Goal: Transaction & Acquisition: Purchase product/service

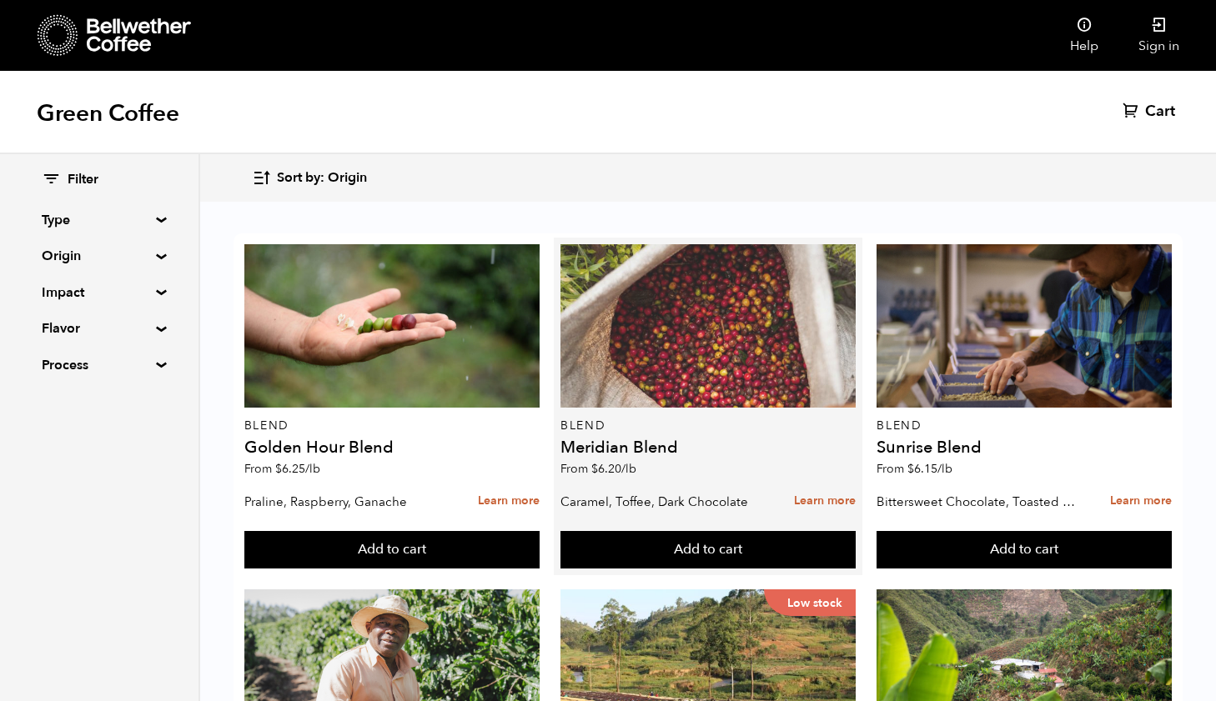
scroll to position [56, 0]
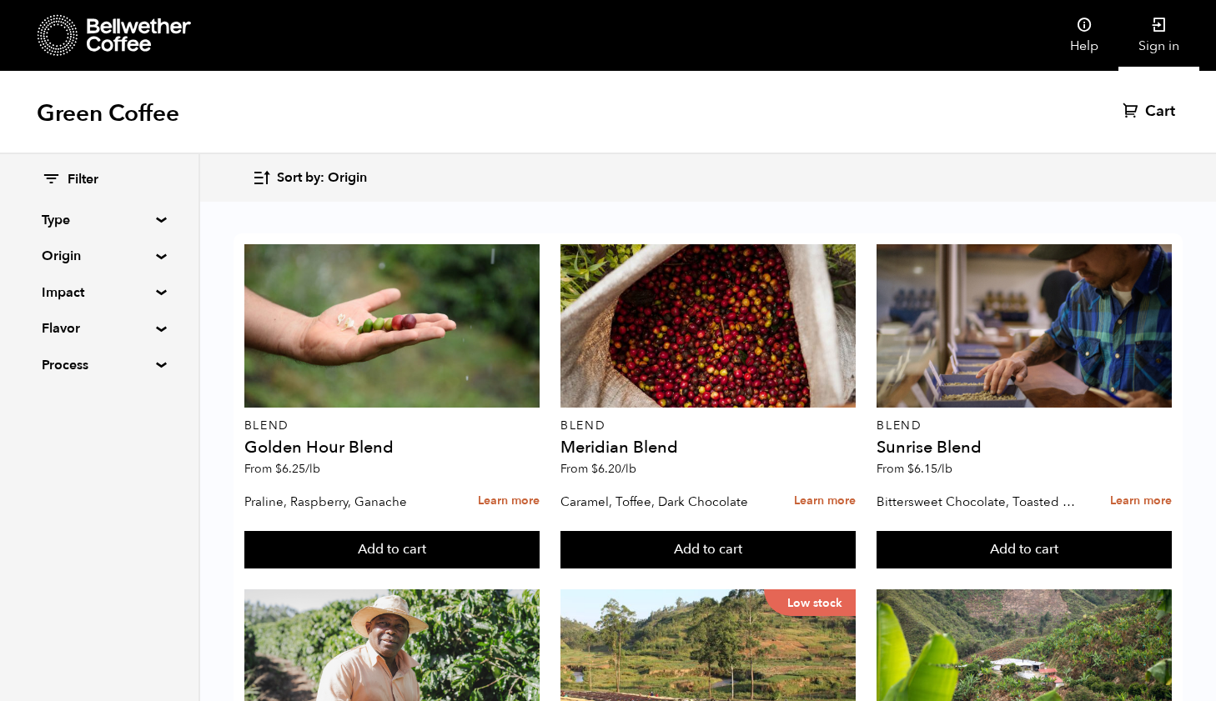
click at [1154, 29] on icon at bounding box center [1159, 25] width 17 height 17
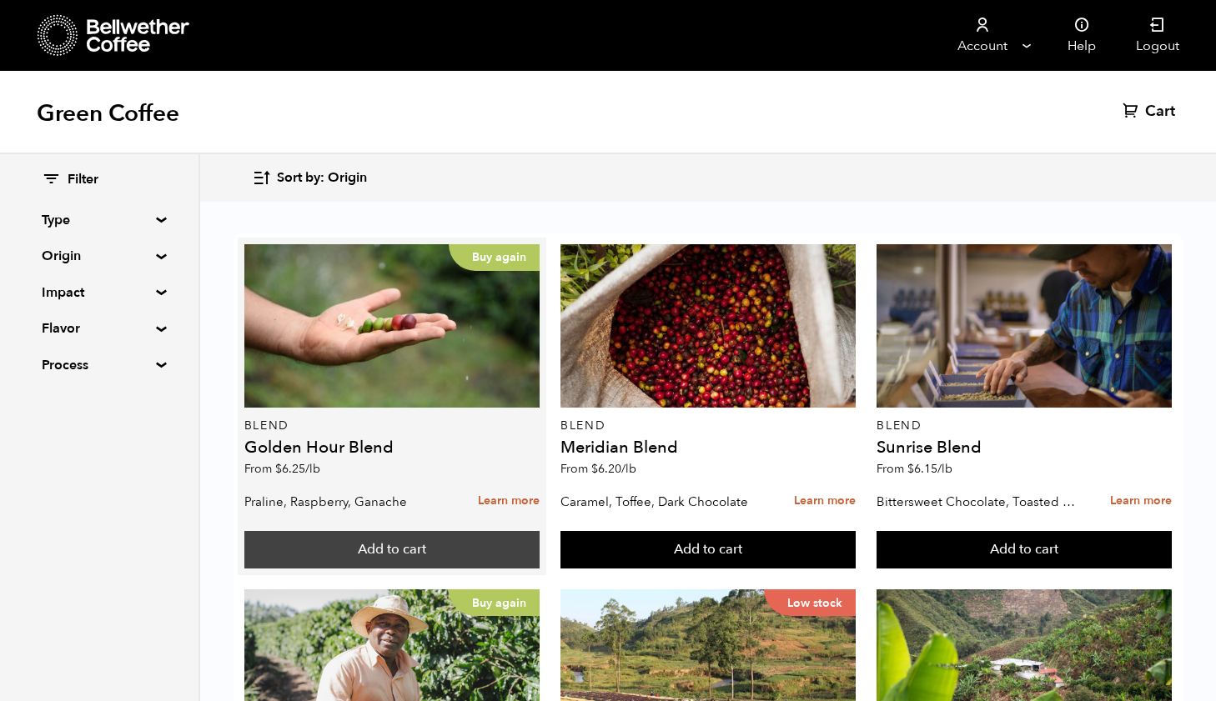
click at [400, 557] on button "Add to cart" at bounding box center [391, 550] width 295 height 38
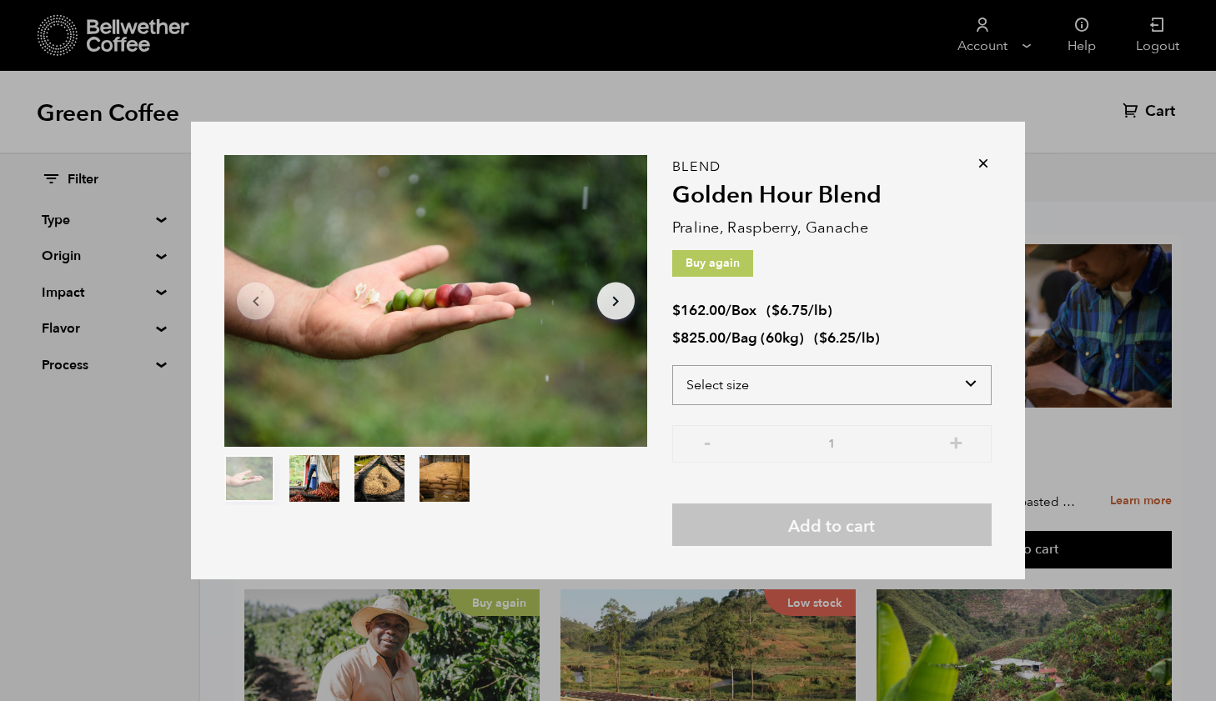
select select "box"
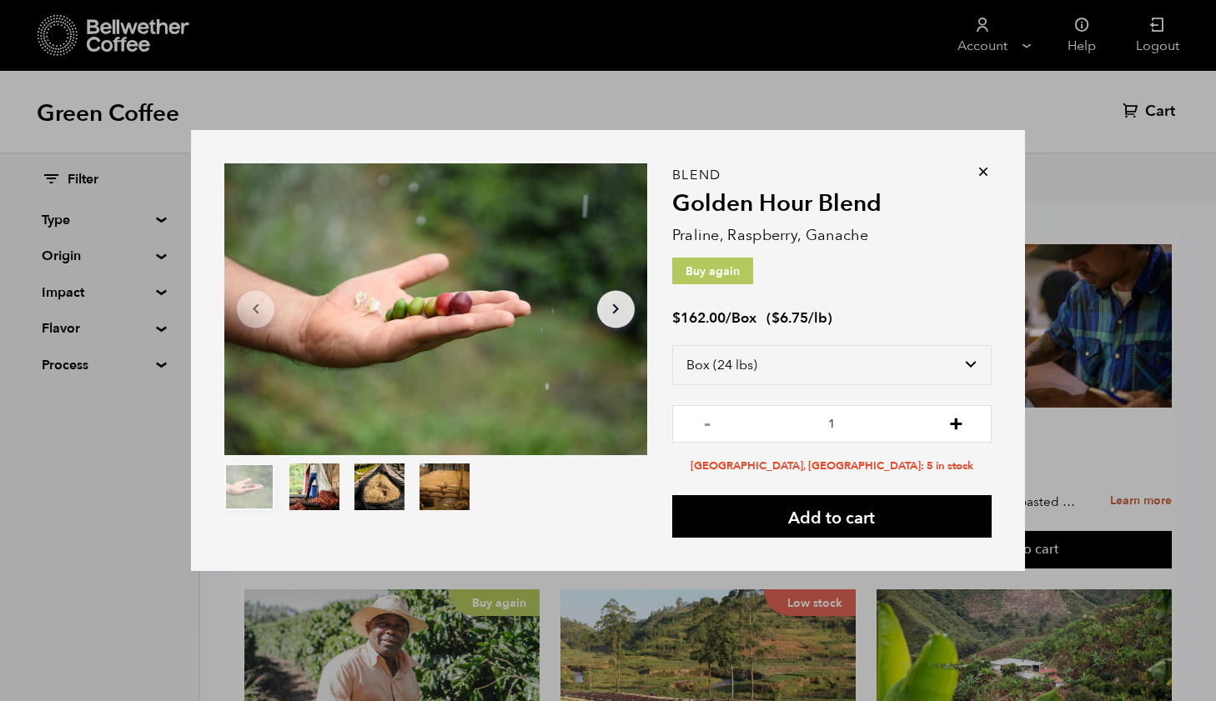
click at [956, 422] on button "+" at bounding box center [956, 422] width 21 height 17
type input "2"
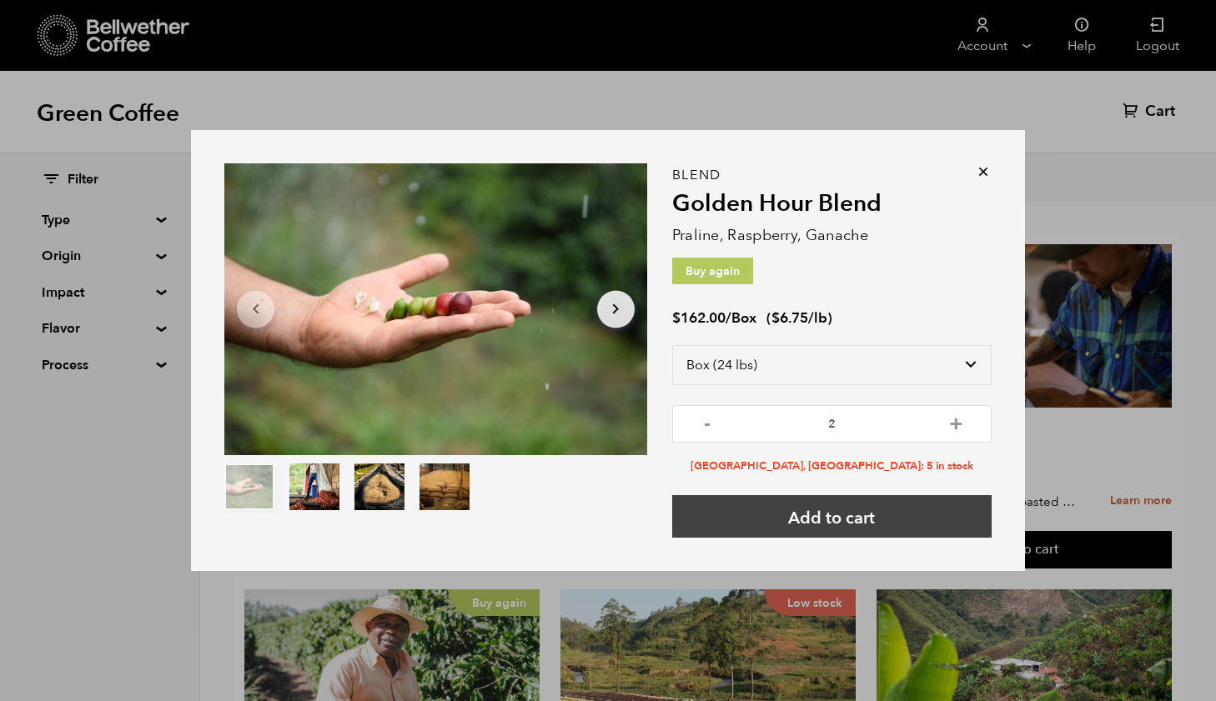
click at [819, 527] on button "Add to cart" at bounding box center [831, 516] width 319 height 43
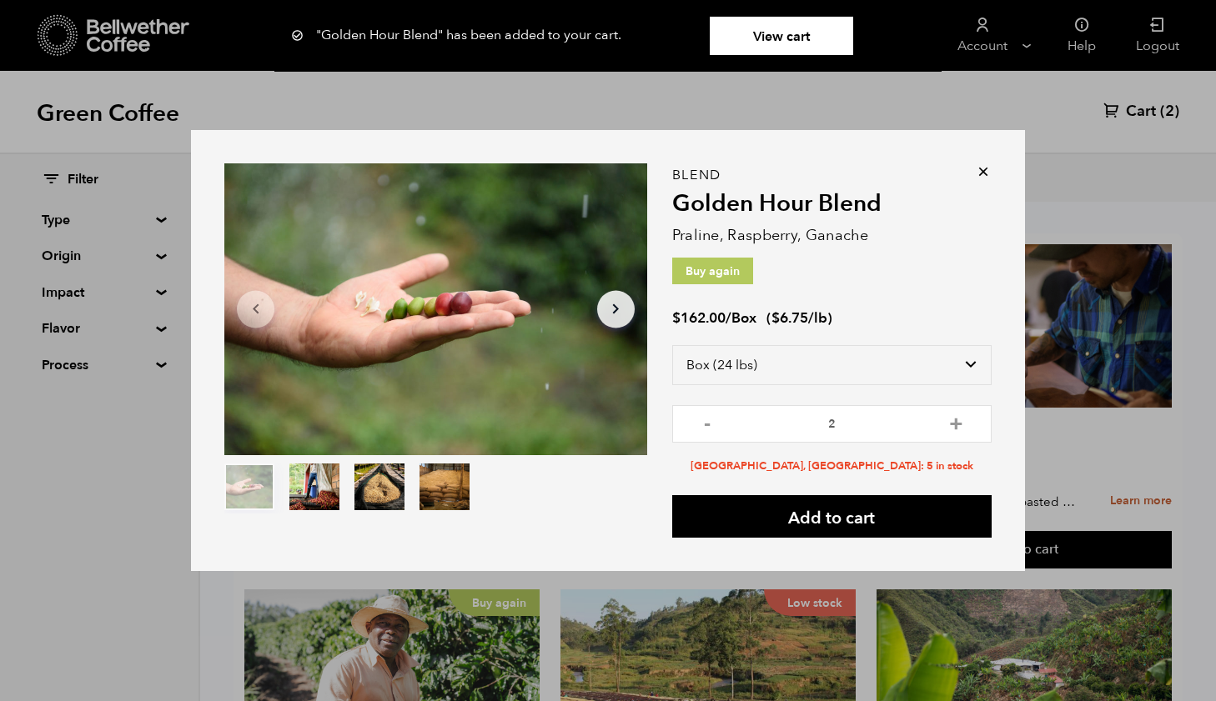
click at [979, 163] on icon at bounding box center [983, 171] width 17 height 17
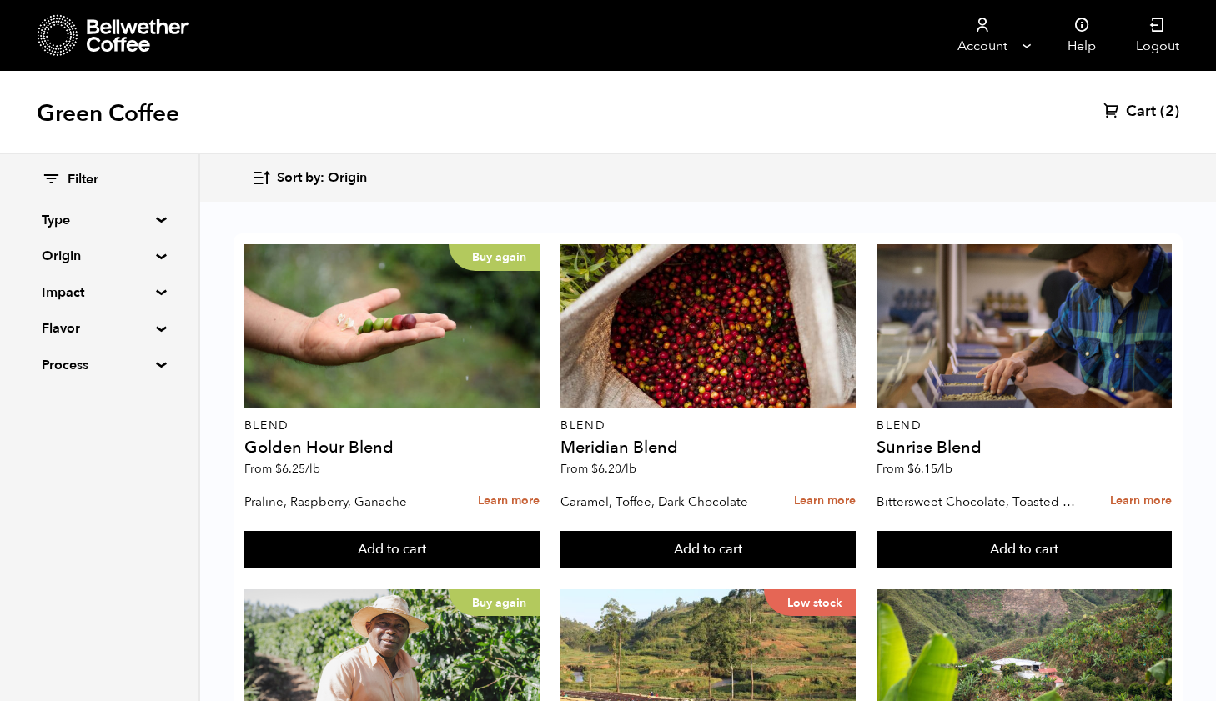
click at [80, 250] on summary "Origin" at bounding box center [99, 256] width 115 height 20
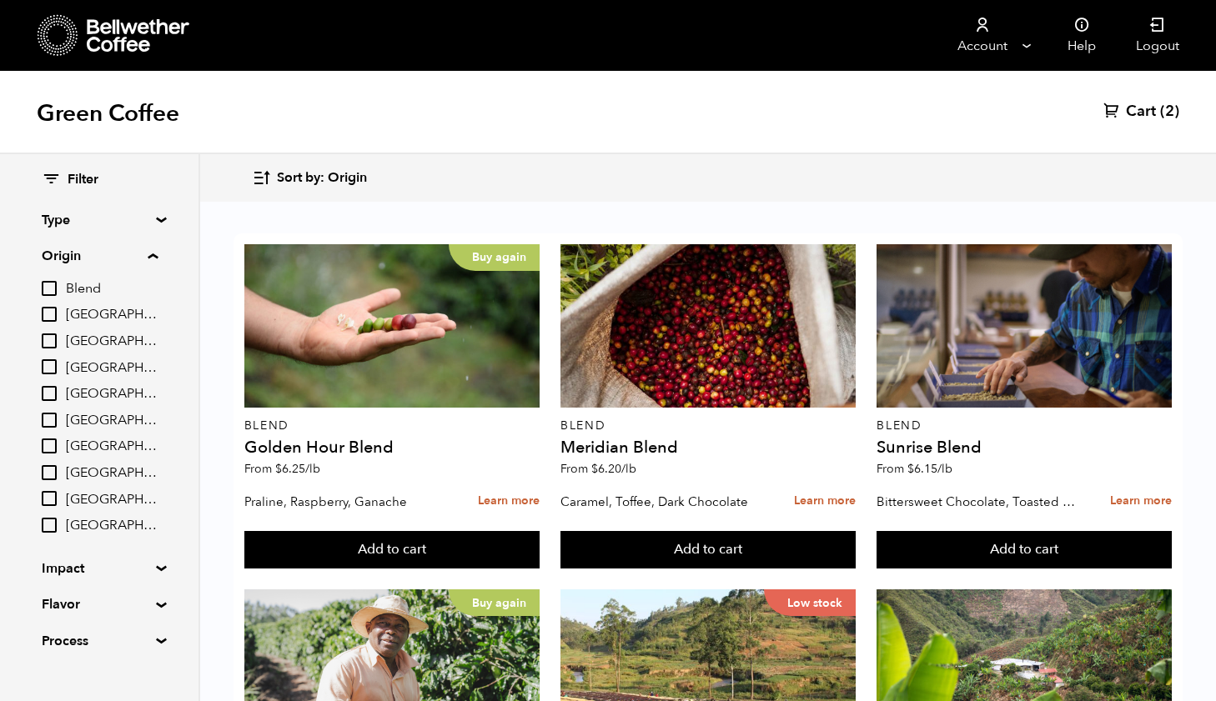
click at [54, 309] on input "[GEOGRAPHIC_DATA]" at bounding box center [49, 314] width 15 height 15
checkbox input "true"
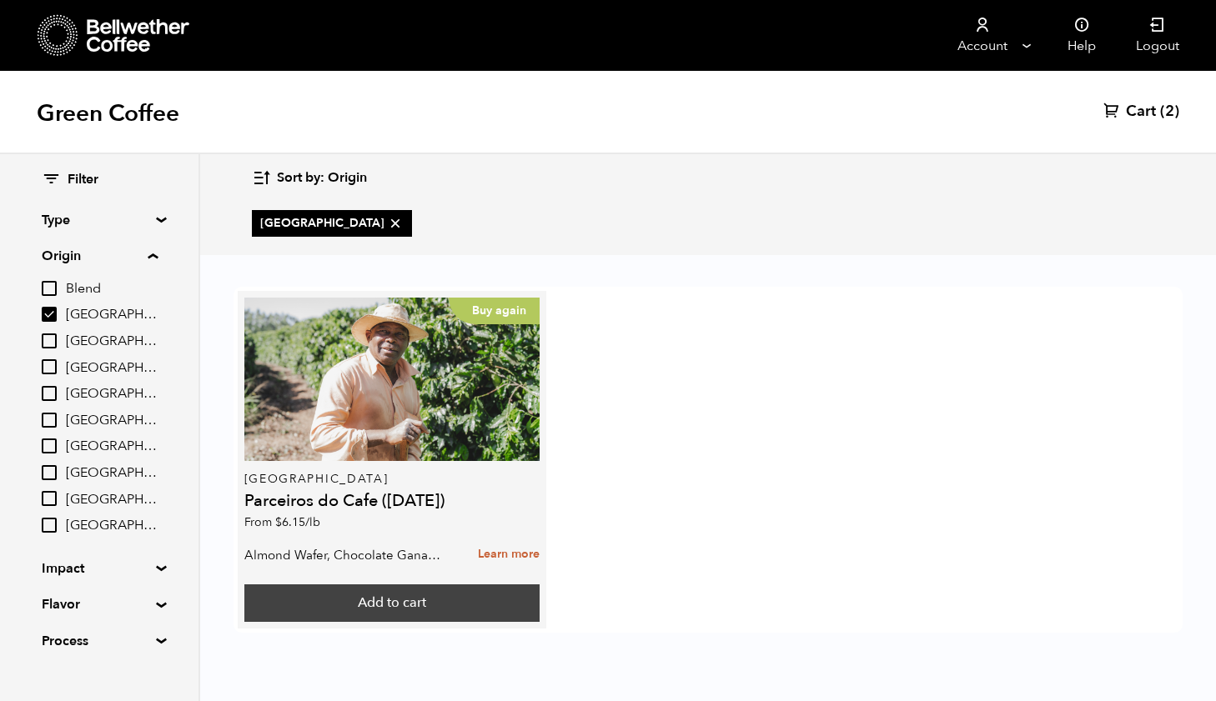
click at [423, 612] on button "Add to cart" at bounding box center [391, 604] width 295 height 38
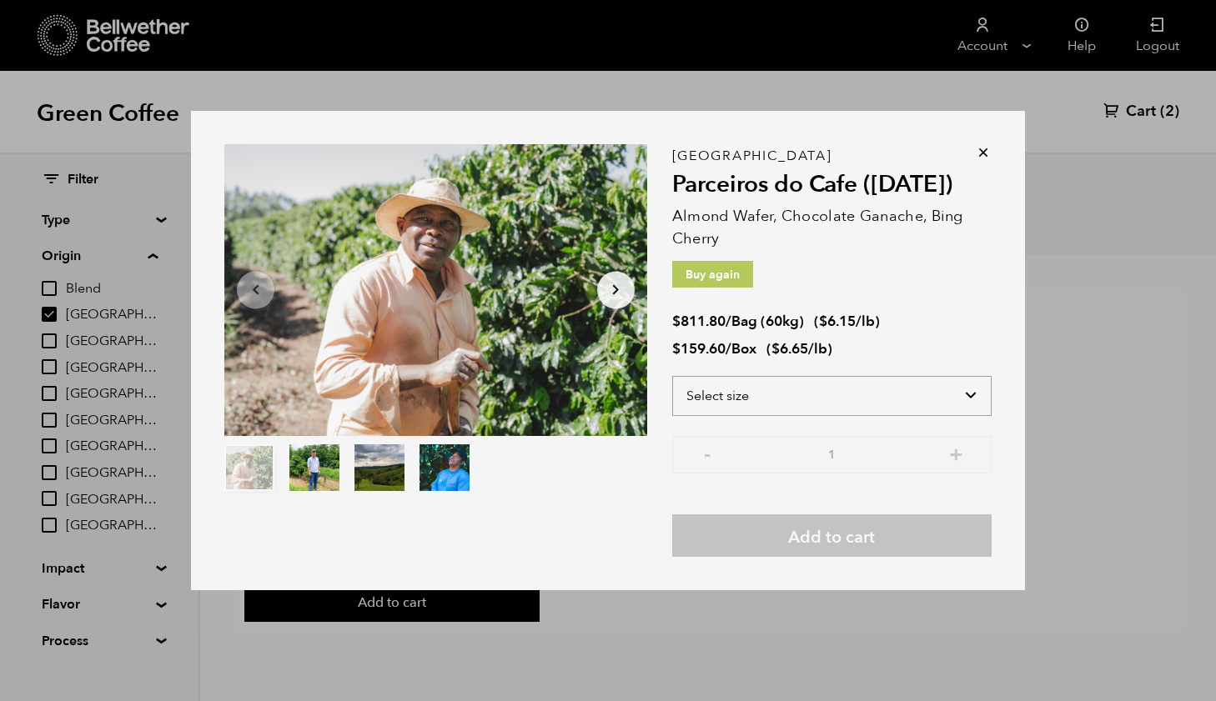
select select "bag-3"
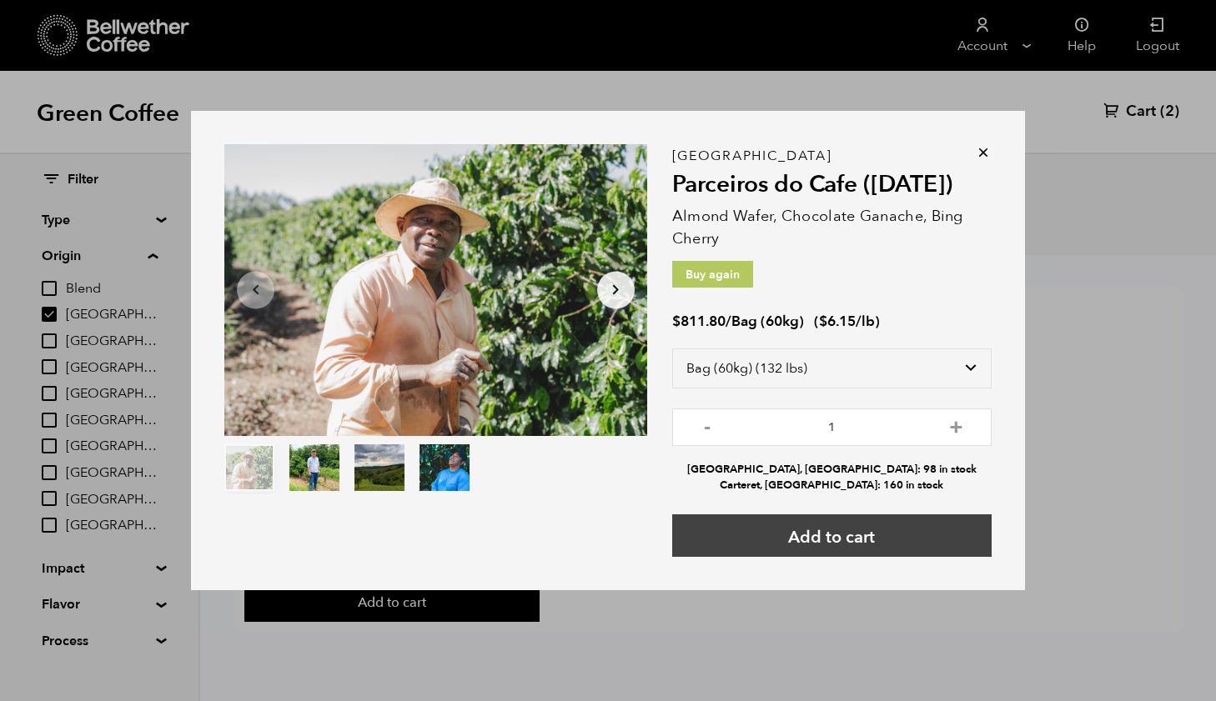
click at [832, 532] on button "Add to cart" at bounding box center [831, 536] width 319 height 43
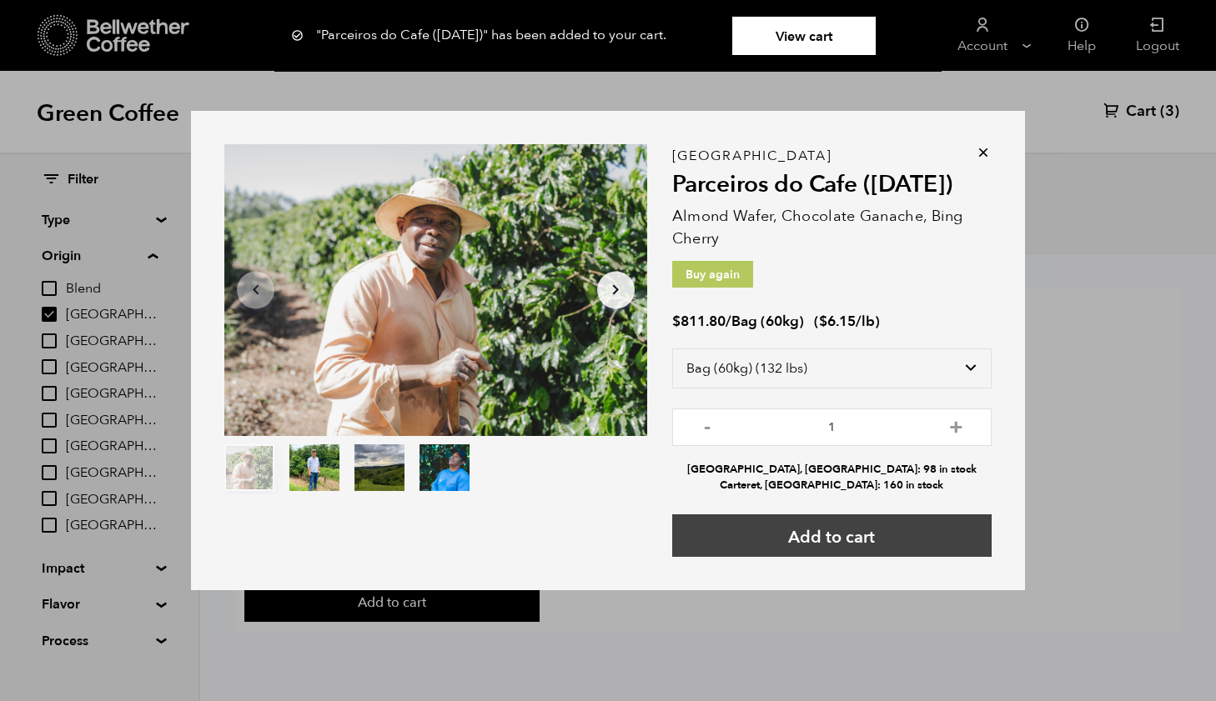
click at [838, 545] on button "Add to cart" at bounding box center [831, 536] width 319 height 43
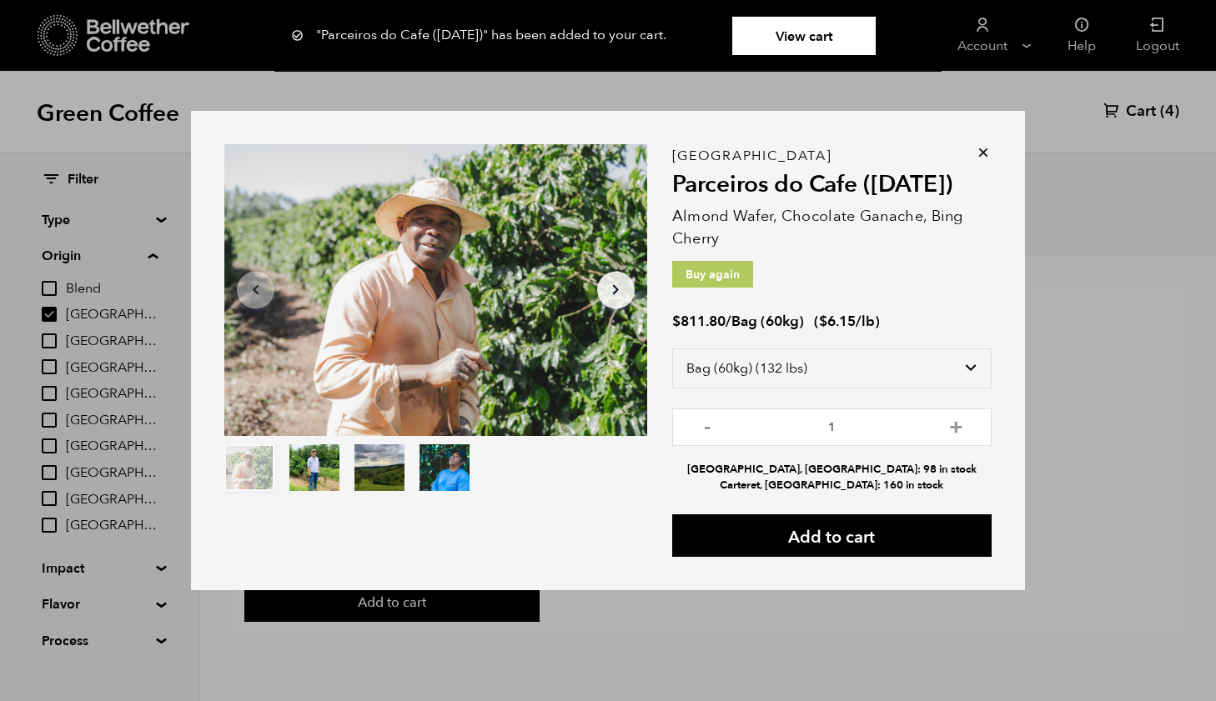
click at [981, 156] on icon at bounding box center [983, 152] width 17 height 17
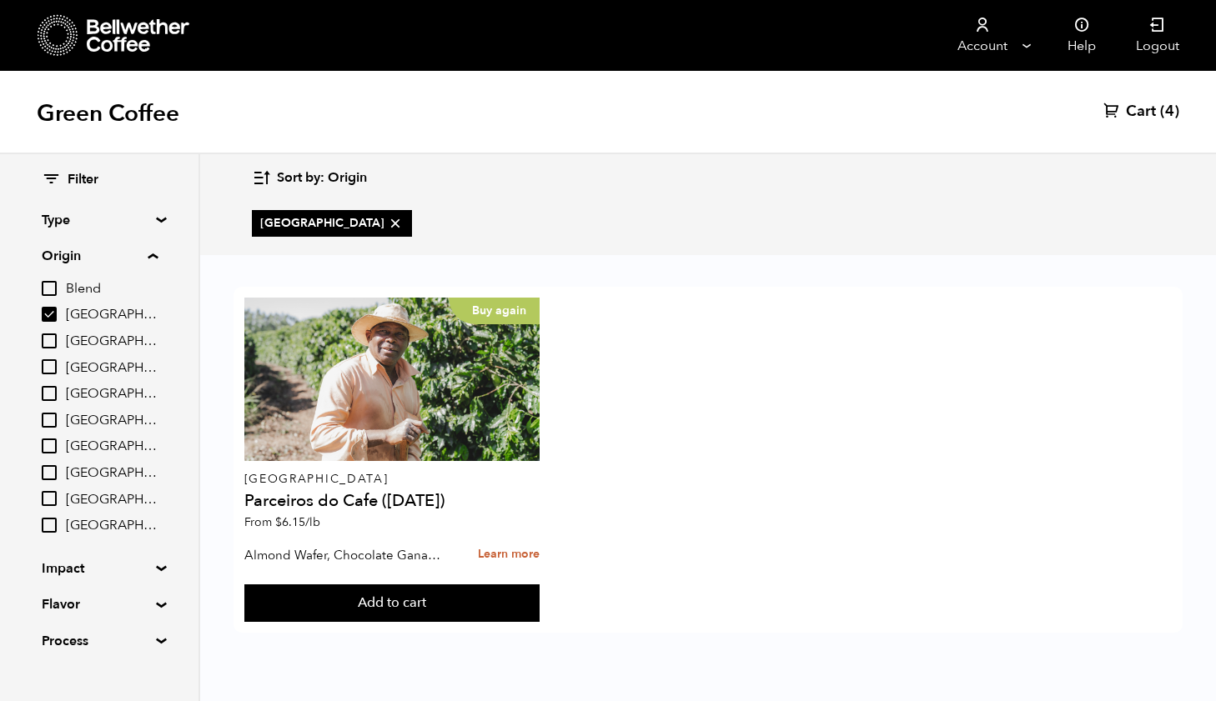
click at [57, 307] on input "[GEOGRAPHIC_DATA]" at bounding box center [49, 314] width 15 height 15
checkbox input "false"
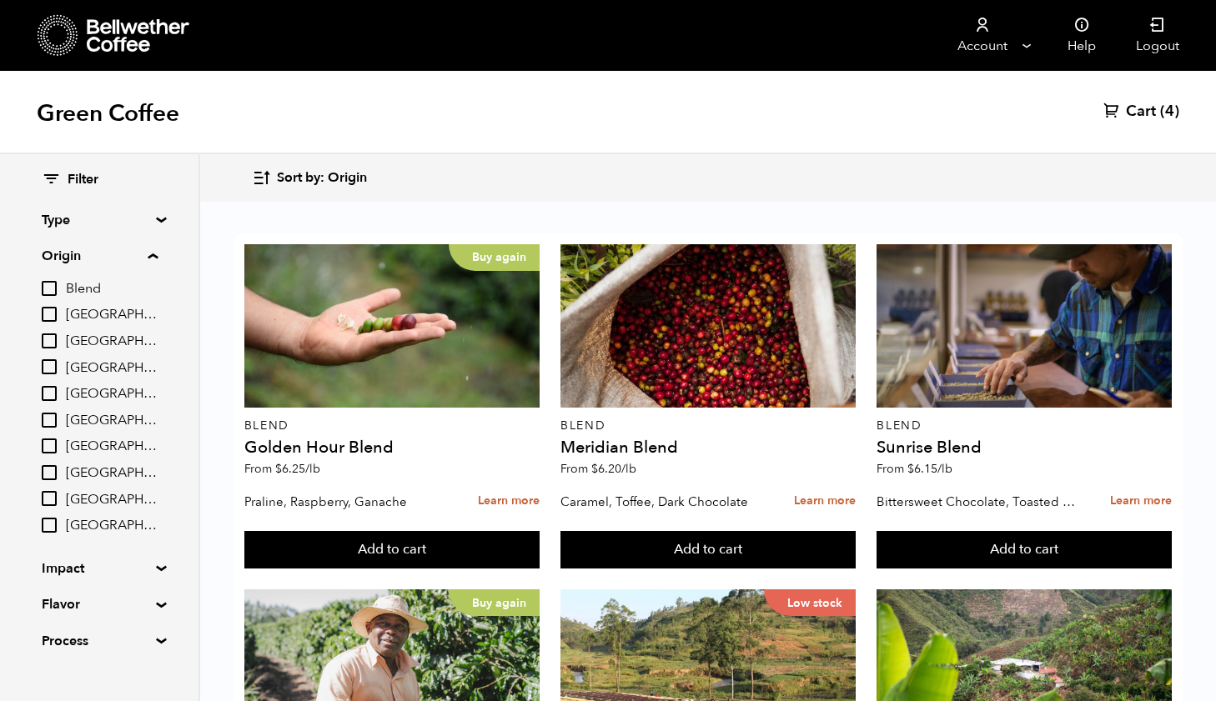
click at [55, 465] on input "[GEOGRAPHIC_DATA]" at bounding box center [49, 472] width 15 height 15
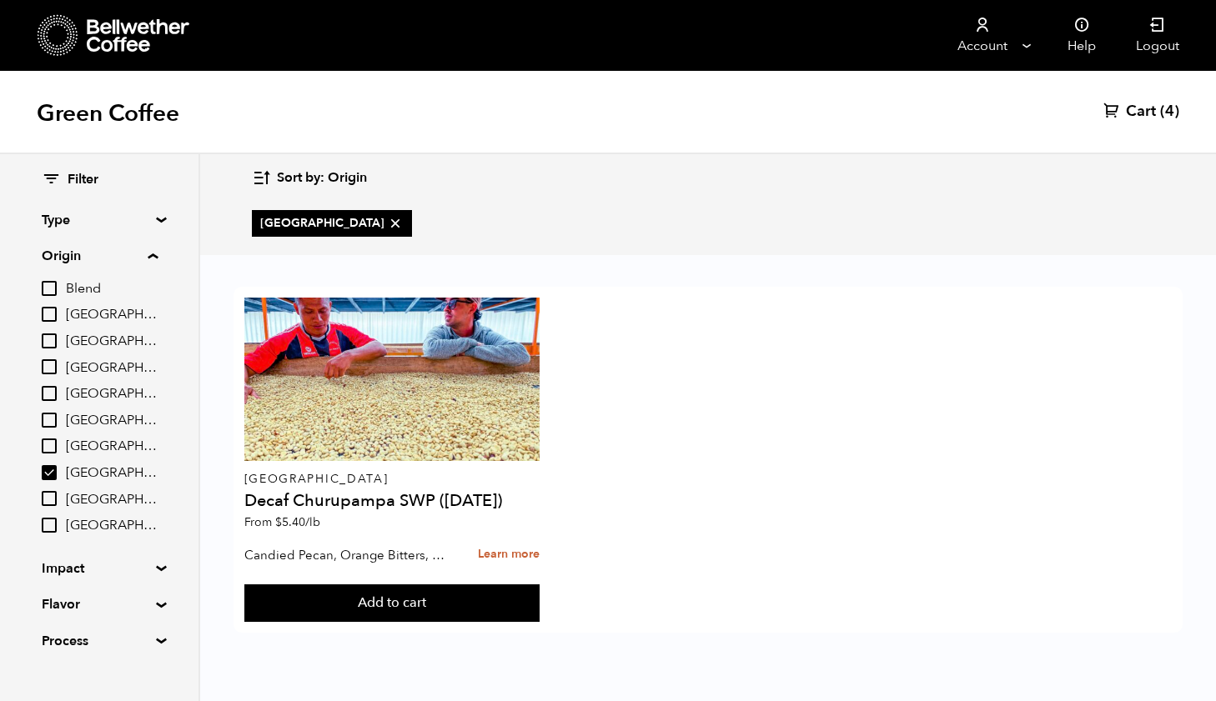
click at [55, 465] on input "[GEOGRAPHIC_DATA]" at bounding box center [49, 472] width 15 height 15
checkbox input "false"
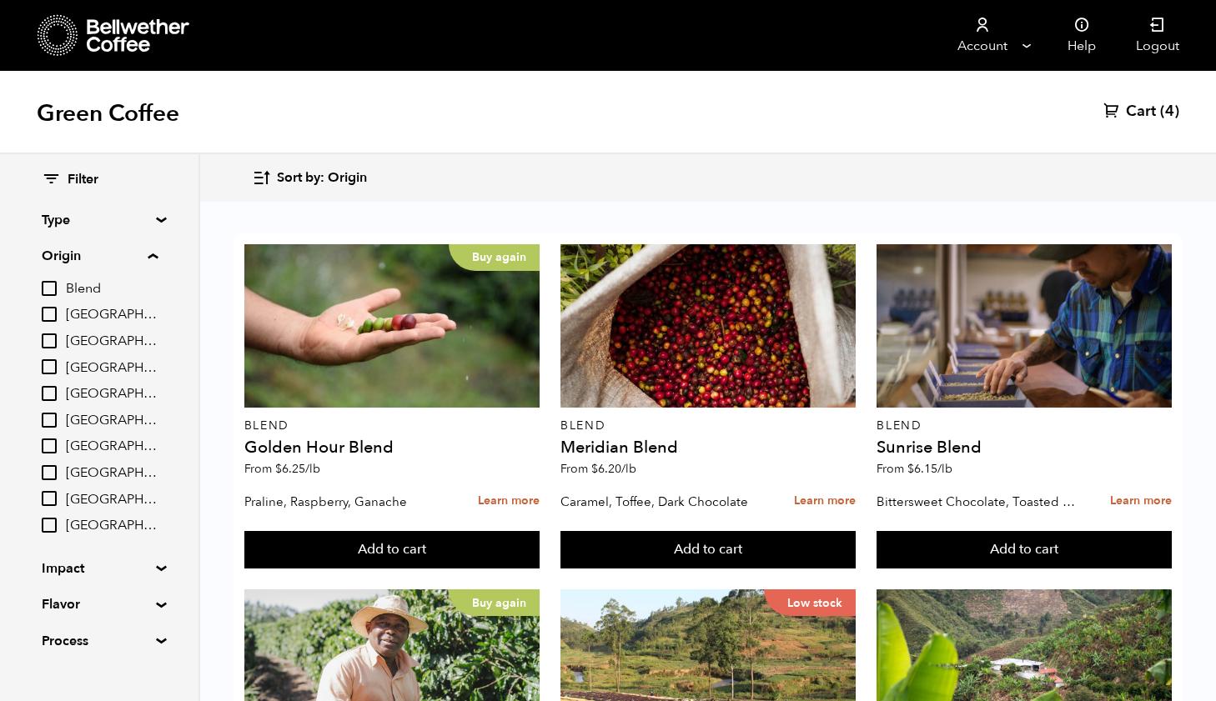
click at [54, 366] on input "[GEOGRAPHIC_DATA]" at bounding box center [49, 366] width 15 height 15
checkbox input "true"
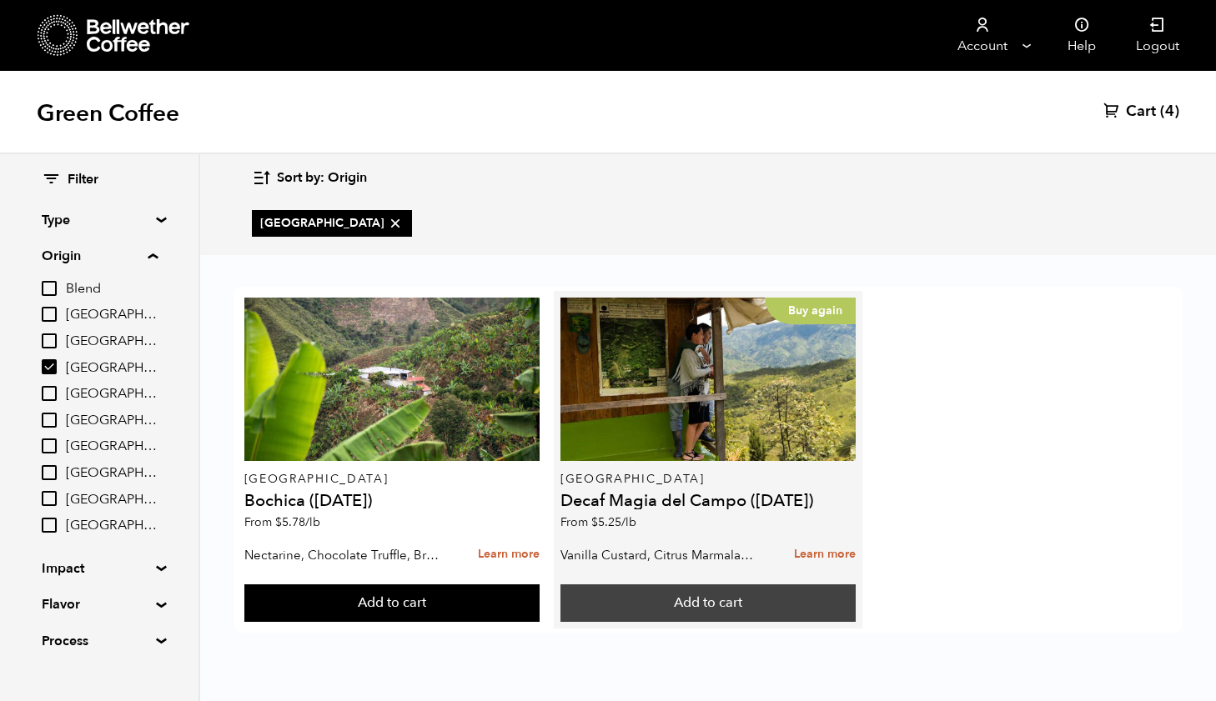
click at [669, 599] on button "Add to cart" at bounding box center [707, 604] width 295 height 38
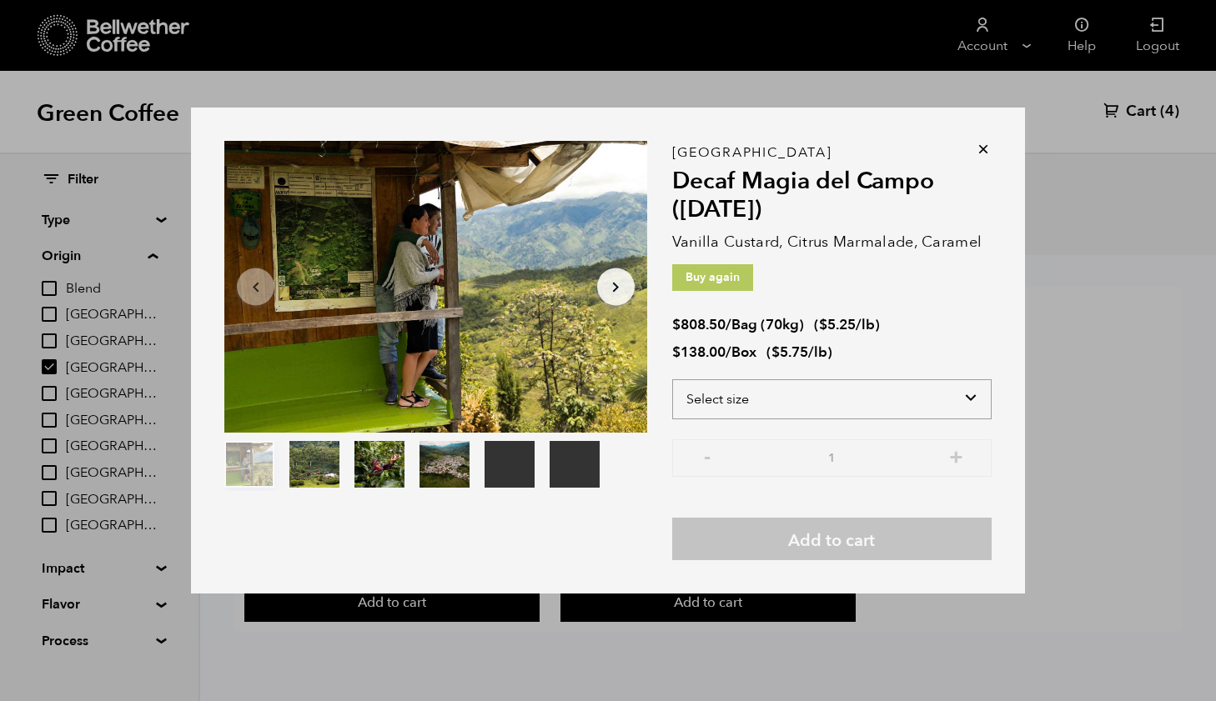
select select "bag"
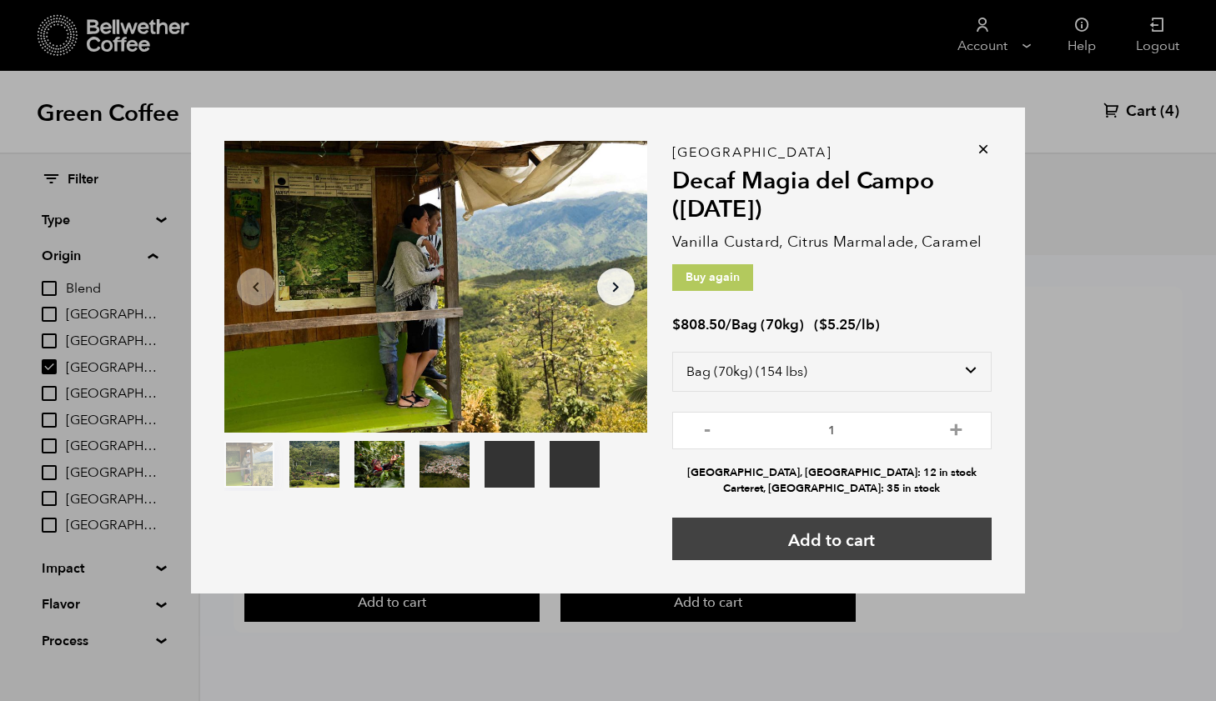
click at [836, 540] on button "Add to cart" at bounding box center [831, 539] width 319 height 43
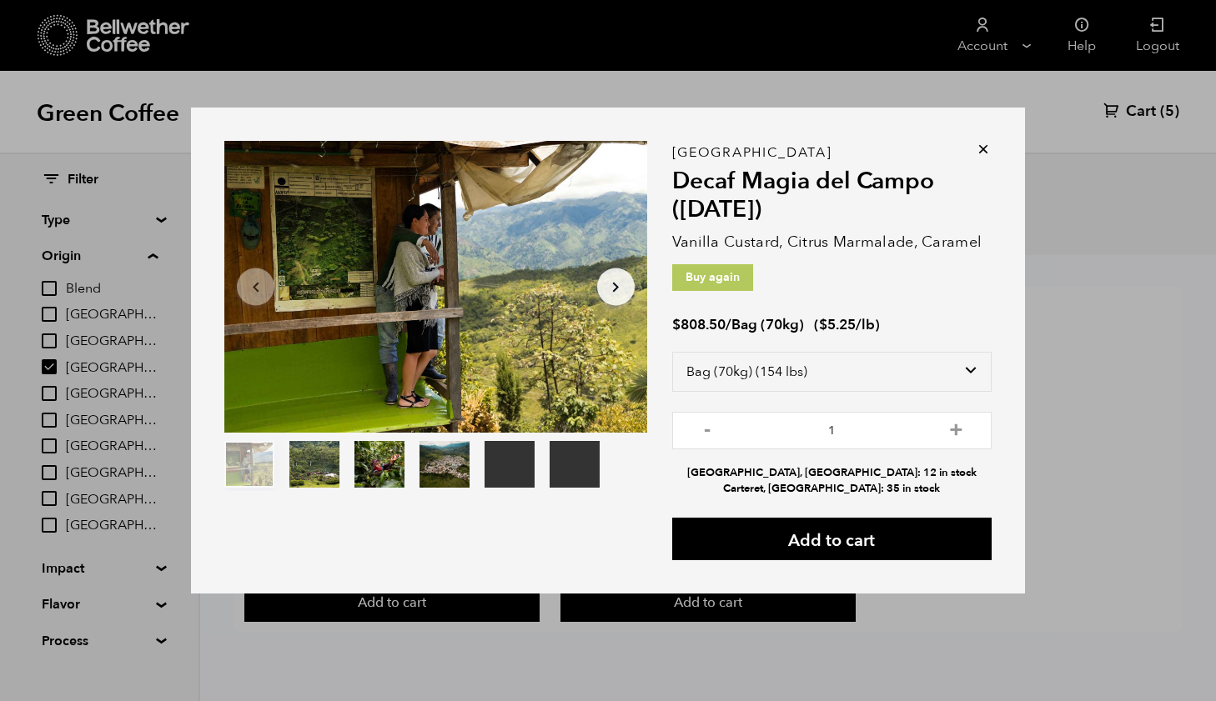
click at [986, 146] on icon at bounding box center [983, 149] width 17 height 17
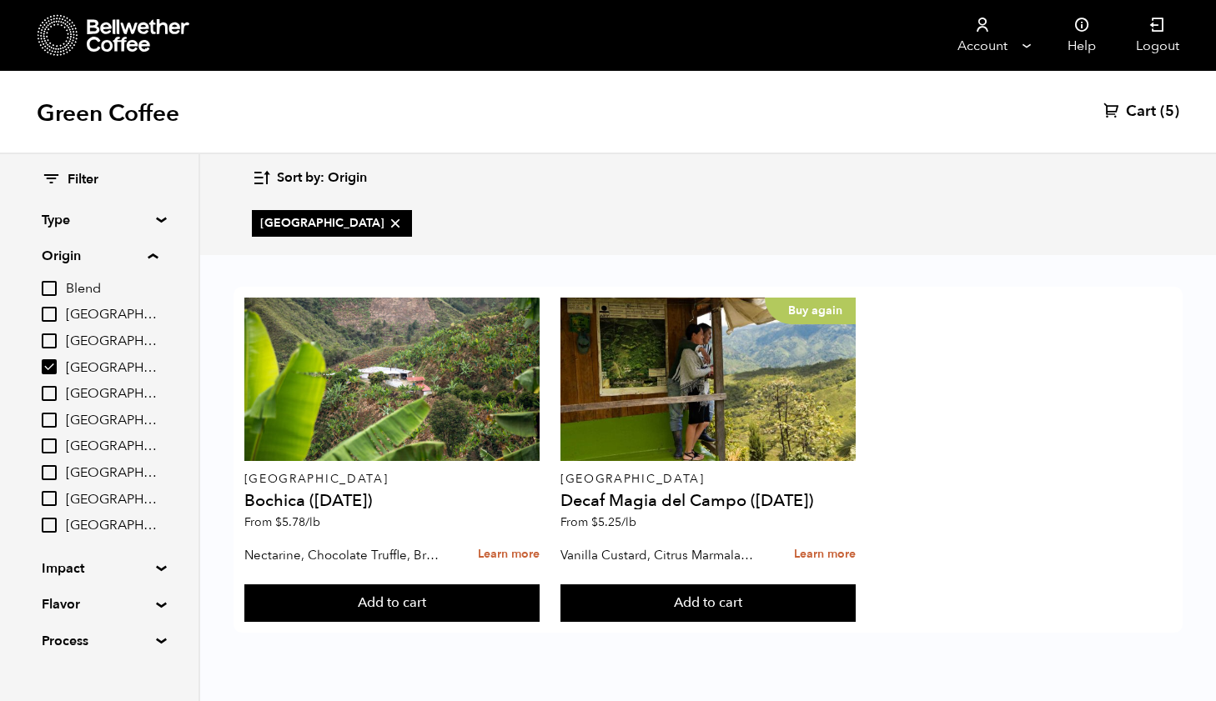
click at [57, 364] on input "[GEOGRAPHIC_DATA]" at bounding box center [49, 366] width 15 height 15
checkbox input "false"
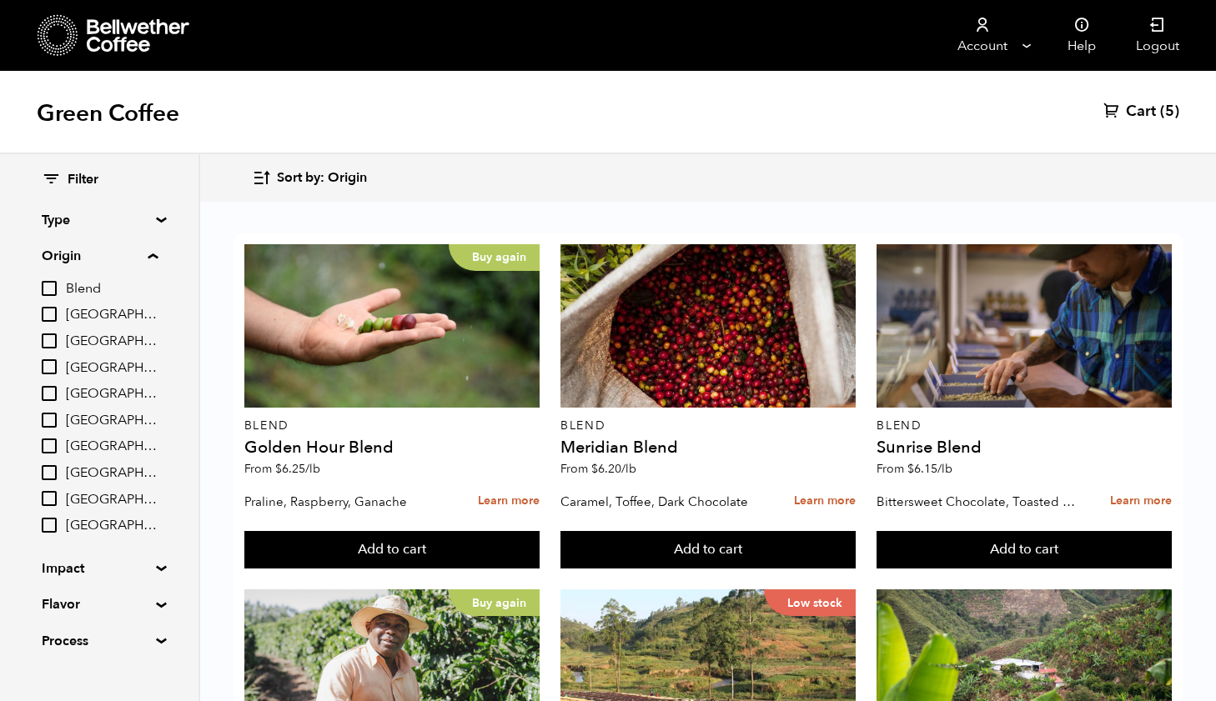
click at [52, 413] on input "[GEOGRAPHIC_DATA]" at bounding box center [49, 420] width 15 height 15
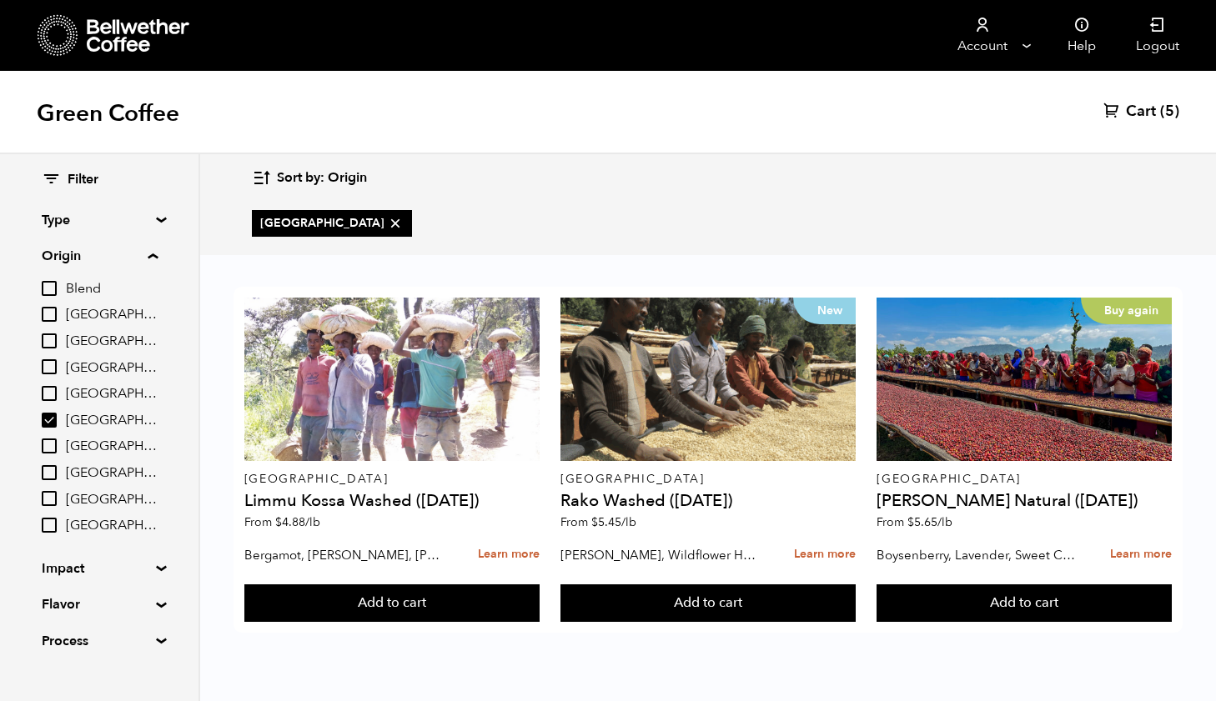
click at [47, 420] on input "[GEOGRAPHIC_DATA]" at bounding box center [49, 420] width 15 height 15
checkbox input "false"
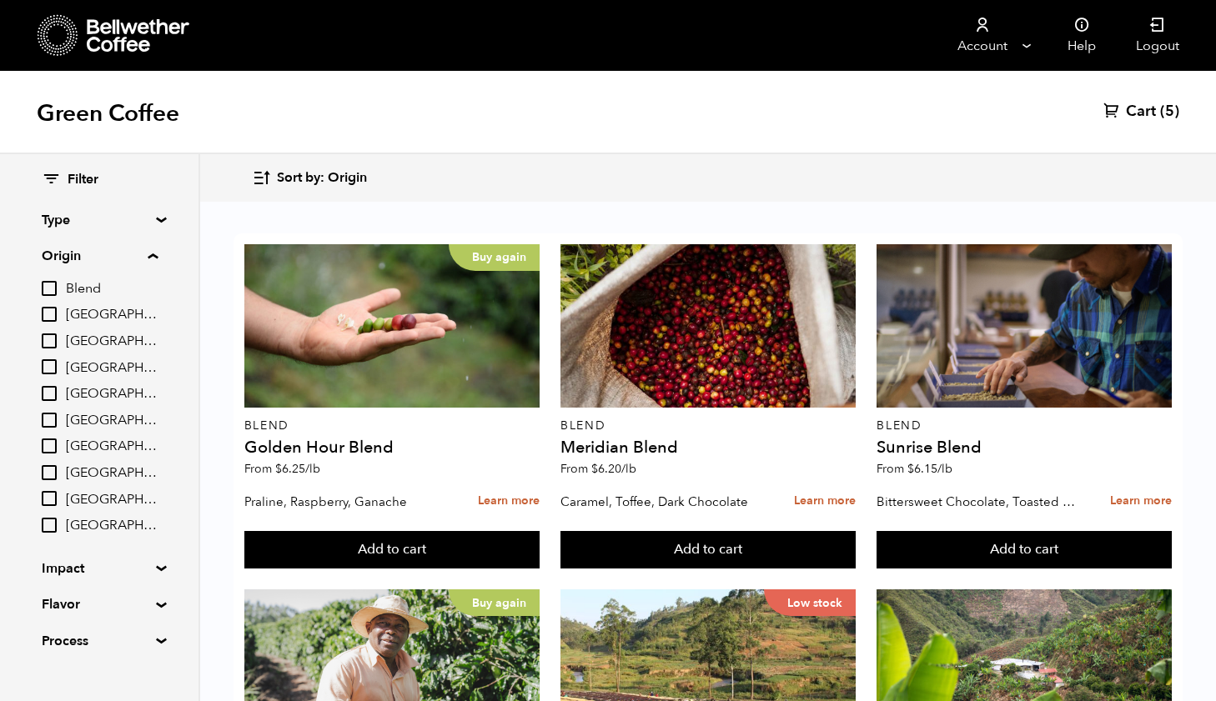
click at [48, 295] on input "Blend" at bounding box center [49, 288] width 15 height 15
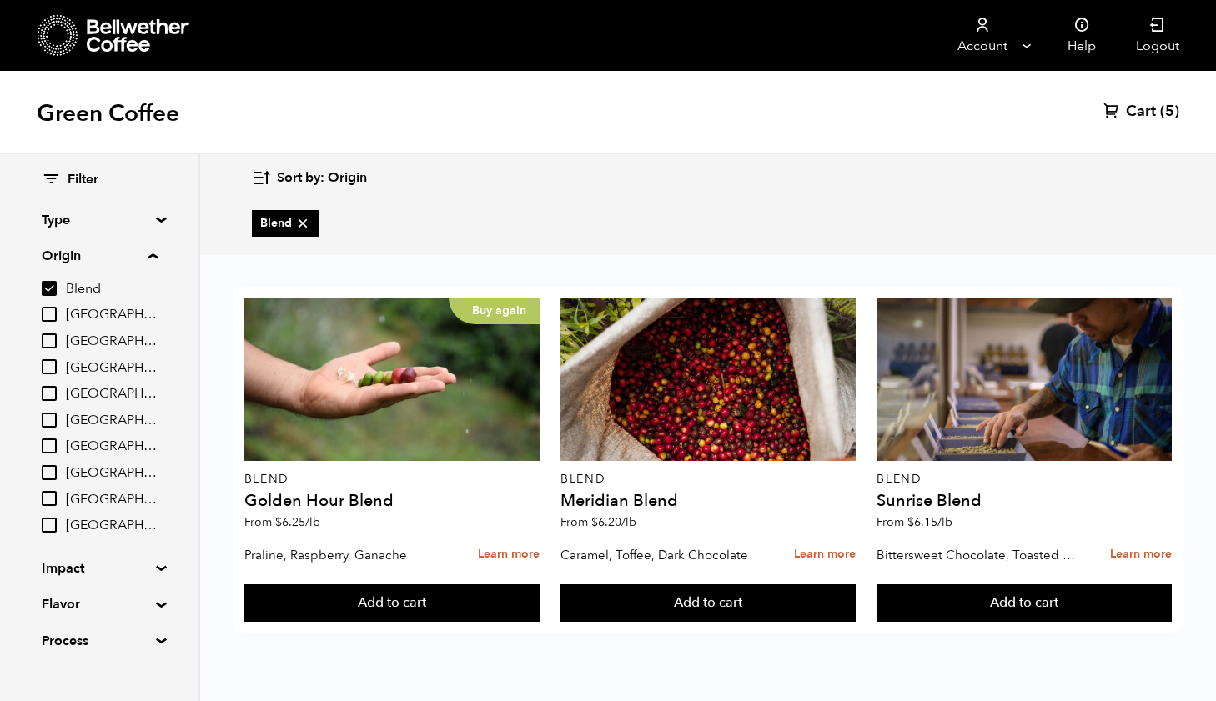
click at [53, 291] on input "Blend" at bounding box center [49, 288] width 15 height 15
checkbox input "false"
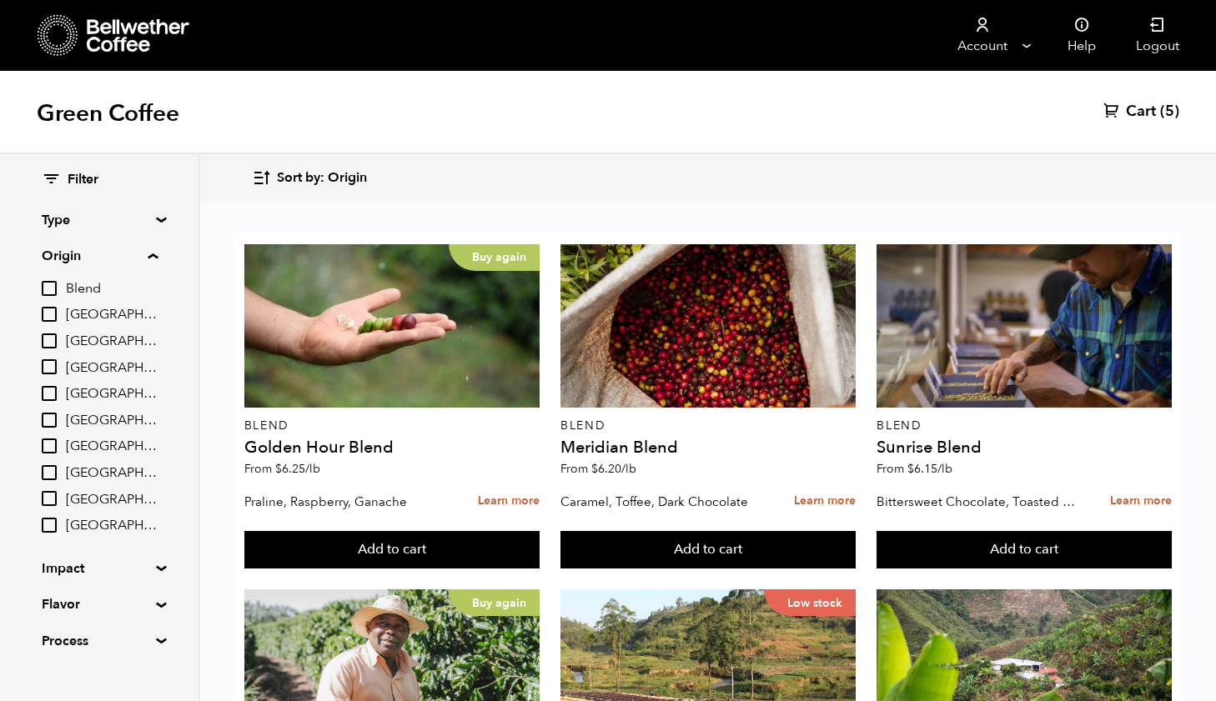
click at [50, 308] on input "[GEOGRAPHIC_DATA]" at bounding box center [49, 314] width 15 height 15
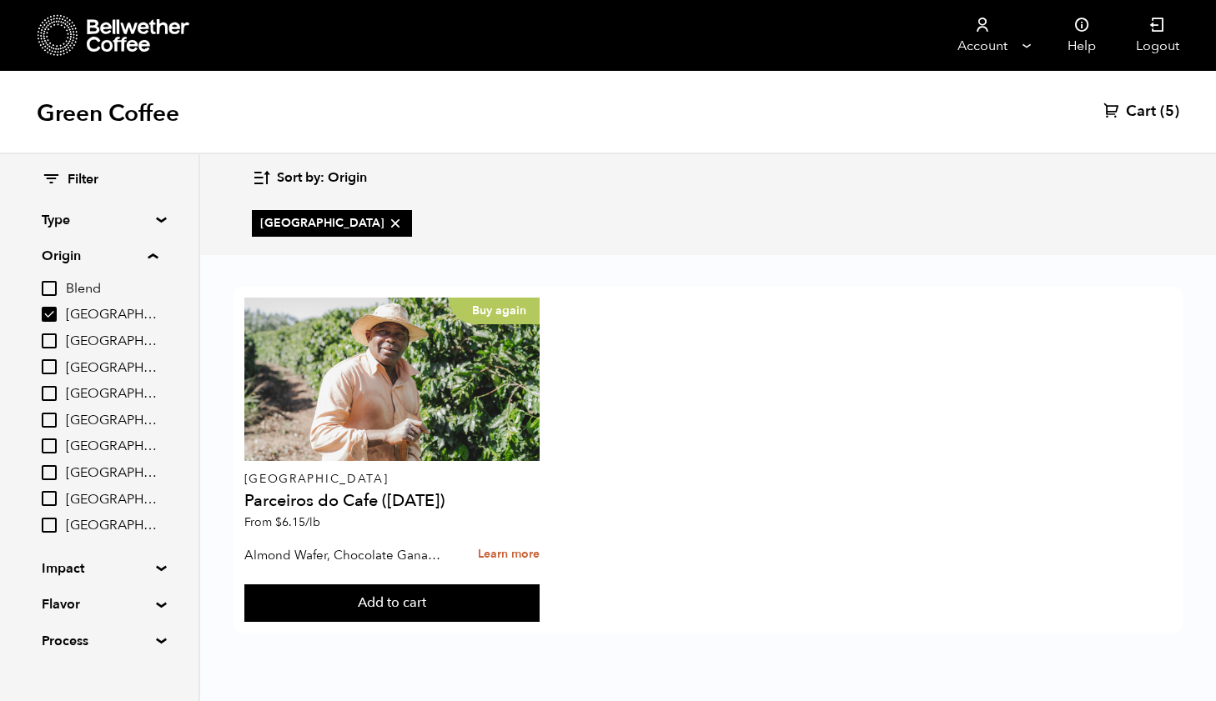
click at [50, 308] on input "[GEOGRAPHIC_DATA]" at bounding box center [49, 314] width 15 height 15
checkbox input "false"
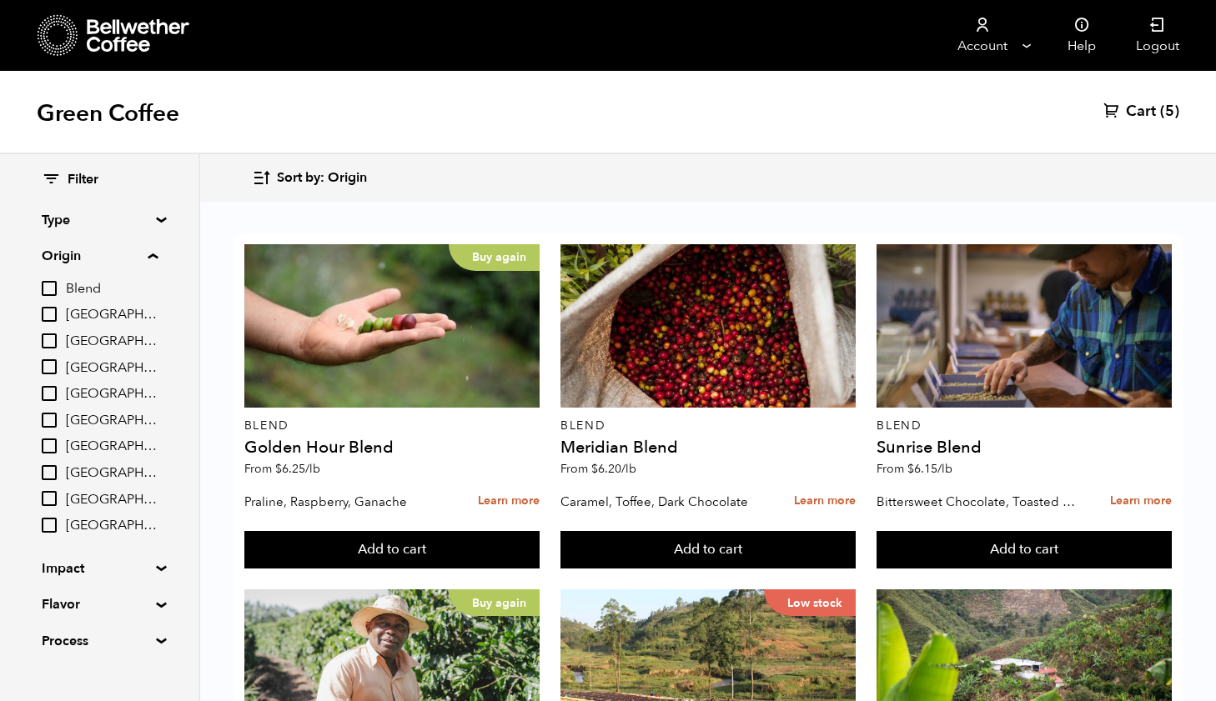
click at [53, 341] on input "[GEOGRAPHIC_DATA]" at bounding box center [49, 341] width 15 height 15
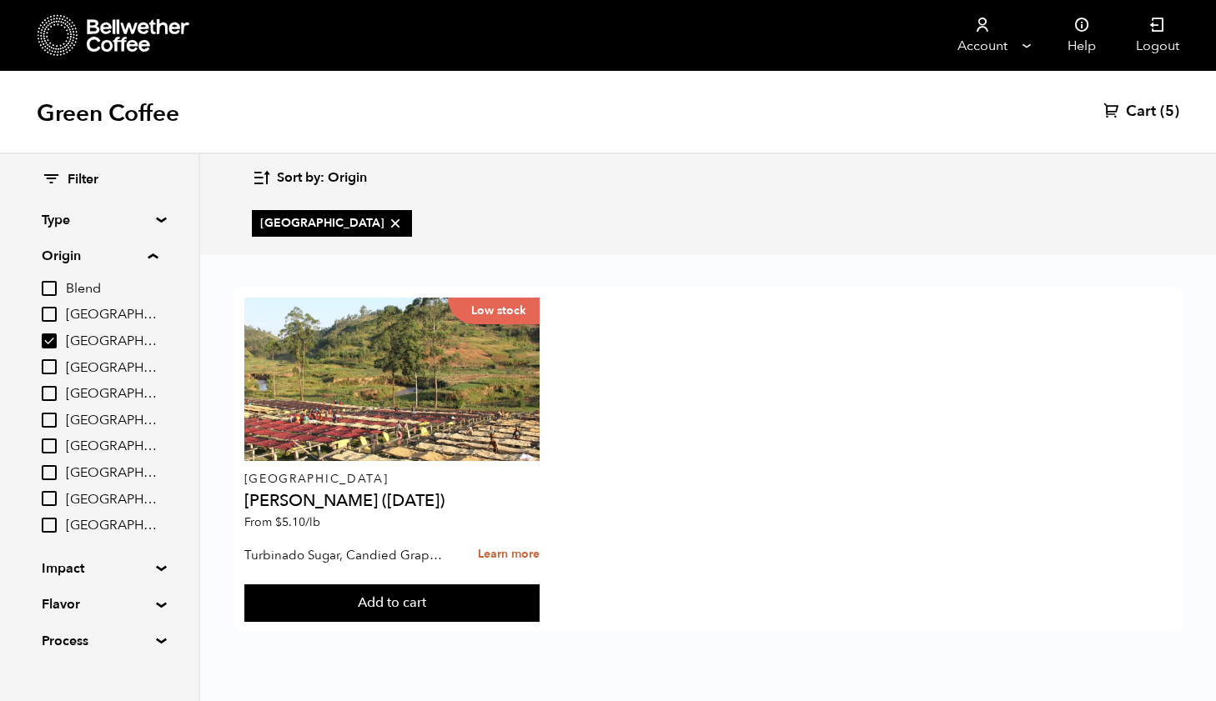
click at [53, 341] on input "[GEOGRAPHIC_DATA]" at bounding box center [49, 341] width 15 height 15
checkbox input "false"
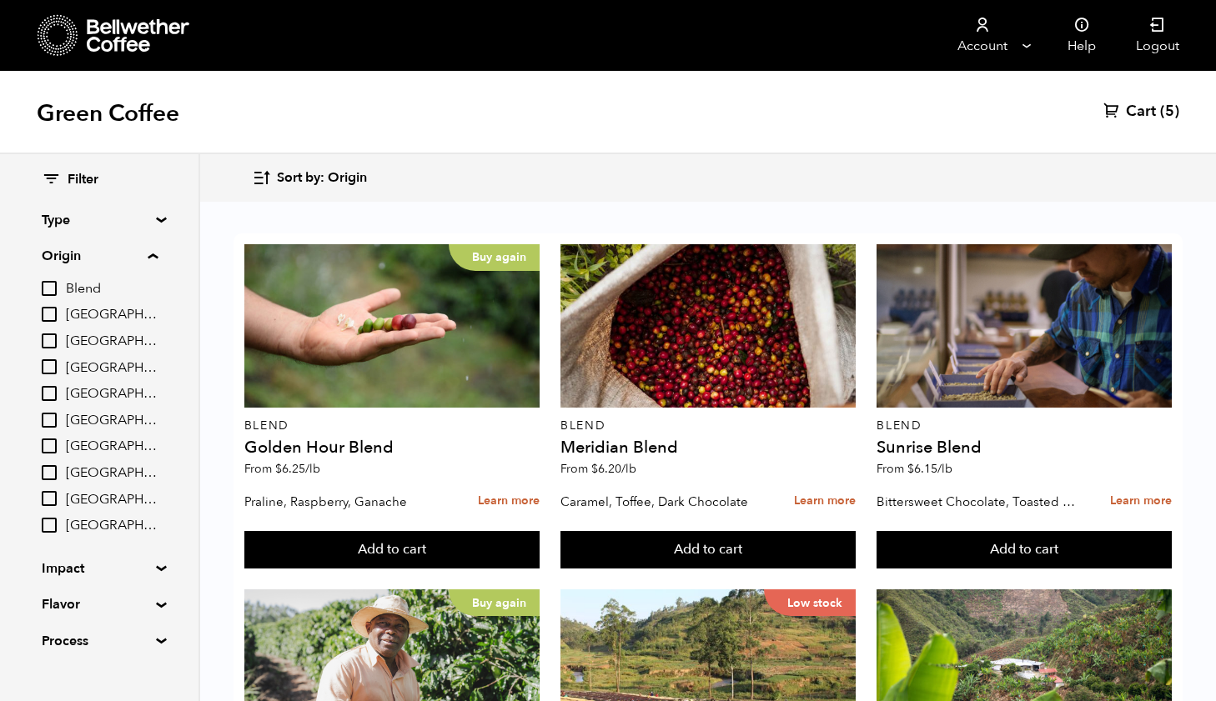
click at [49, 367] on input "[GEOGRAPHIC_DATA]" at bounding box center [49, 366] width 15 height 15
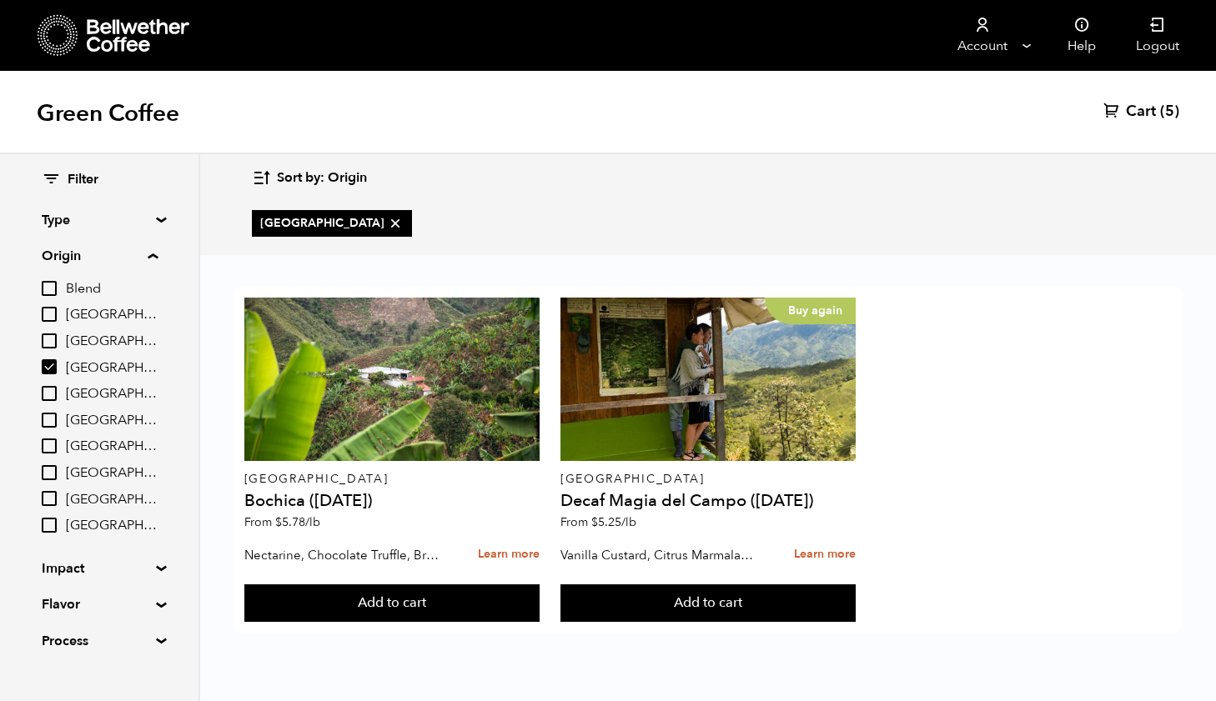
click at [50, 366] on input "[GEOGRAPHIC_DATA]" at bounding box center [49, 366] width 15 height 15
checkbox input "false"
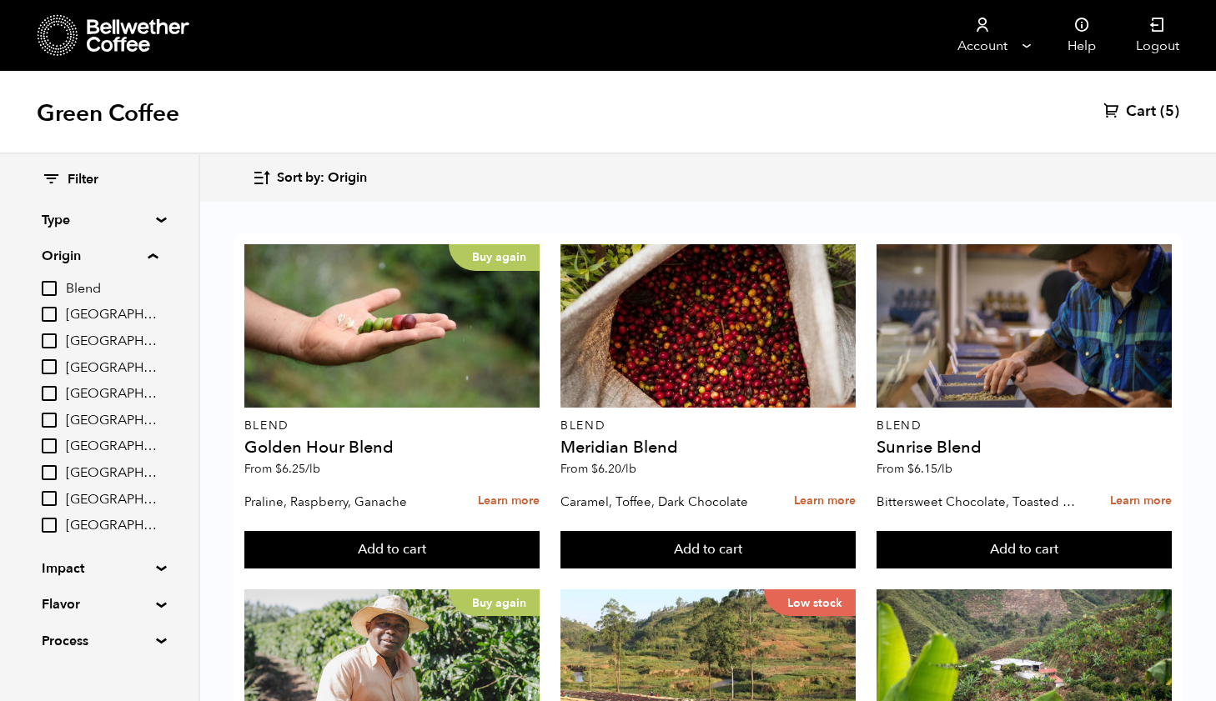
click at [53, 386] on input "[GEOGRAPHIC_DATA]" at bounding box center [49, 393] width 15 height 15
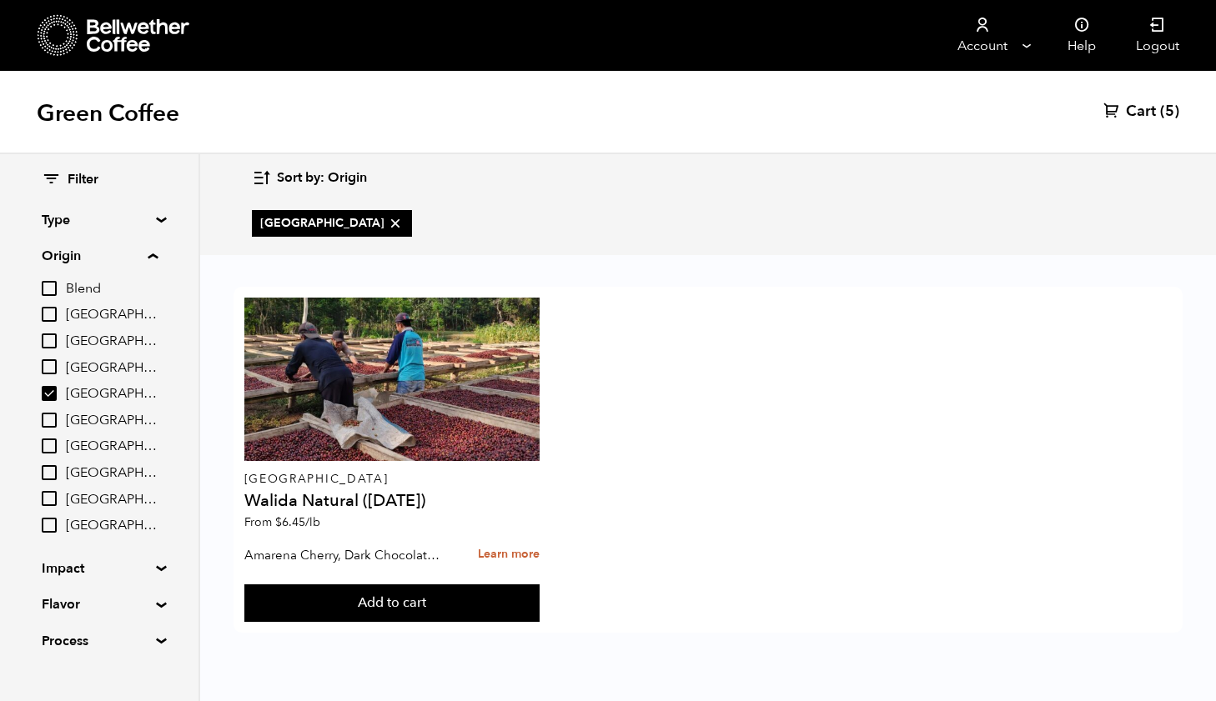
click at [53, 386] on input "[GEOGRAPHIC_DATA]" at bounding box center [49, 393] width 15 height 15
checkbox input "false"
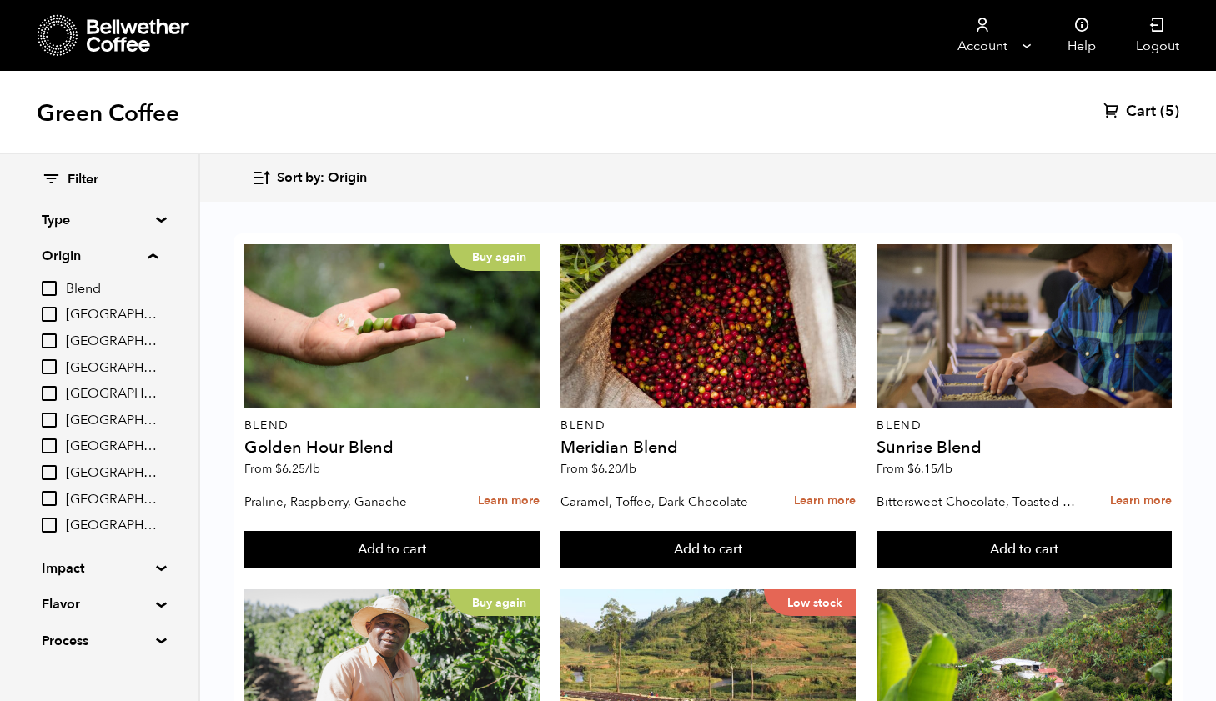
click at [48, 413] on input "[GEOGRAPHIC_DATA]" at bounding box center [49, 420] width 15 height 15
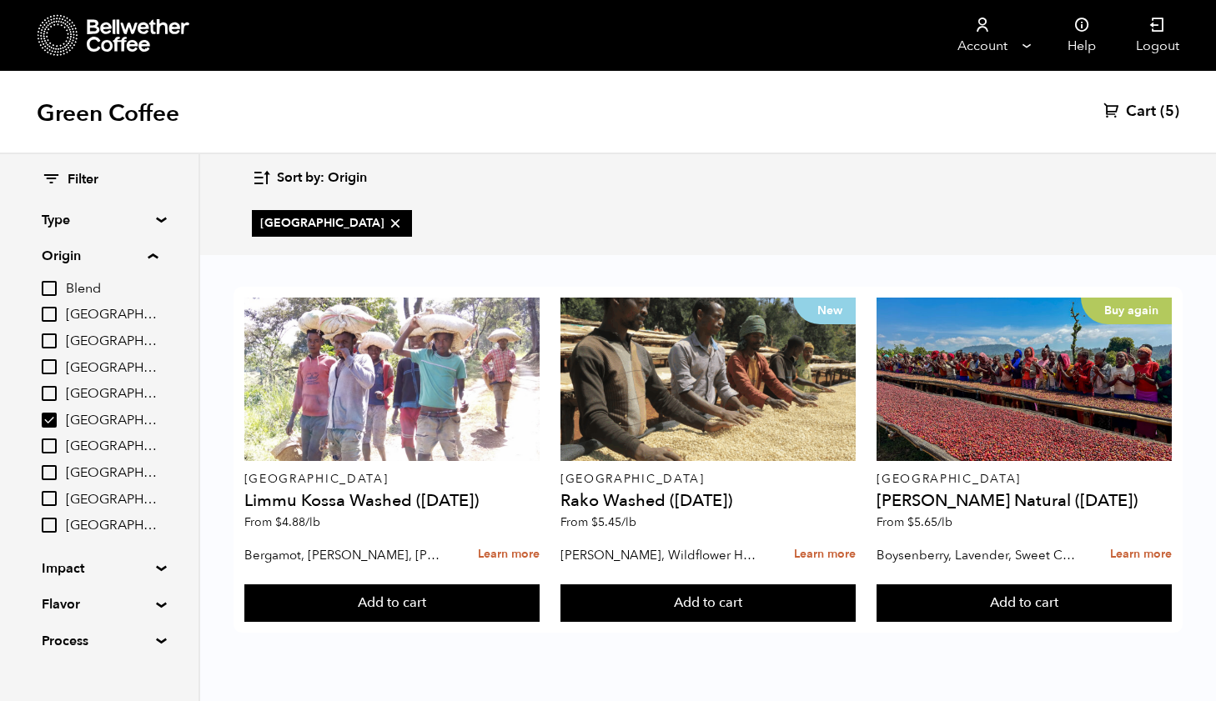
click at [50, 413] on input "[GEOGRAPHIC_DATA]" at bounding box center [49, 420] width 15 height 15
checkbox input "false"
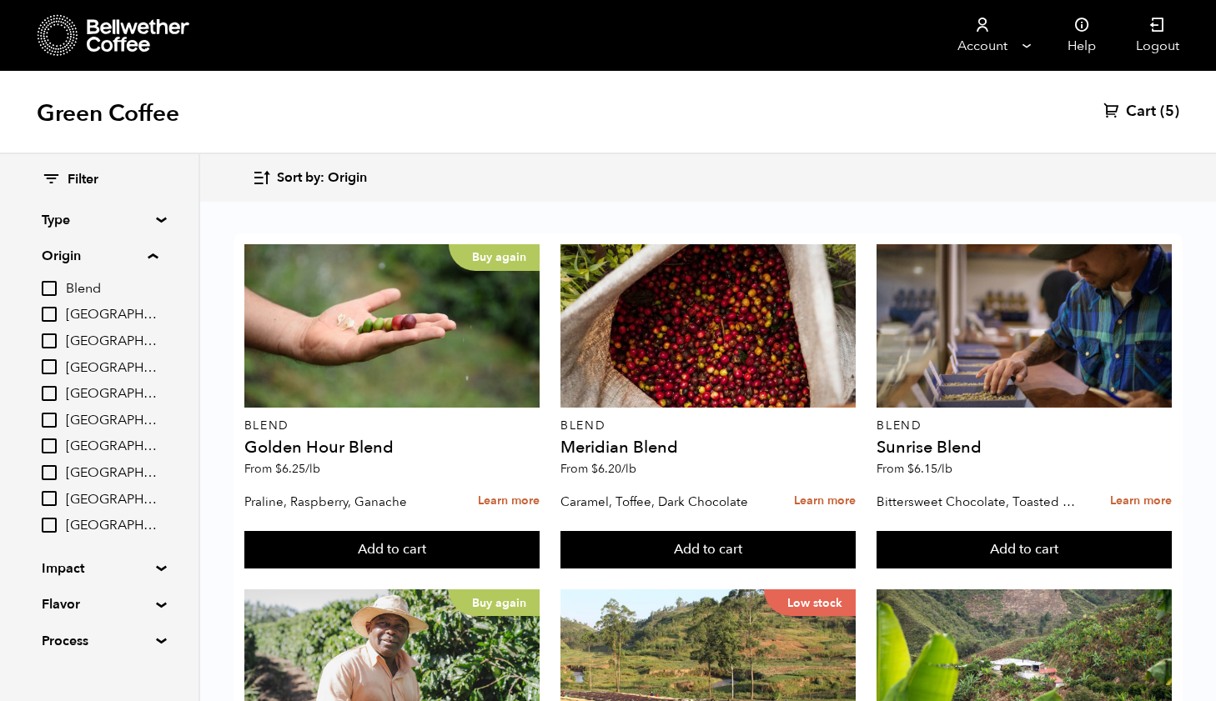
click at [52, 439] on input "[GEOGRAPHIC_DATA]" at bounding box center [49, 446] width 15 height 15
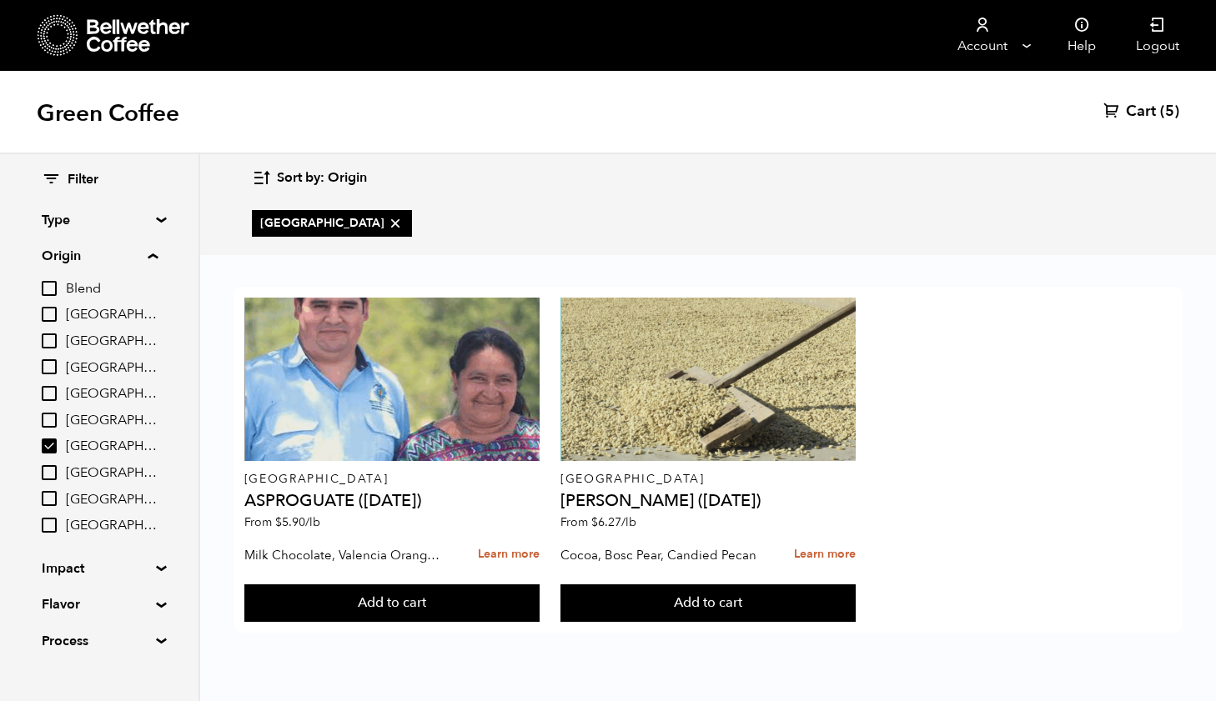
click at [52, 439] on input "[GEOGRAPHIC_DATA]" at bounding box center [49, 446] width 15 height 15
checkbox input "false"
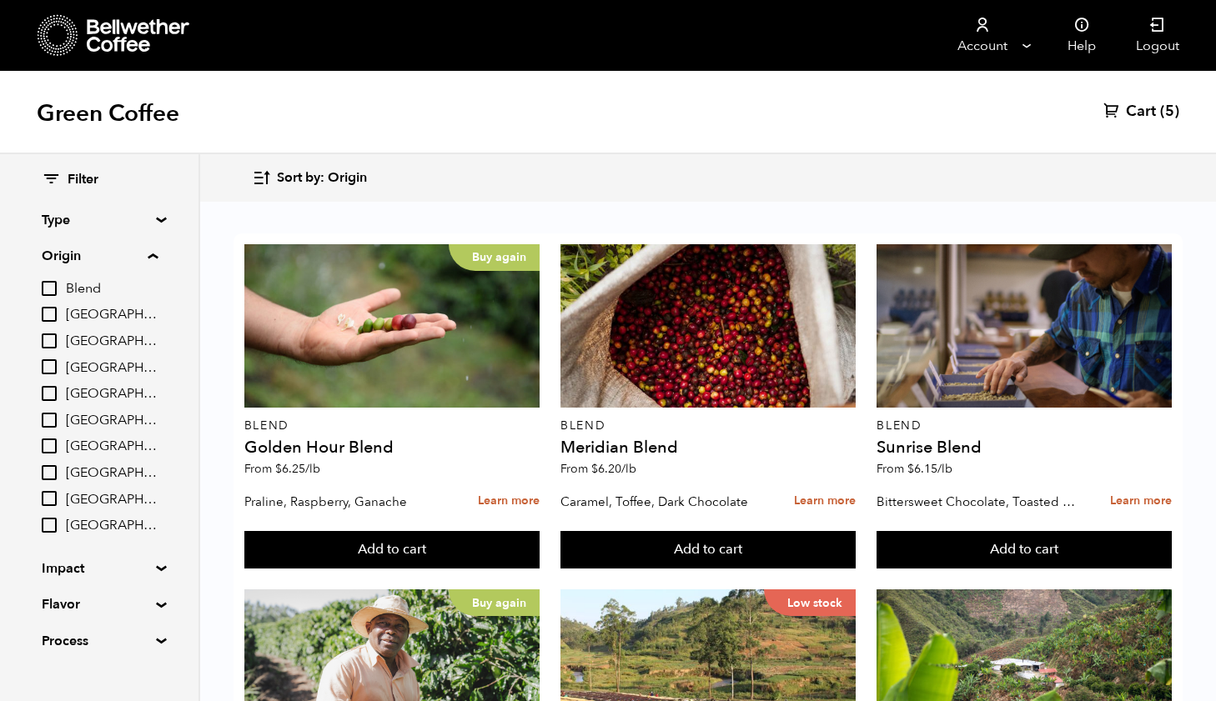
click at [50, 465] on input "[GEOGRAPHIC_DATA]" at bounding box center [49, 472] width 15 height 15
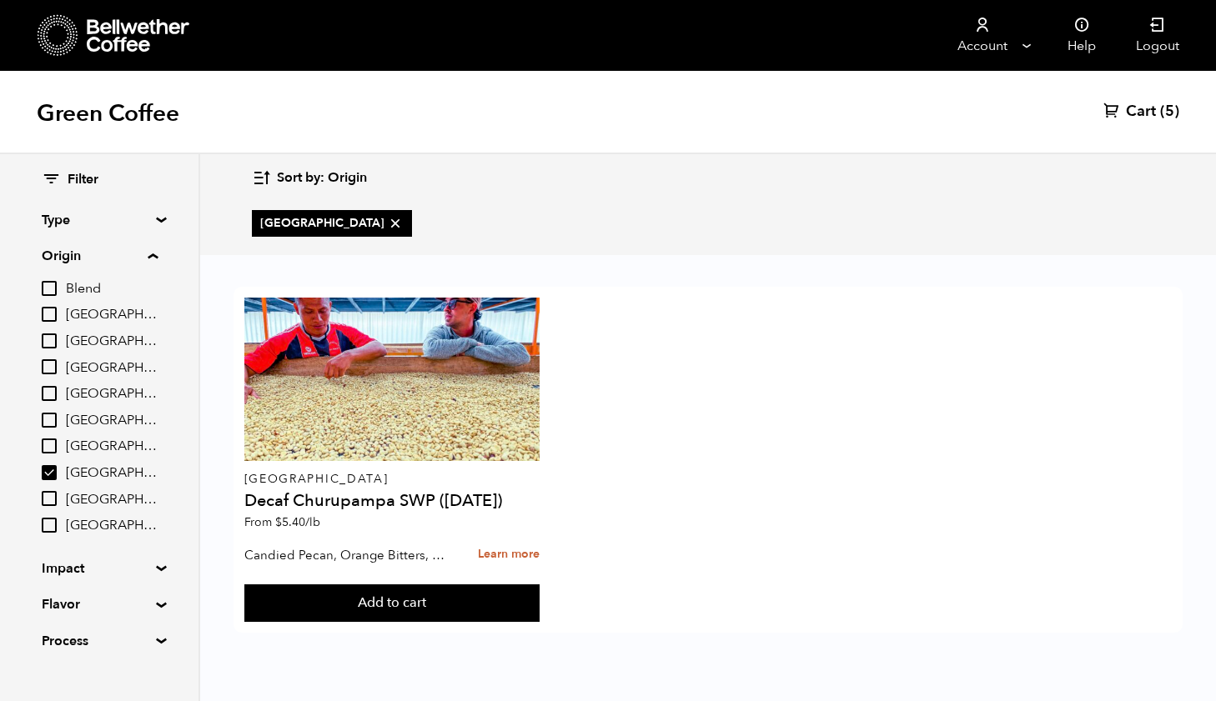
click at [50, 465] on input "[GEOGRAPHIC_DATA]" at bounding box center [49, 472] width 15 height 15
checkbox input "false"
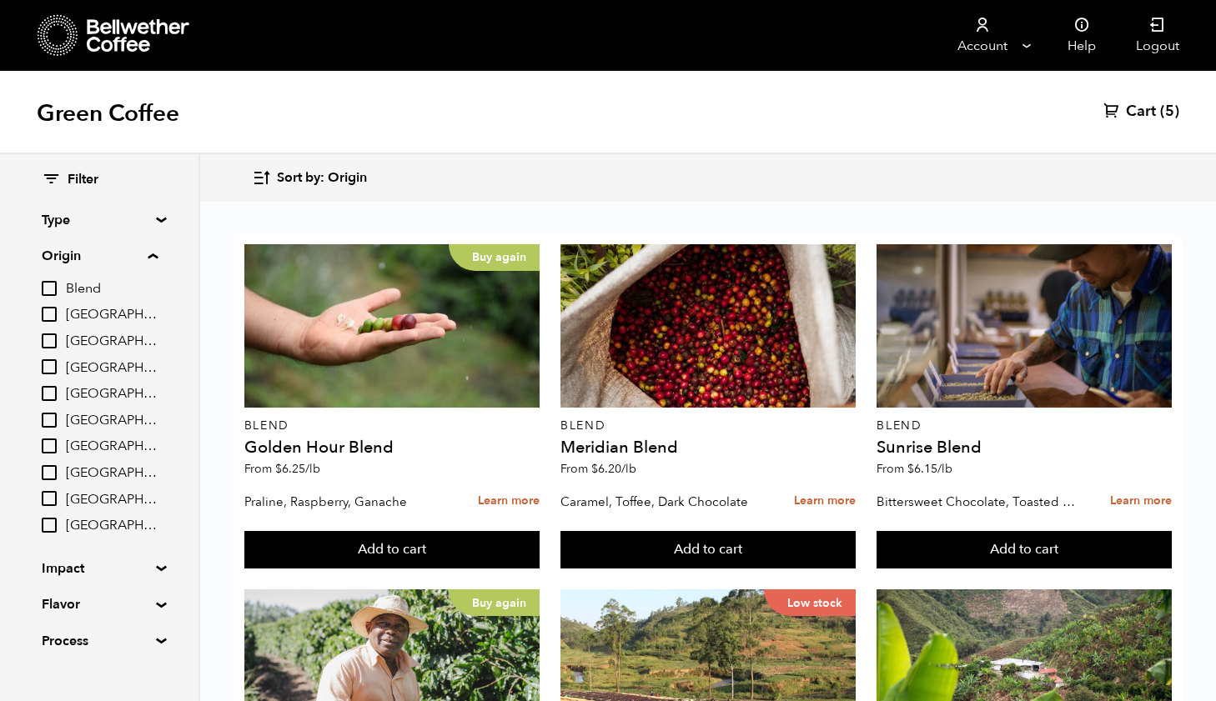
click at [52, 494] on input "[GEOGRAPHIC_DATA]" at bounding box center [49, 498] width 15 height 15
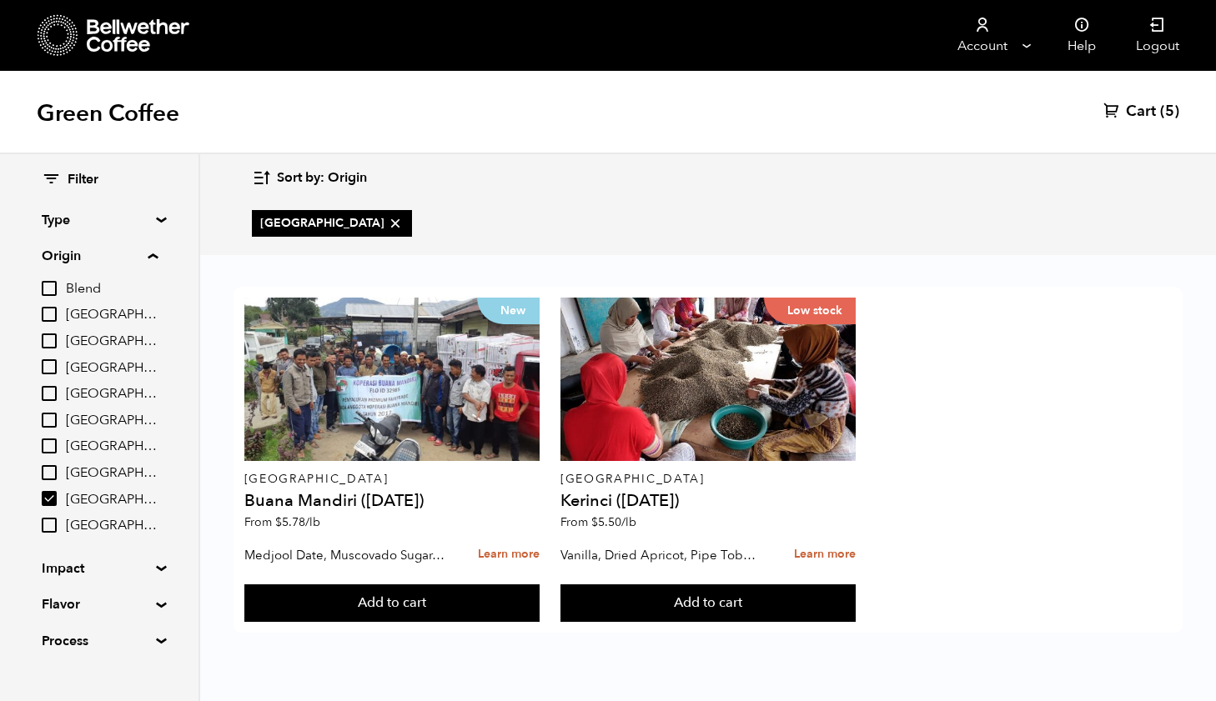
click at [52, 494] on input "[GEOGRAPHIC_DATA]" at bounding box center [49, 498] width 15 height 15
checkbox input "false"
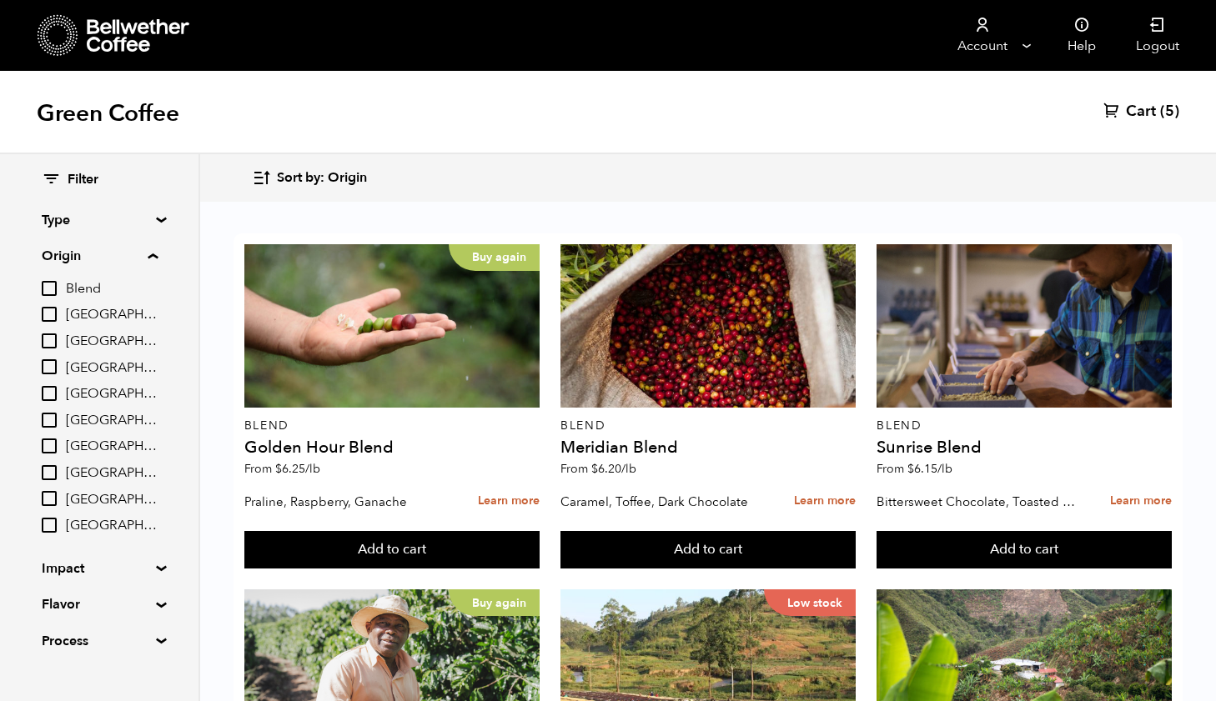
click at [52, 518] on input "[GEOGRAPHIC_DATA]" at bounding box center [49, 525] width 15 height 15
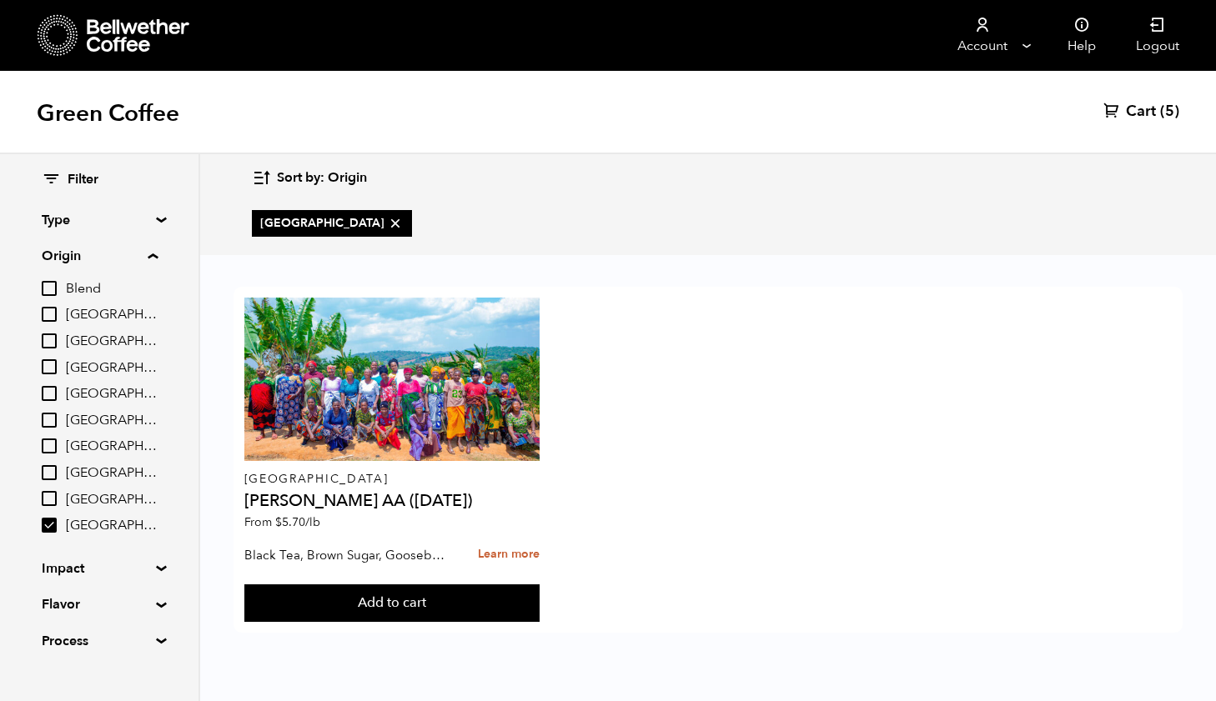
click at [52, 518] on input "[GEOGRAPHIC_DATA]" at bounding box center [49, 525] width 15 height 15
checkbox input "false"
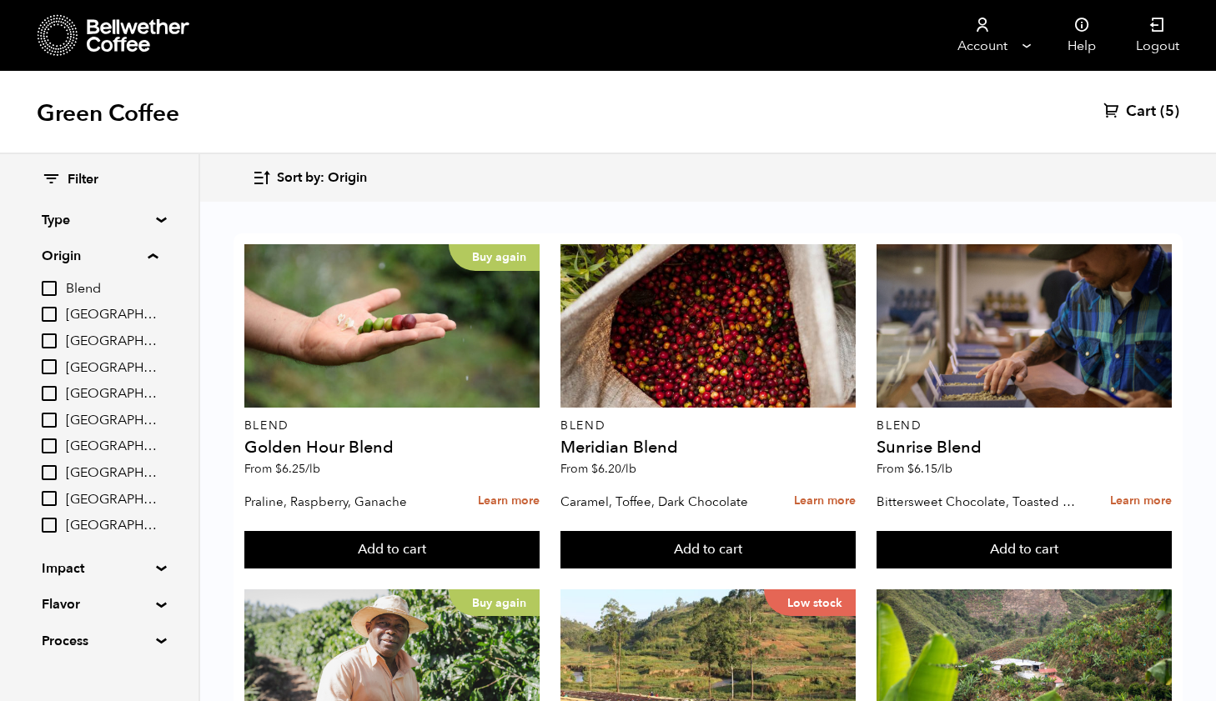
click at [1143, 106] on span "Cart" at bounding box center [1141, 112] width 30 height 20
click at [1144, 113] on span "Cart" at bounding box center [1141, 112] width 30 height 20
click at [1161, 109] on span "(5)" at bounding box center [1169, 112] width 19 height 20
click at [1132, 113] on span "Cart" at bounding box center [1141, 112] width 30 height 20
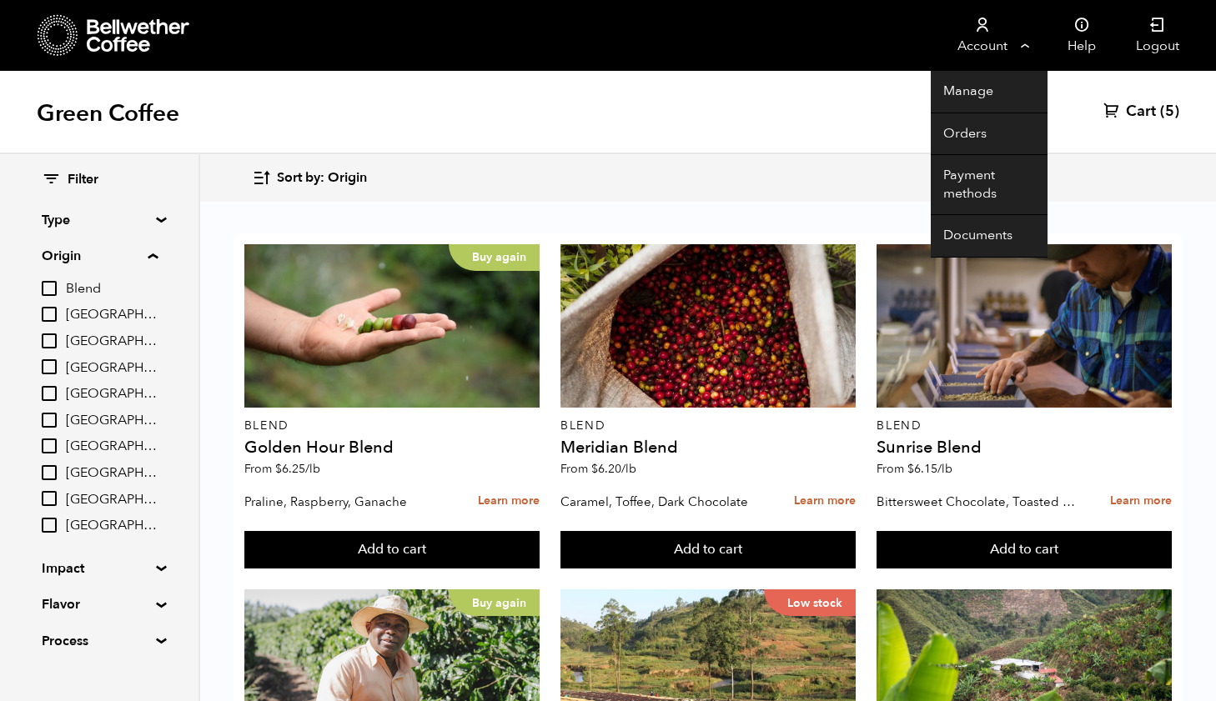
click at [1005, 37] on link "Account" at bounding box center [982, 35] width 103 height 71
click at [1026, 41] on link "Account" at bounding box center [982, 35] width 103 height 71
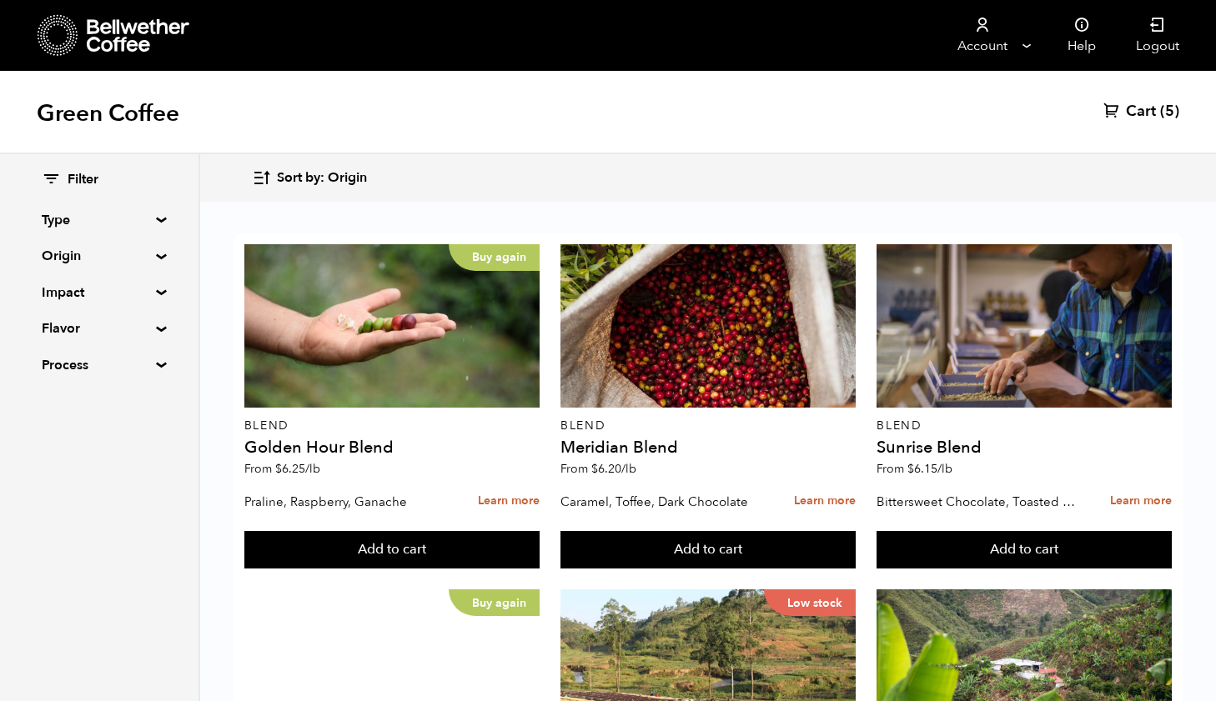
click at [1132, 108] on span "Cart" at bounding box center [1141, 112] width 30 height 20
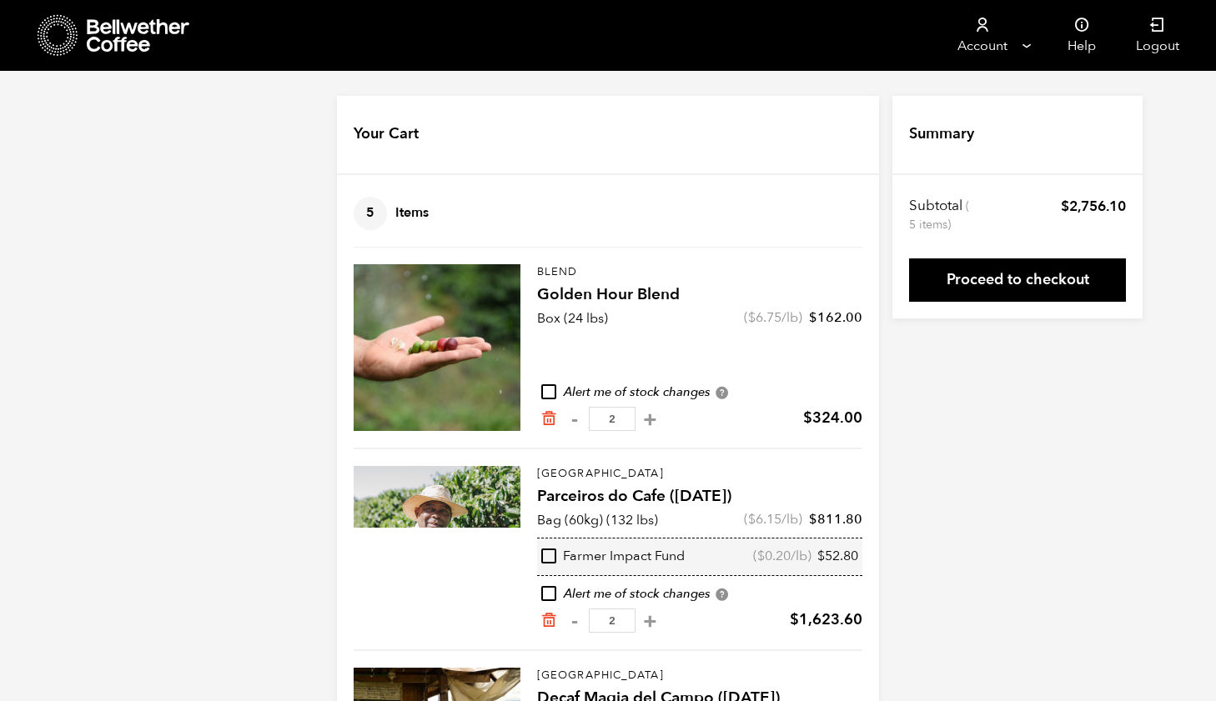
click at [785, 310] on span "( $ 6.75 /lb)" at bounding box center [773, 318] width 58 height 18
click at [802, 310] on span "( $ 6.75 /lb)" at bounding box center [773, 318] width 58 height 18
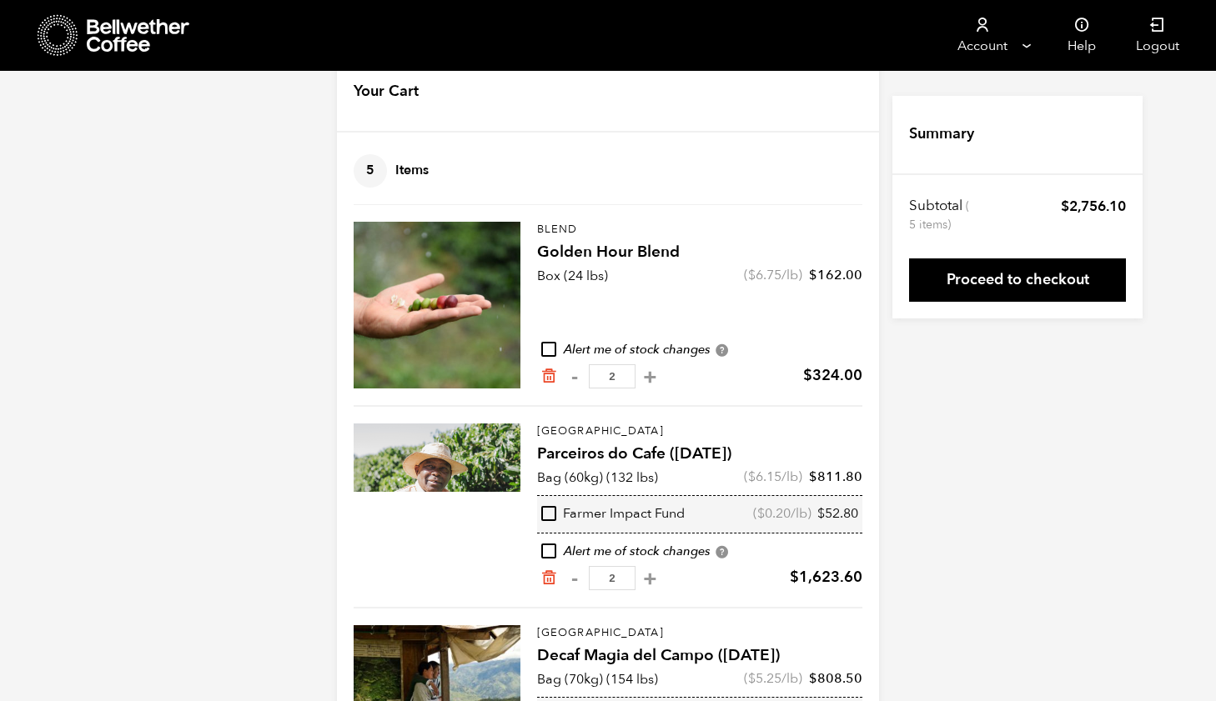
scroll to position [50, 0]
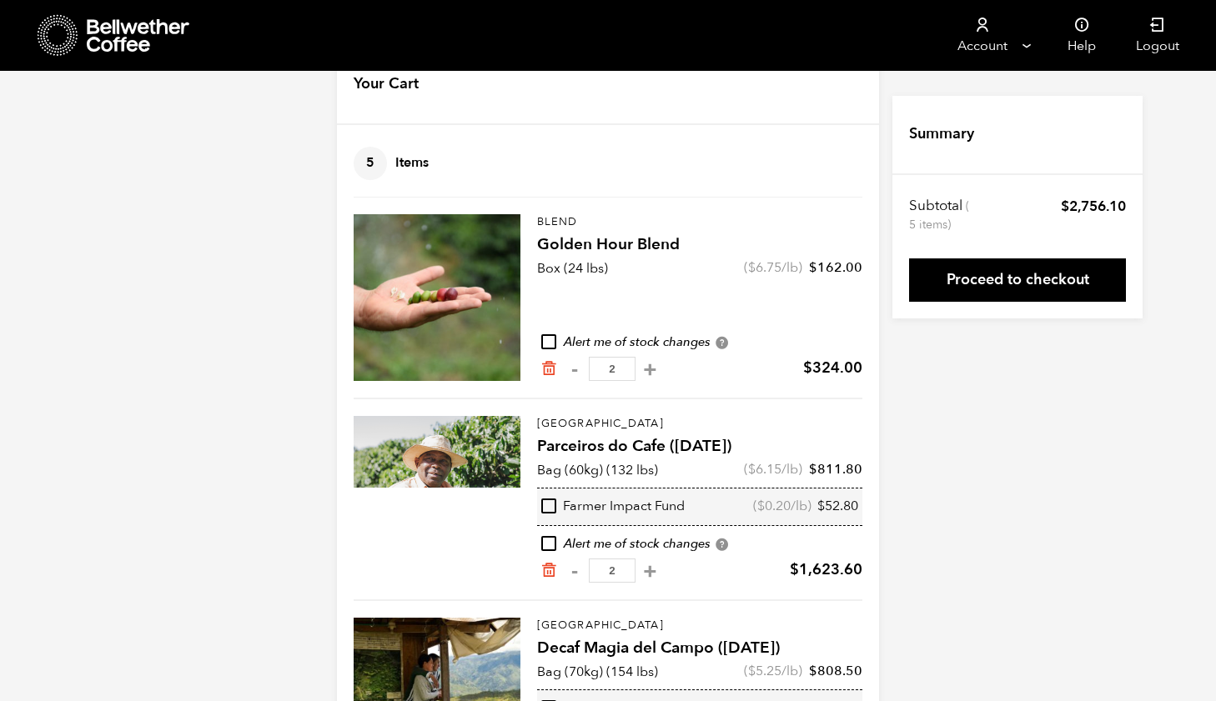
click at [750, 301] on div "Blend Golden Hour Blend Box (24 lbs) ( $ 6.75 /lb) $ 162.00 Alert me of stock c…" at bounding box center [699, 297] width 325 height 167
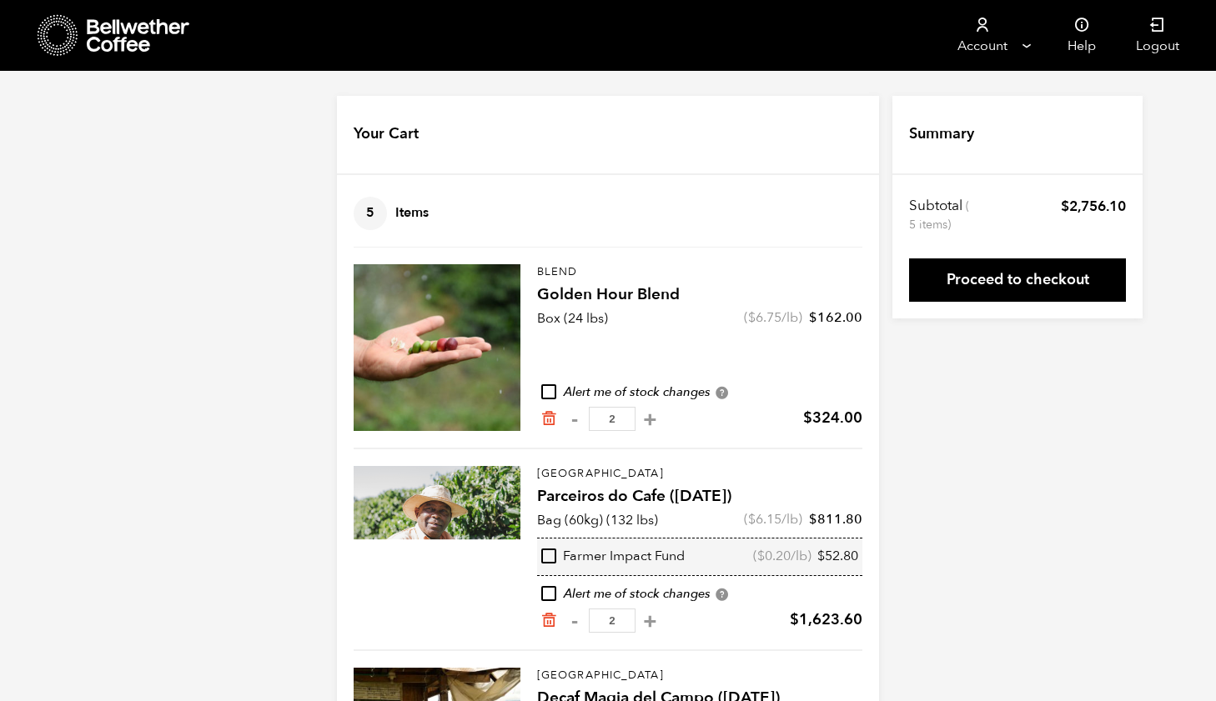
scroll to position [0, 0]
click at [126, 25] on icon at bounding box center [139, 35] width 104 height 33
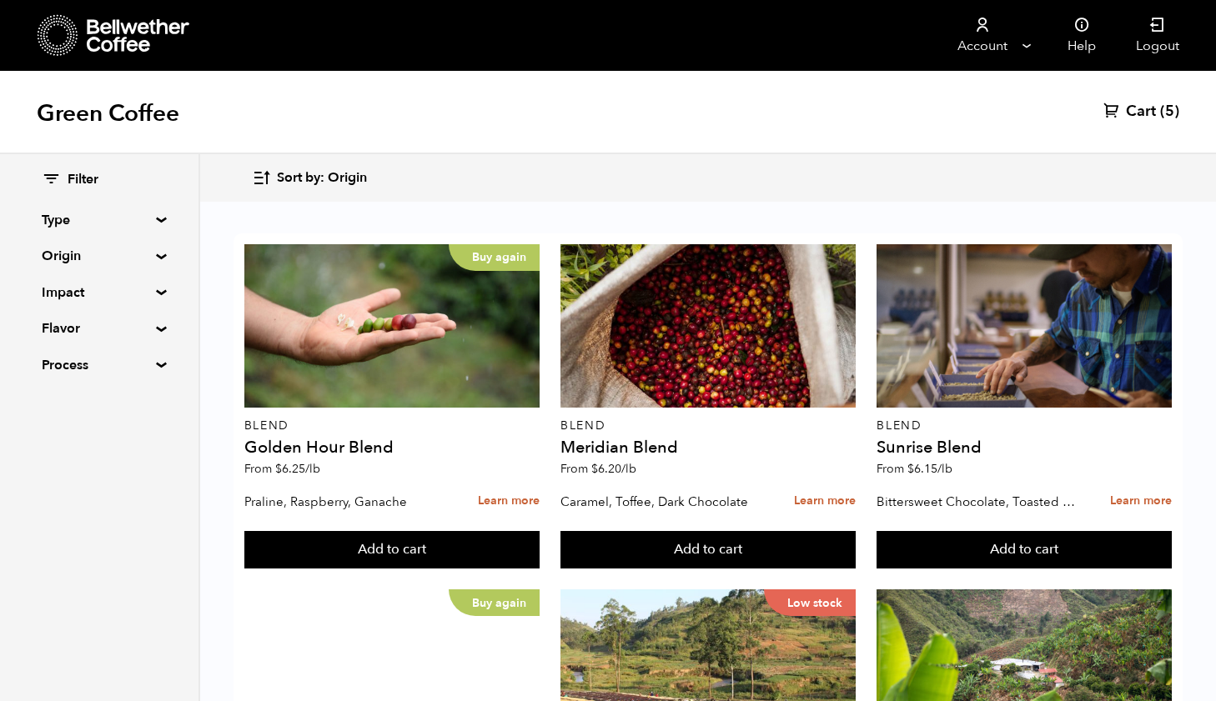
scroll to position [1615, 0]
click at [98, 251] on summary "Origin" at bounding box center [99, 256] width 115 height 20
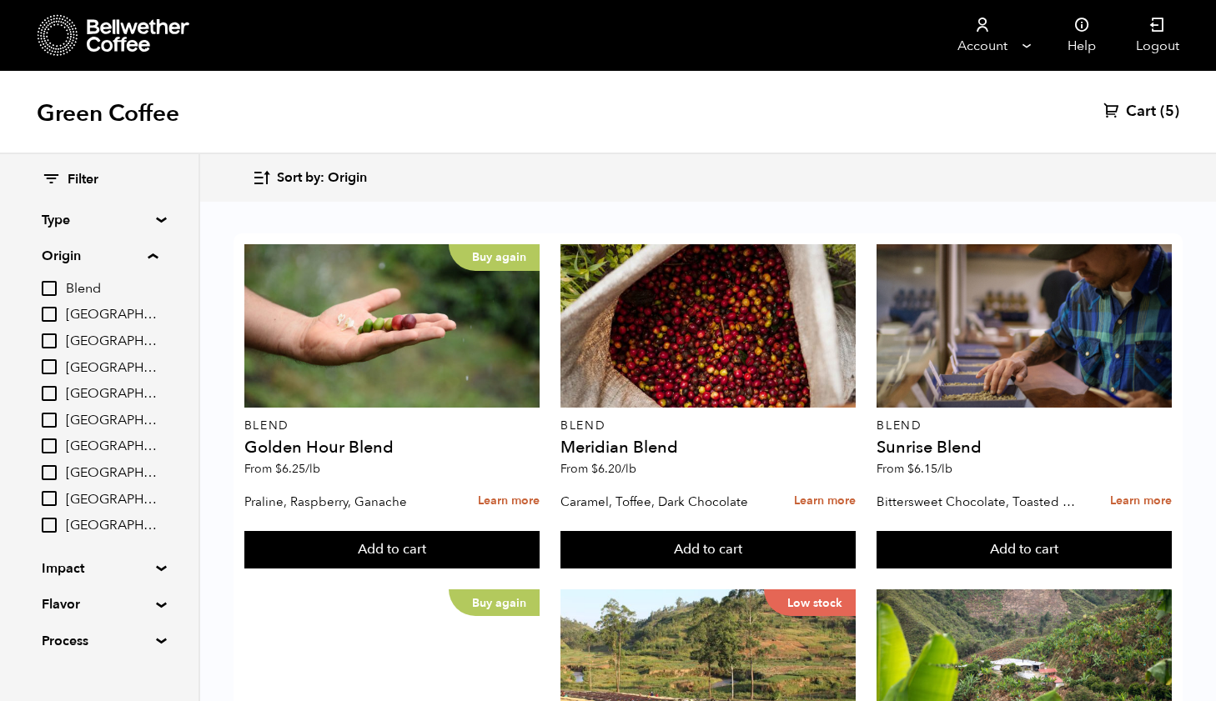
click at [43, 465] on input "[GEOGRAPHIC_DATA]" at bounding box center [49, 472] width 15 height 15
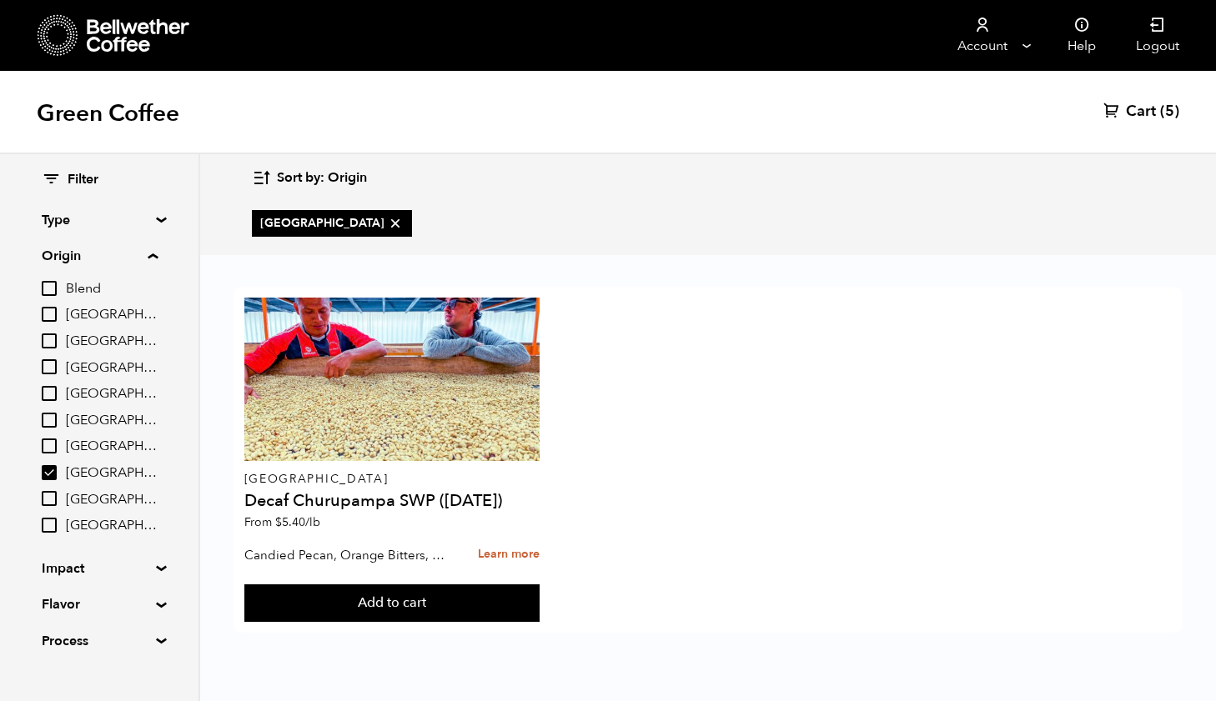
click at [48, 465] on input "[GEOGRAPHIC_DATA]" at bounding box center [49, 472] width 15 height 15
checkbox input "false"
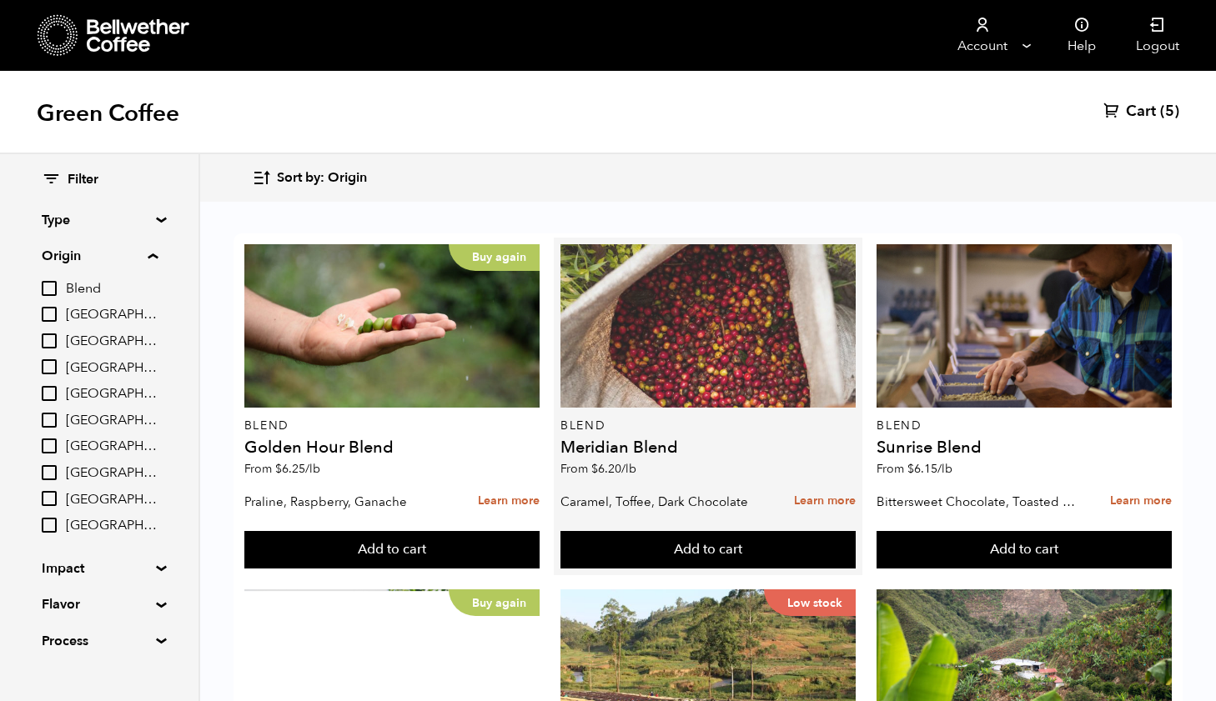
scroll to position [360, 0]
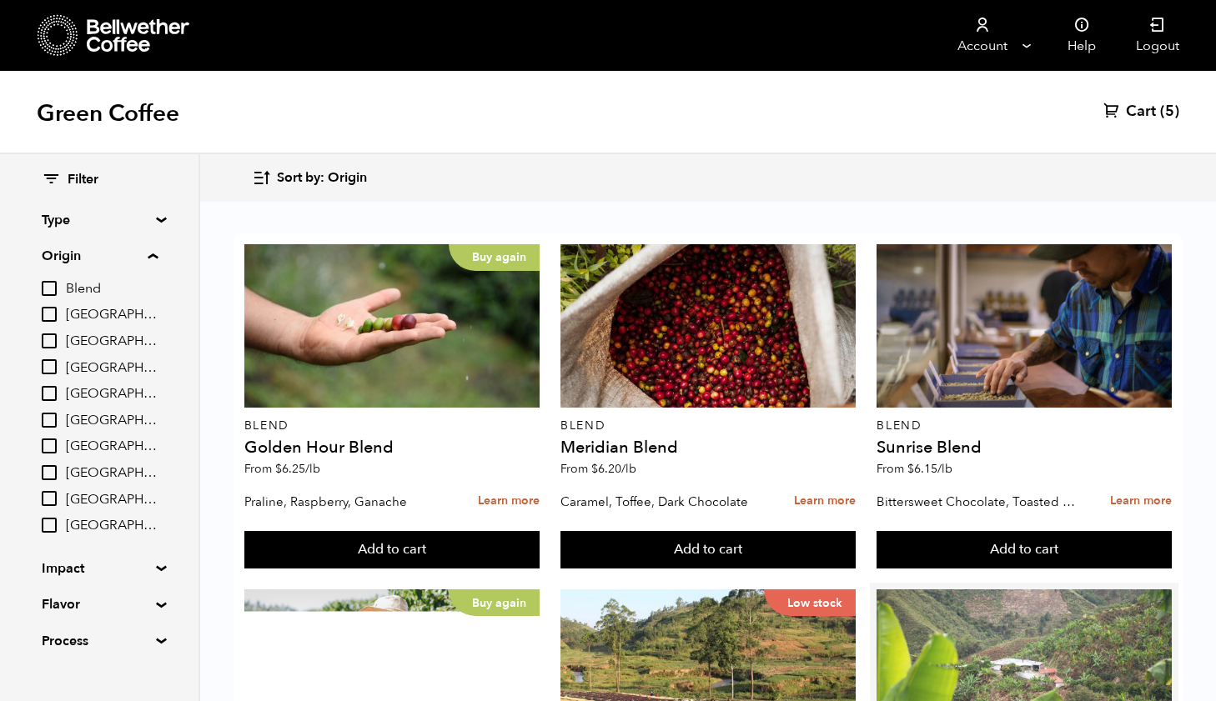
click at [977, 590] on div at bounding box center [1023, 671] width 295 height 163
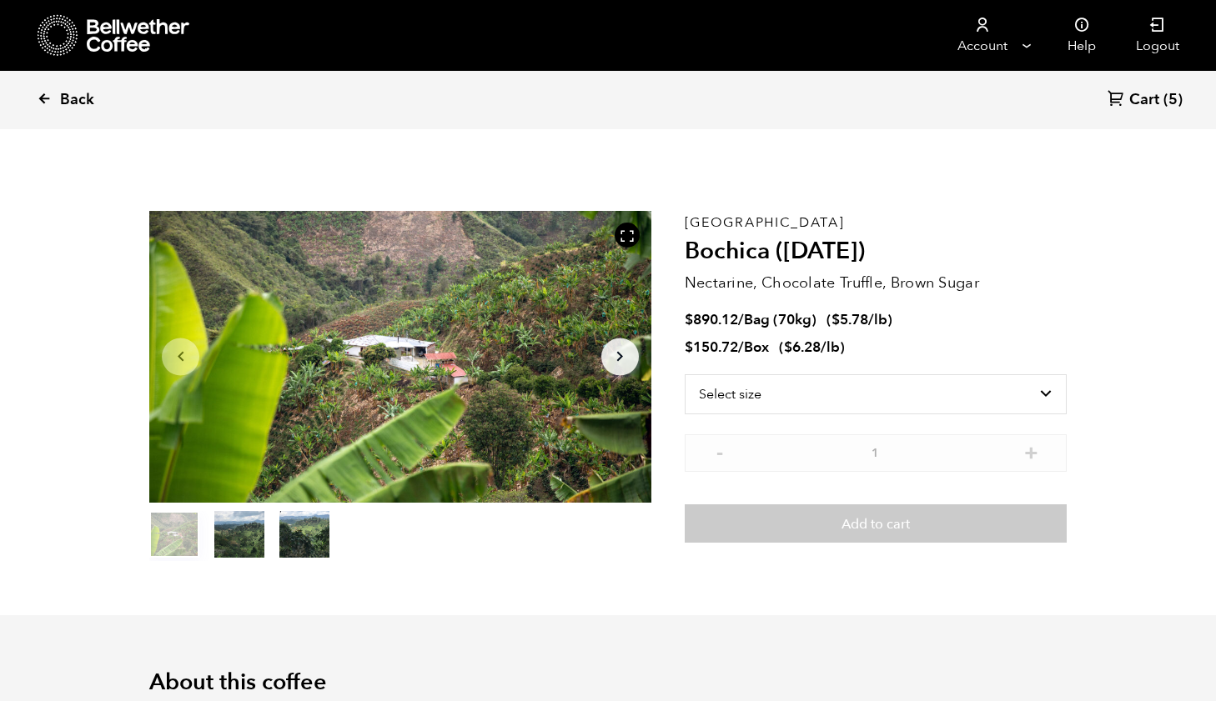
click at [63, 92] on span "Back" at bounding box center [77, 100] width 34 height 20
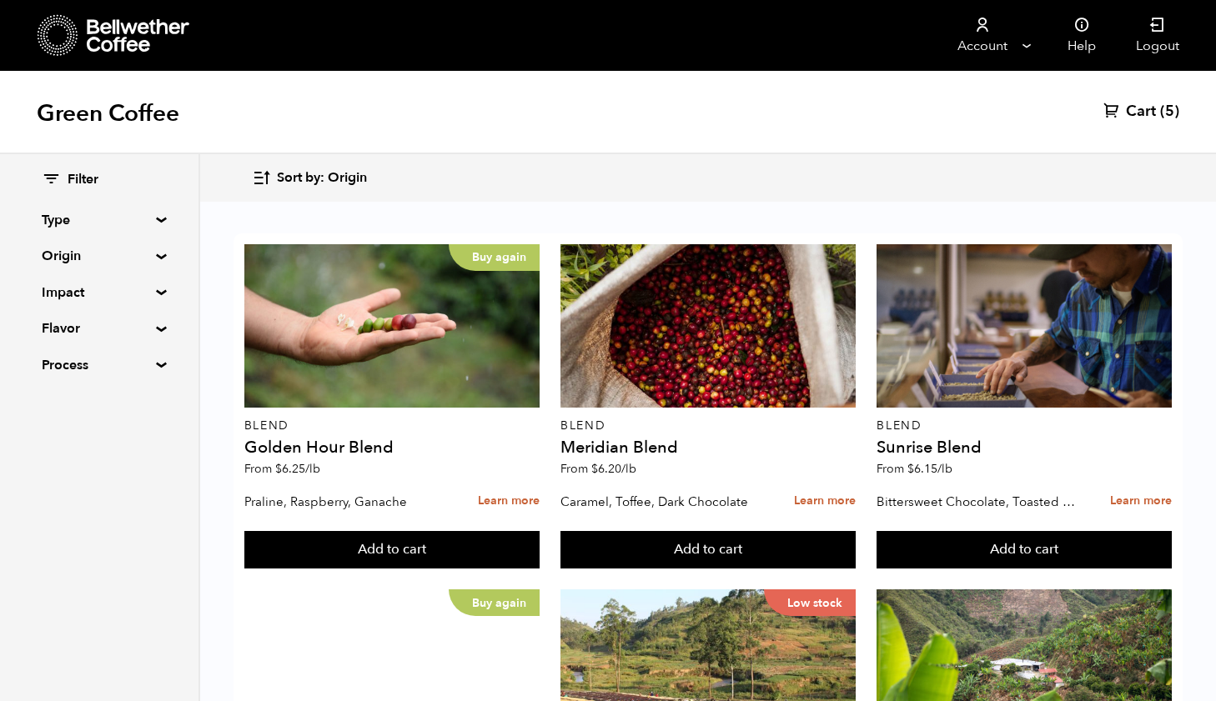
click at [265, 170] on icon "button" at bounding box center [261, 177] width 19 height 19
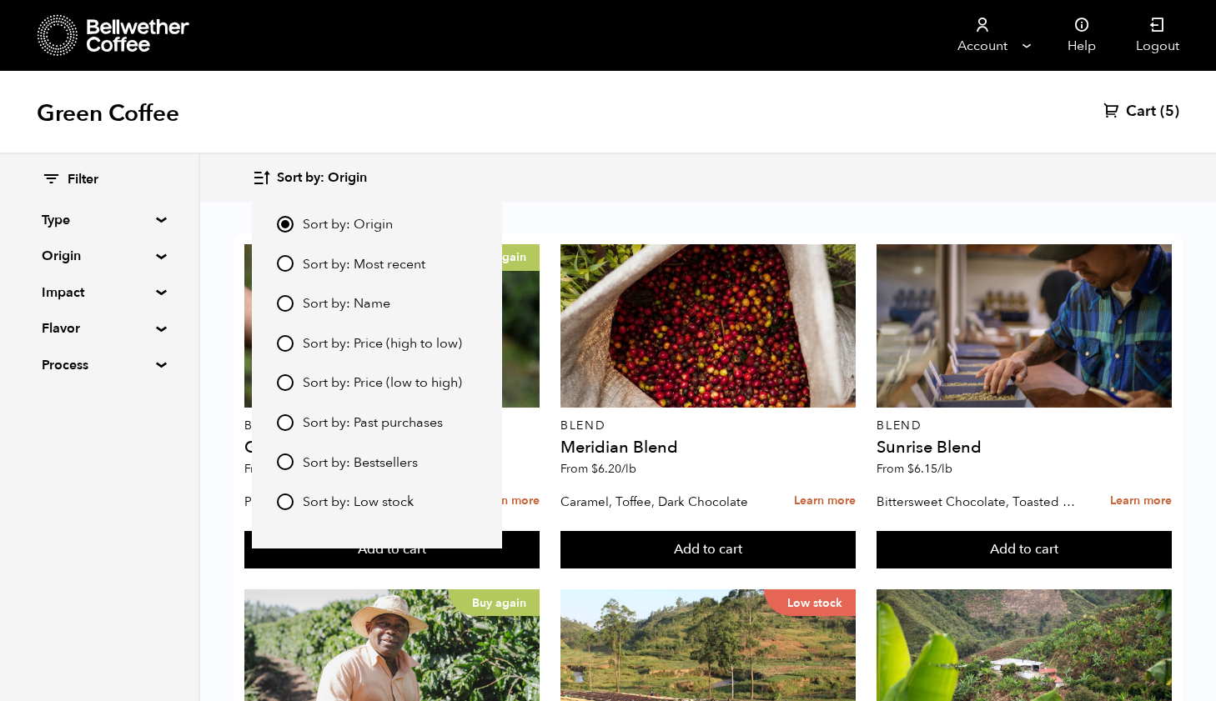
click at [283, 378] on input "Sort by: Price (low to high)" at bounding box center [285, 382] width 17 height 17
radio input "true"
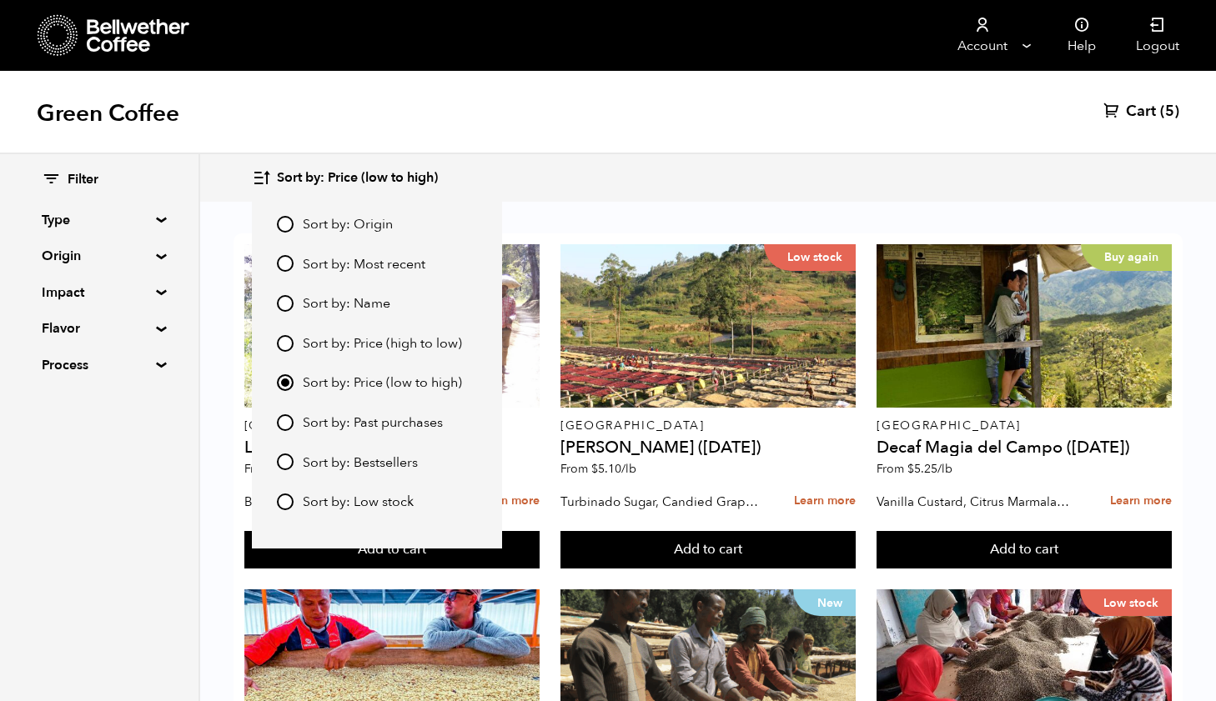
click at [651, 180] on div "Sort by: Price (low to high) Sort by: Origin Sort by: Most recent Sort by: Name…" at bounding box center [707, 177] width 911 height 39
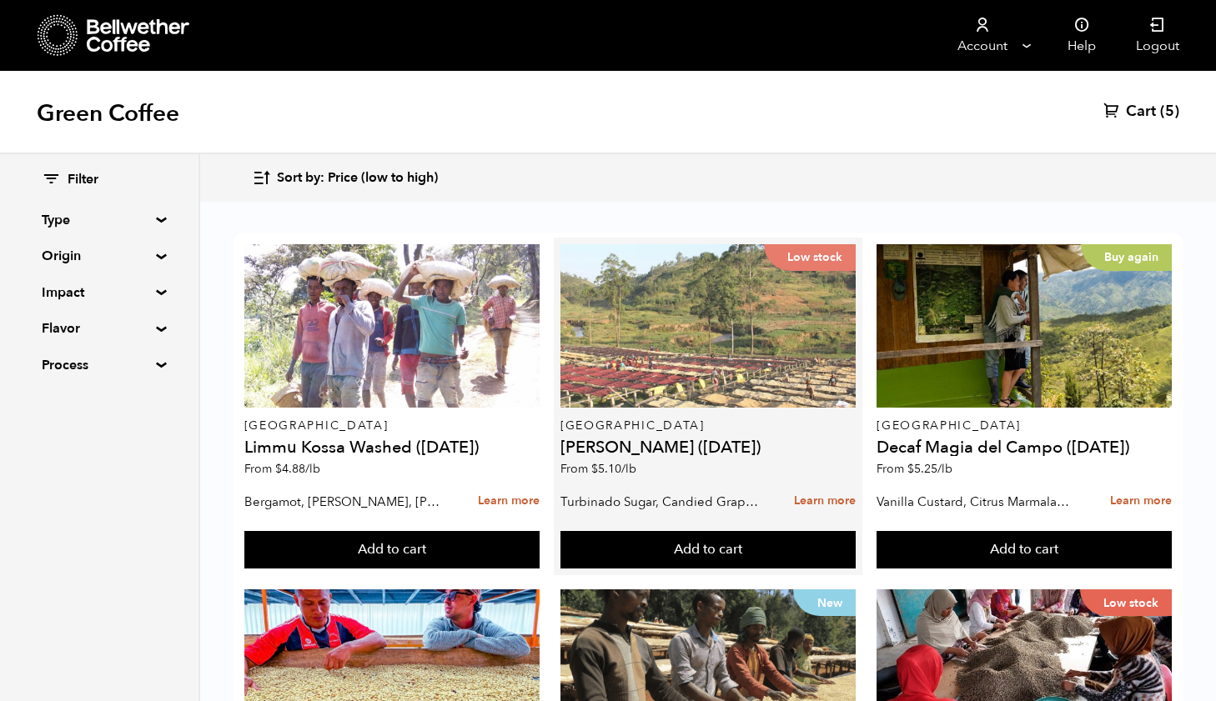
click at [697, 362] on div "Low stock" at bounding box center [707, 325] width 295 height 163
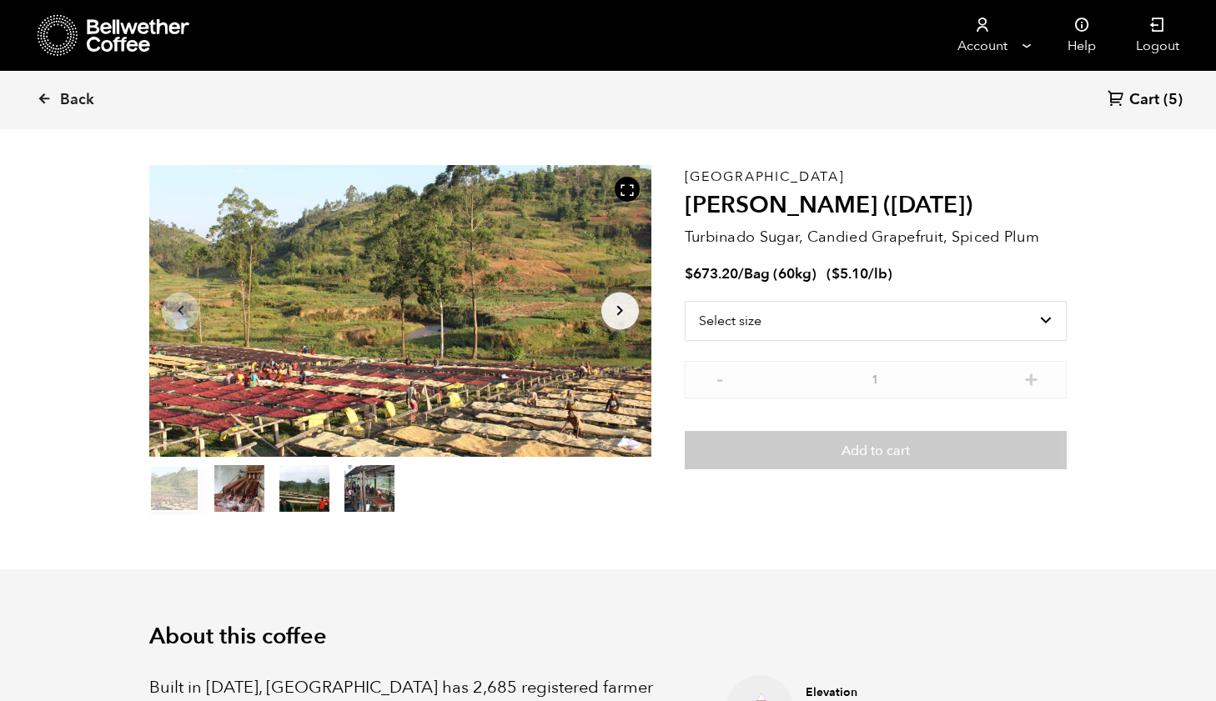
scroll to position [16, 0]
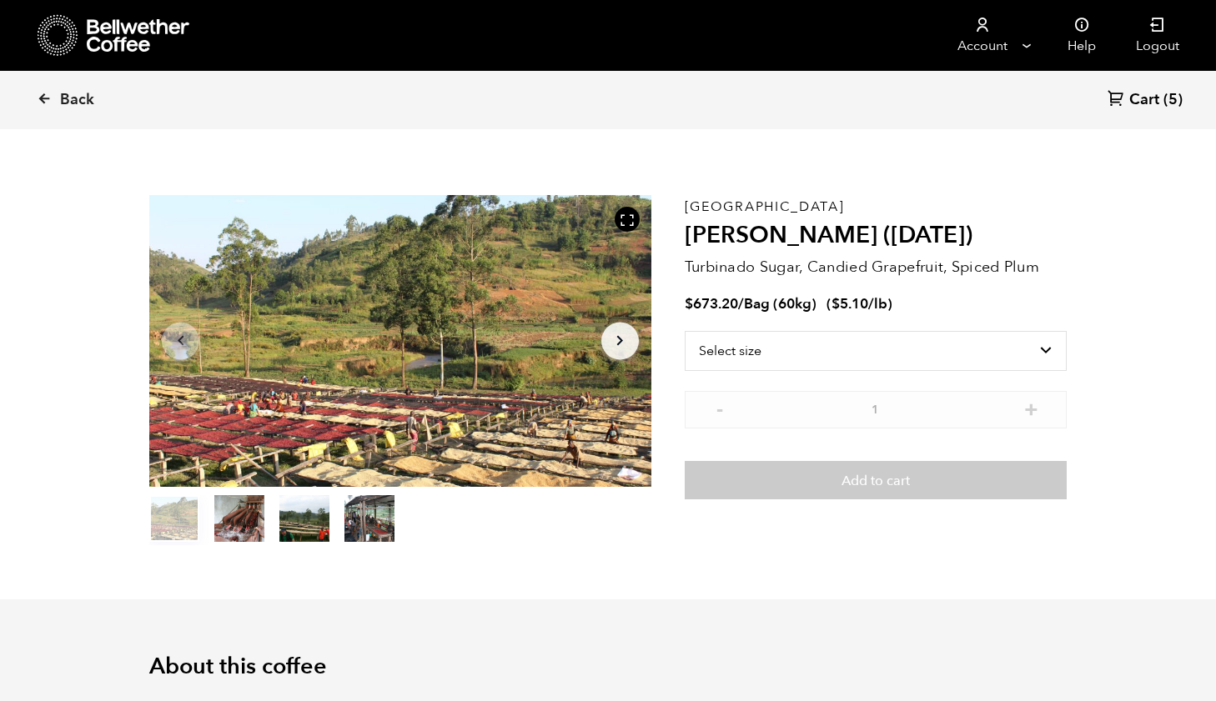
click at [314, 88] on div "Back Cart (5)" at bounding box center [608, 100] width 1216 height 58
click at [72, 108] on span "Back" at bounding box center [77, 100] width 34 height 20
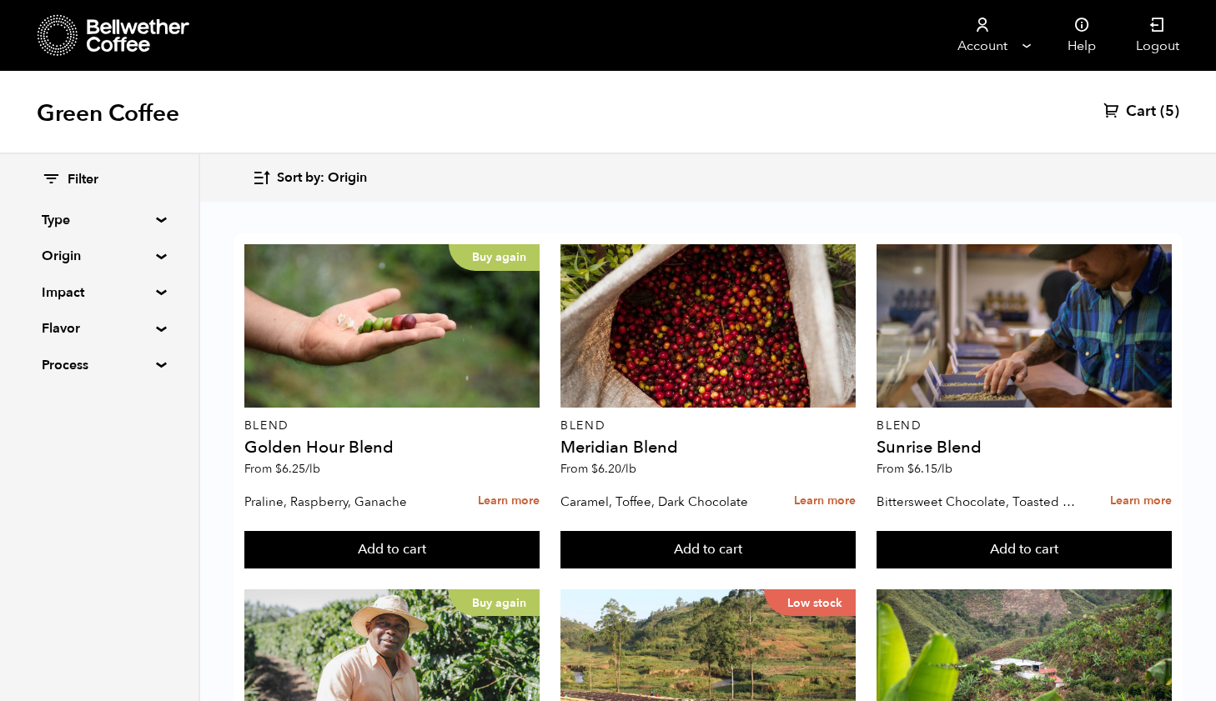
click at [270, 181] on icon "button" at bounding box center [261, 177] width 19 height 19
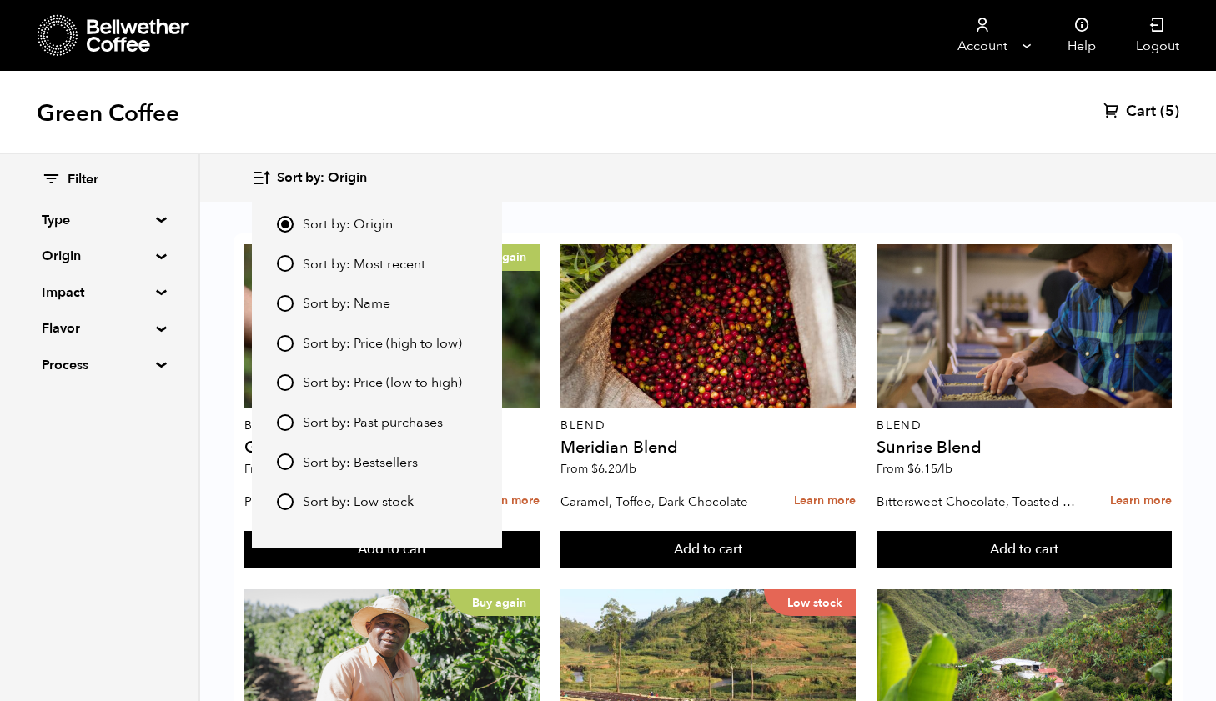
click at [285, 379] on input "Sort by: Price (low to high)" at bounding box center [285, 382] width 17 height 17
radio input "true"
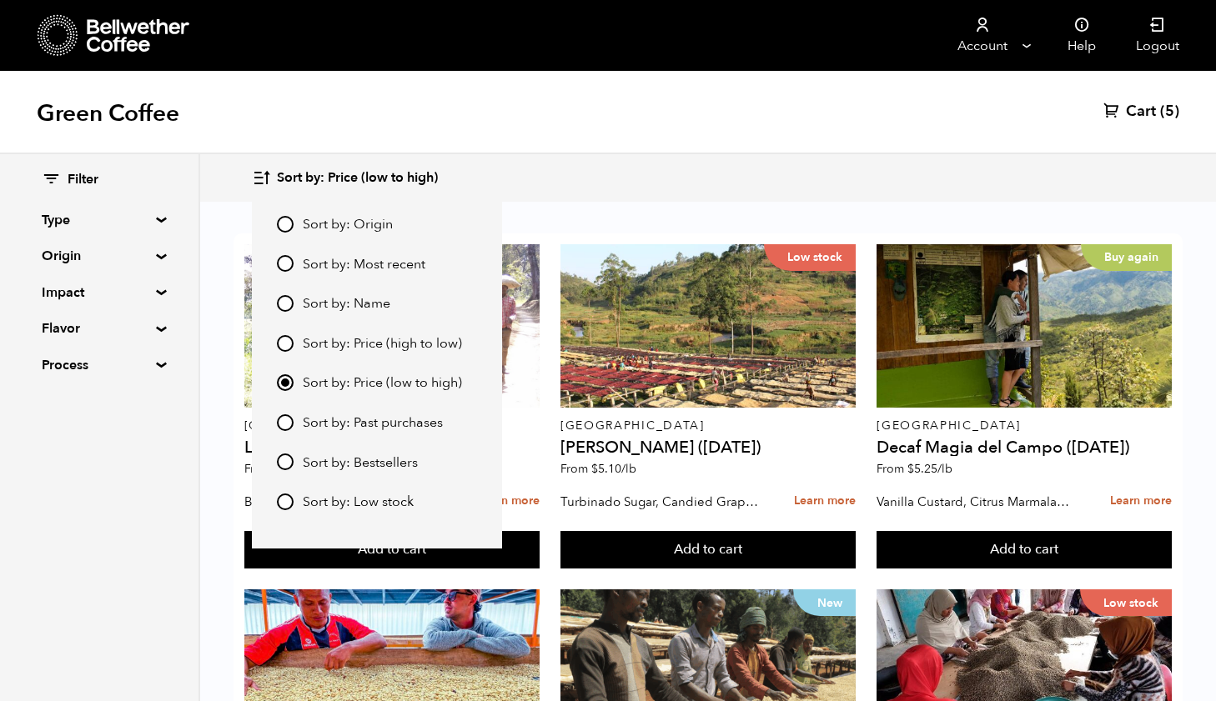
click at [635, 169] on div "Sort by: Price (low to high) Sort by: Origin Sort by: Most recent Sort by: Name…" at bounding box center [707, 177] width 911 height 39
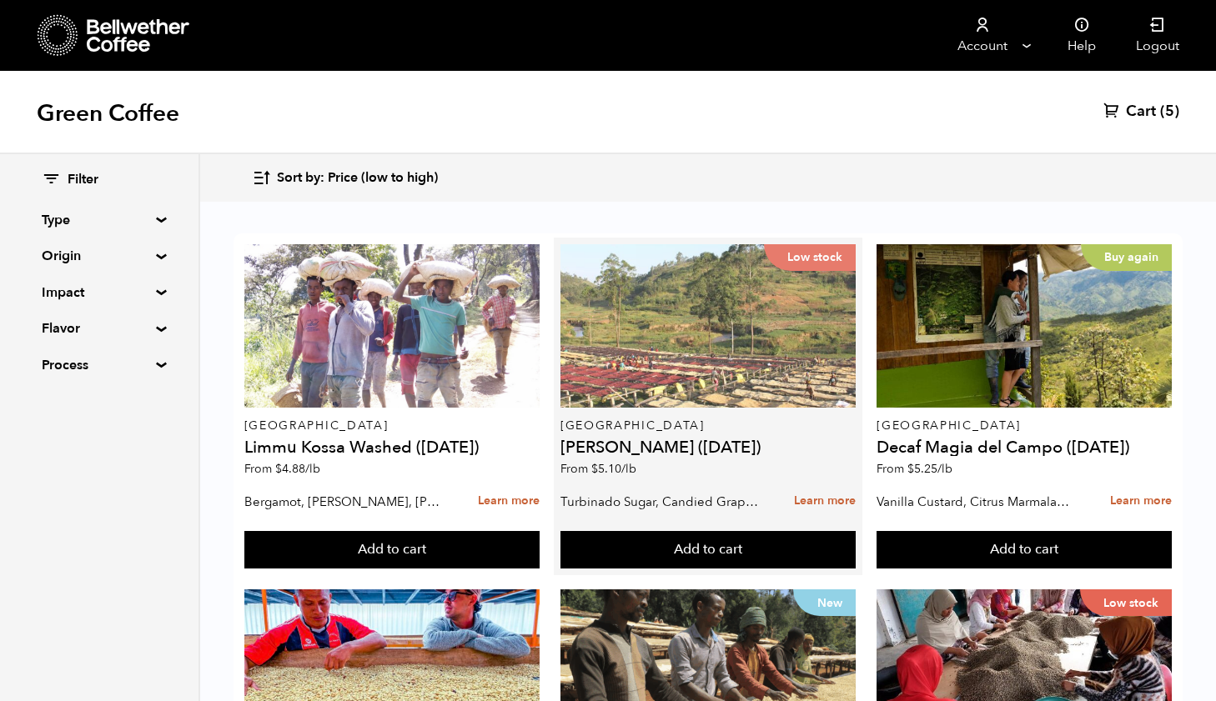
click at [679, 394] on div "Low stock" at bounding box center [707, 325] width 295 height 163
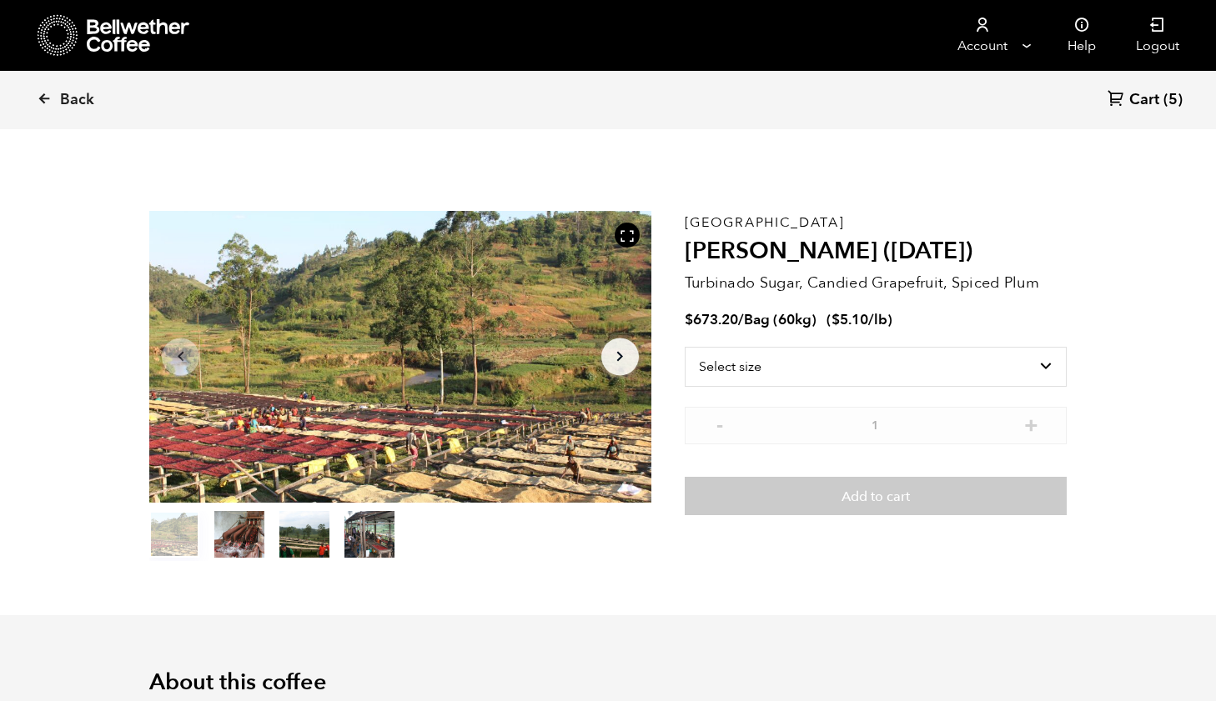
scroll to position [725, 888]
select select "bag-3"
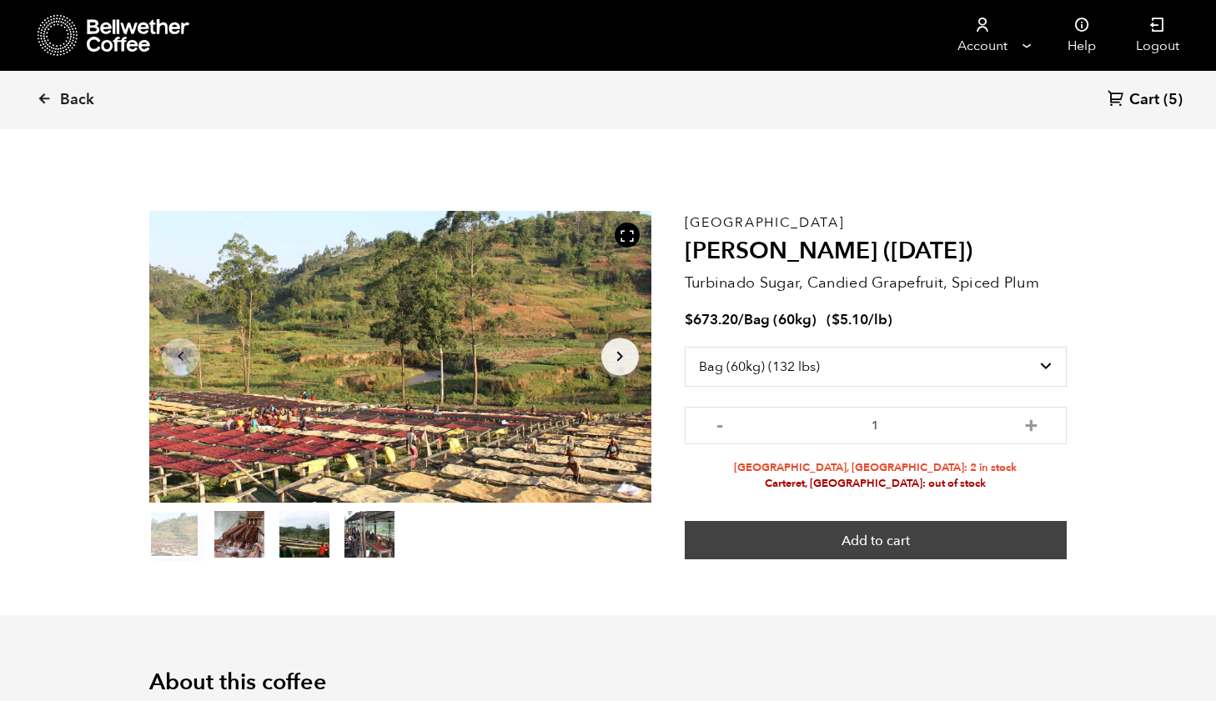
click at [896, 535] on button "Add to cart" at bounding box center [876, 540] width 382 height 38
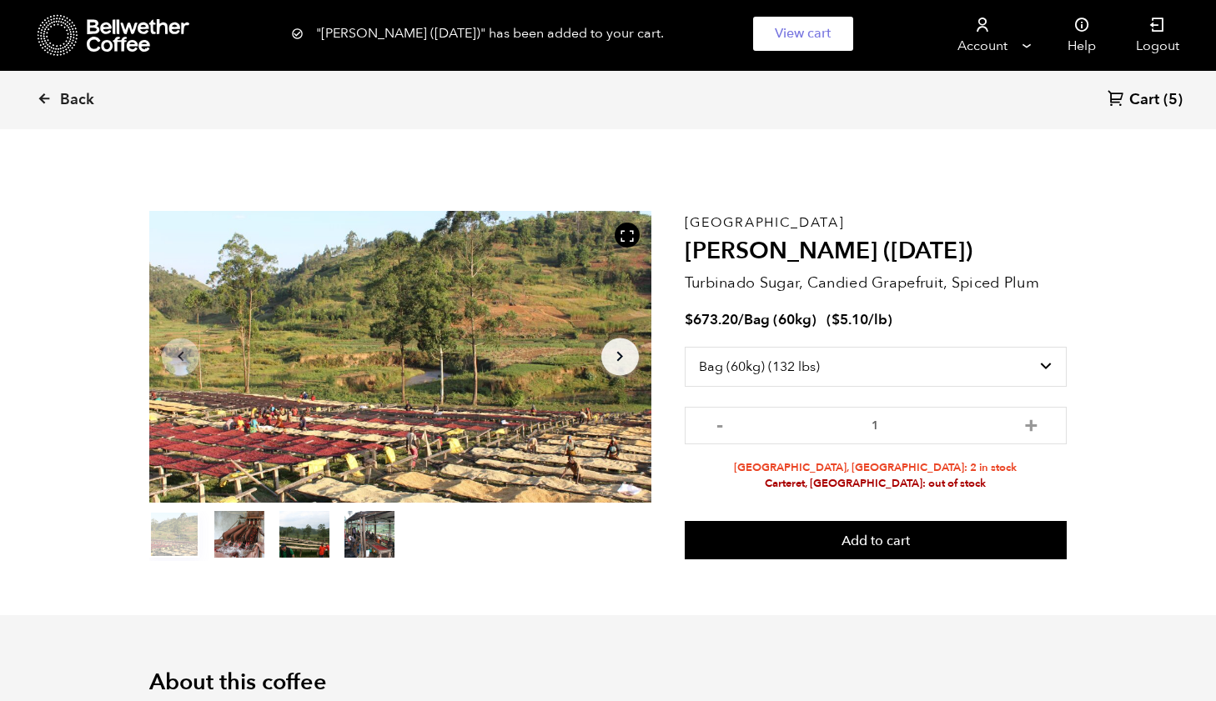
click at [1160, 103] on link "Cart (5)" at bounding box center [1144, 100] width 75 height 23
click at [1146, 98] on span "Cart" at bounding box center [1144, 100] width 30 height 20
click at [1151, 98] on span "Cart" at bounding box center [1144, 100] width 30 height 20
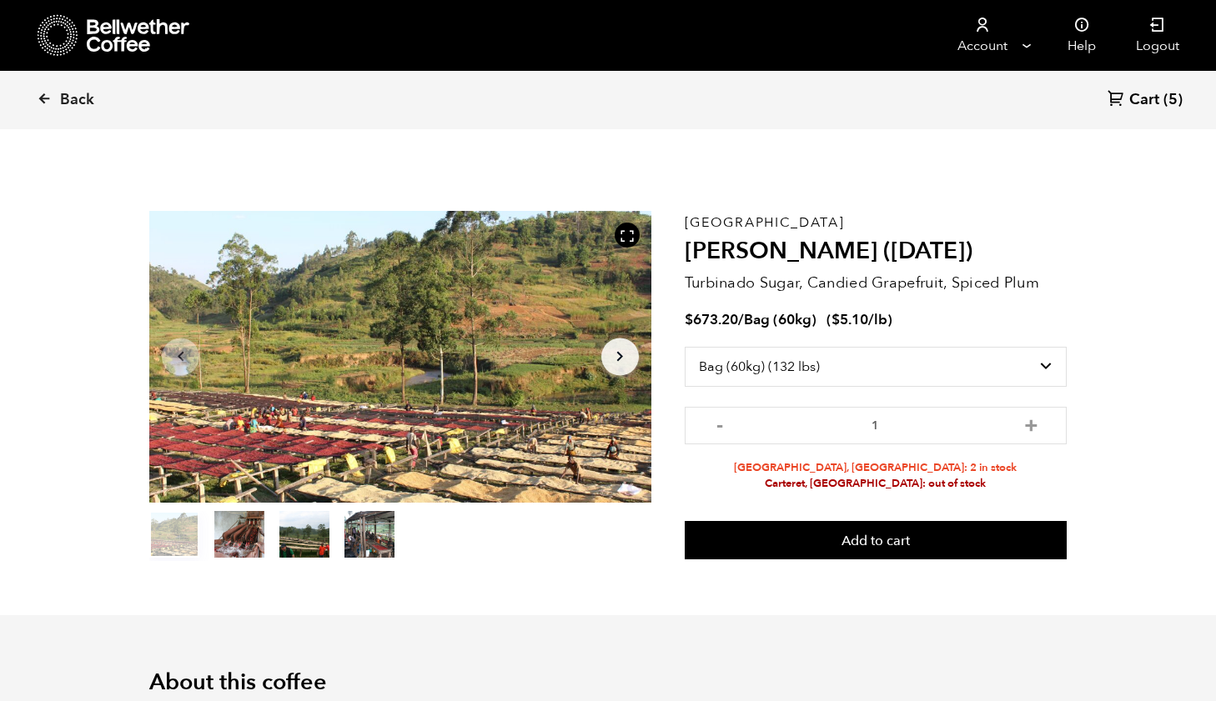
click at [1151, 98] on span "Cart" at bounding box center [1144, 100] width 30 height 20
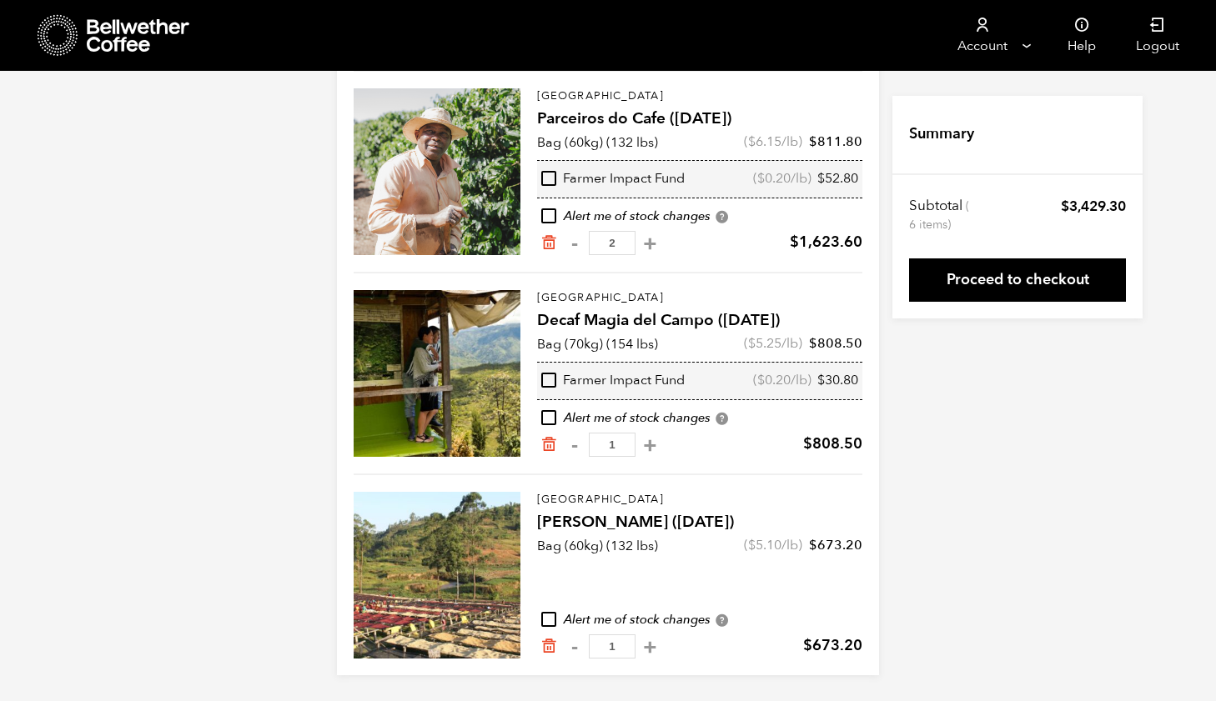
scroll to position [378, 0]
click at [572, 243] on button "-" at bounding box center [574, 243] width 21 height 17
type input "1"
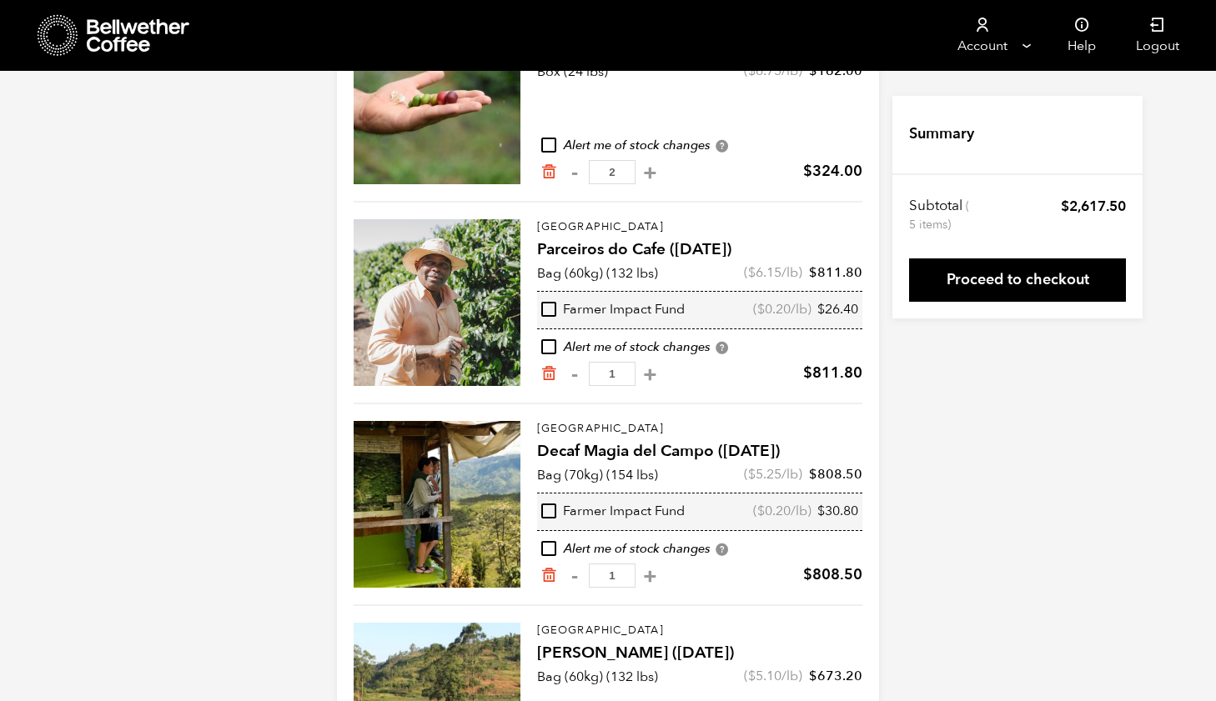
scroll to position [259, 0]
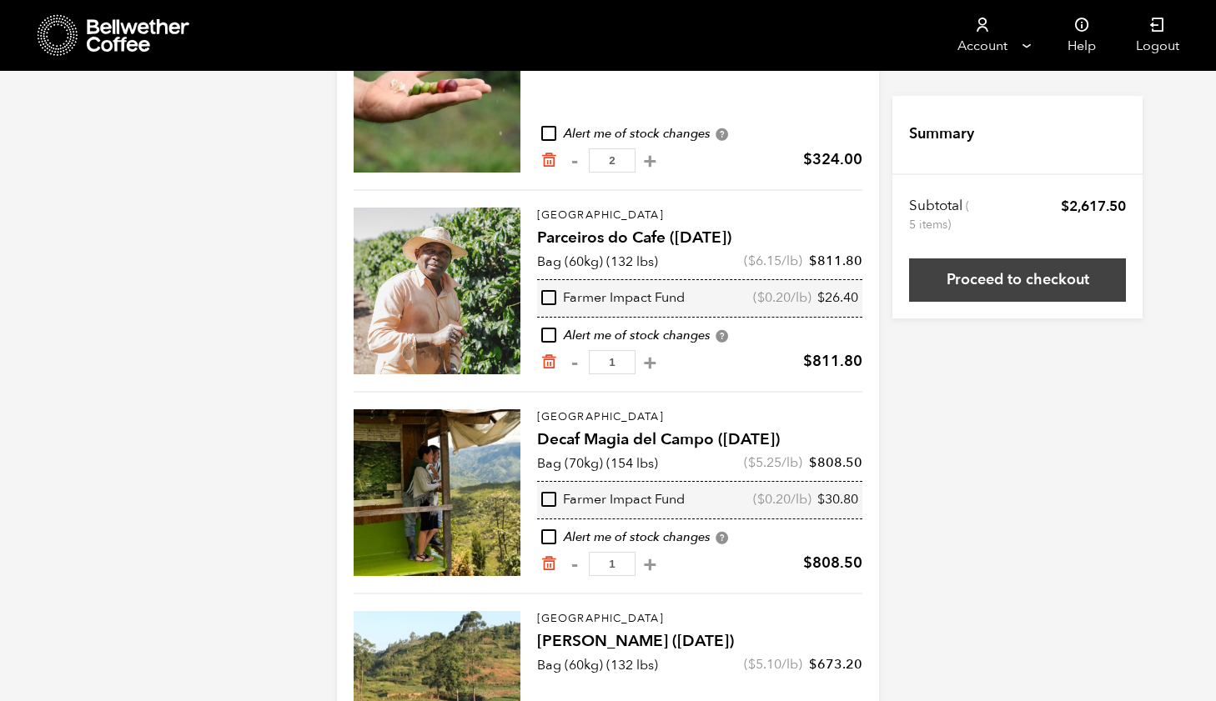
click at [1019, 278] on link "Proceed to checkout" at bounding box center [1017, 280] width 217 height 43
click at [987, 273] on link "Proceed to checkout" at bounding box center [1017, 280] width 217 height 43
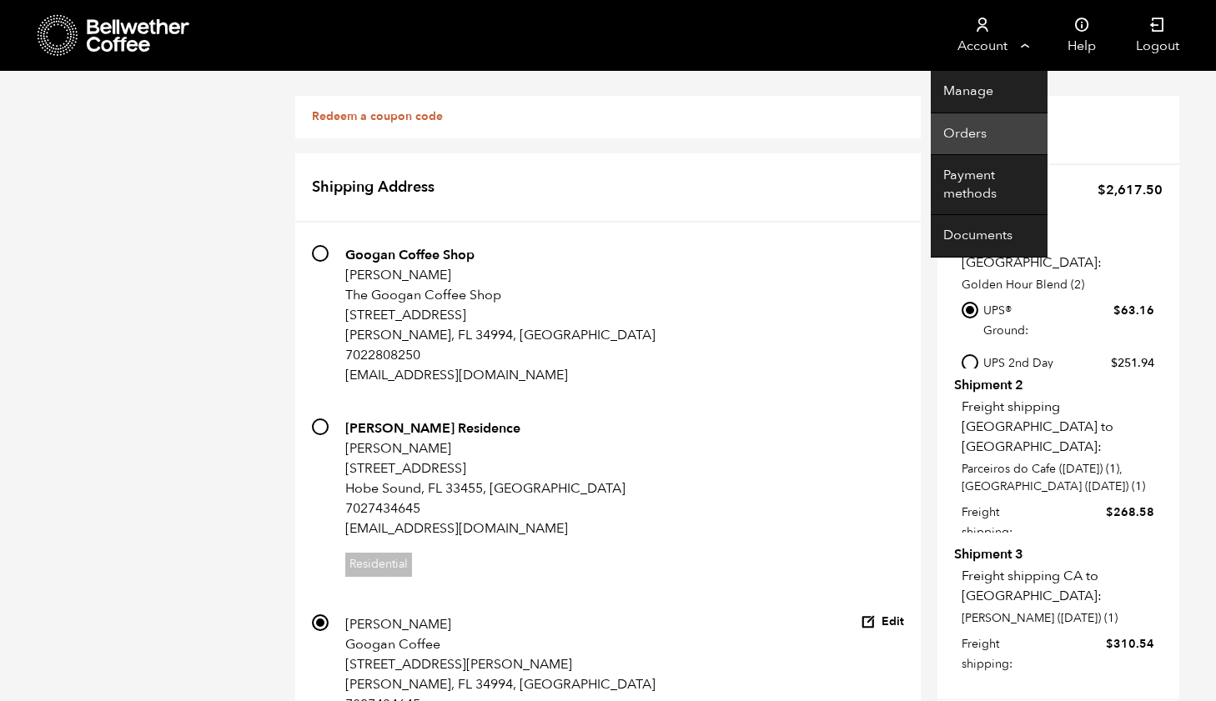
click at [980, 130] on link "Orders" at bounding box center [989, 134] width 117 height 43
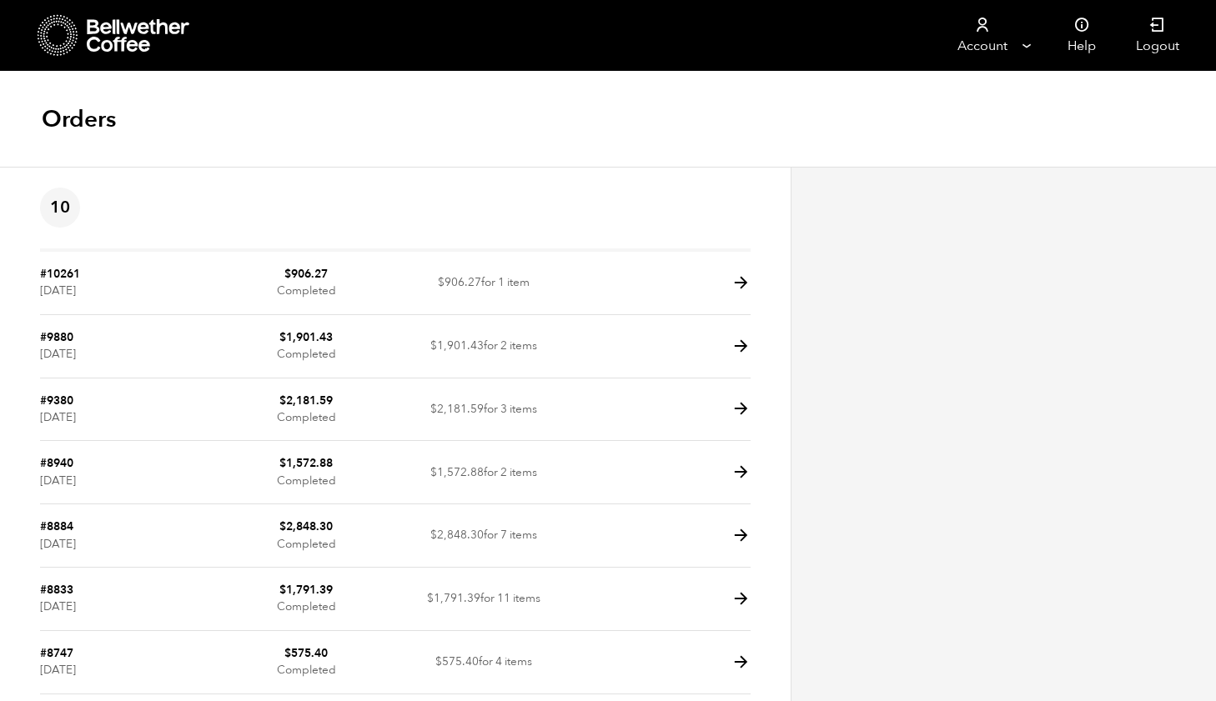
click at [55, 41] on icon at bounding box center [58, 35] width 41 height 43
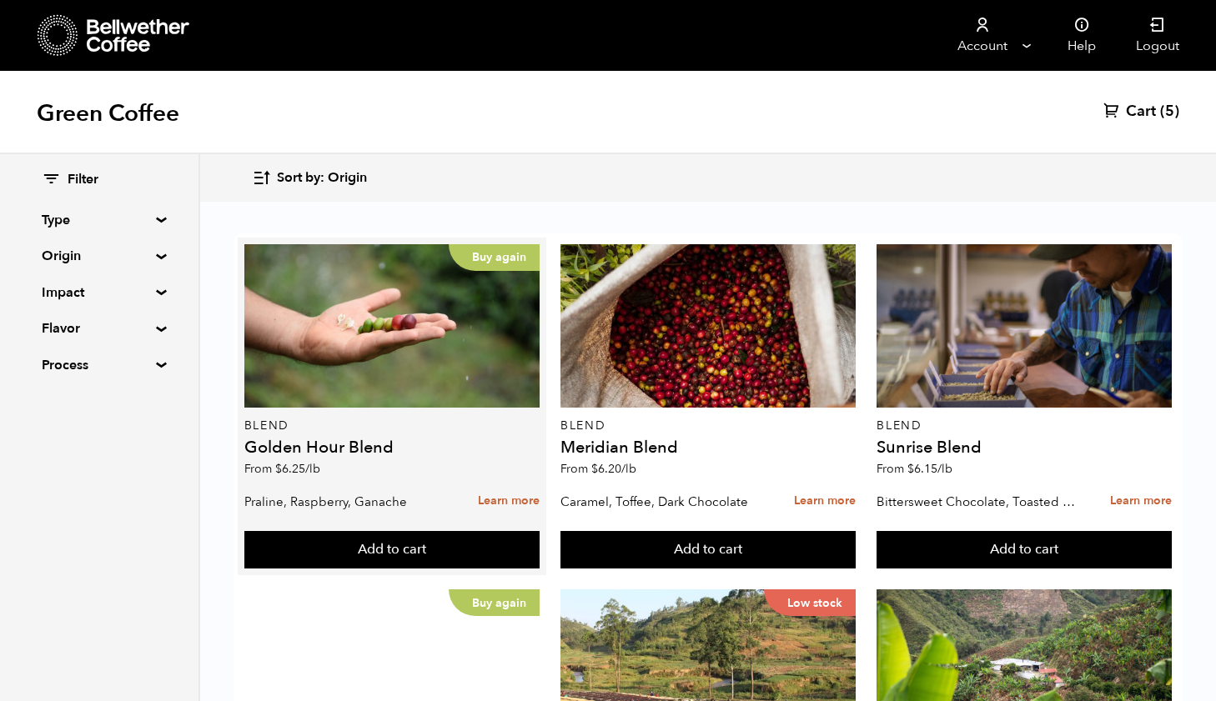
scroll to position [248, 0]
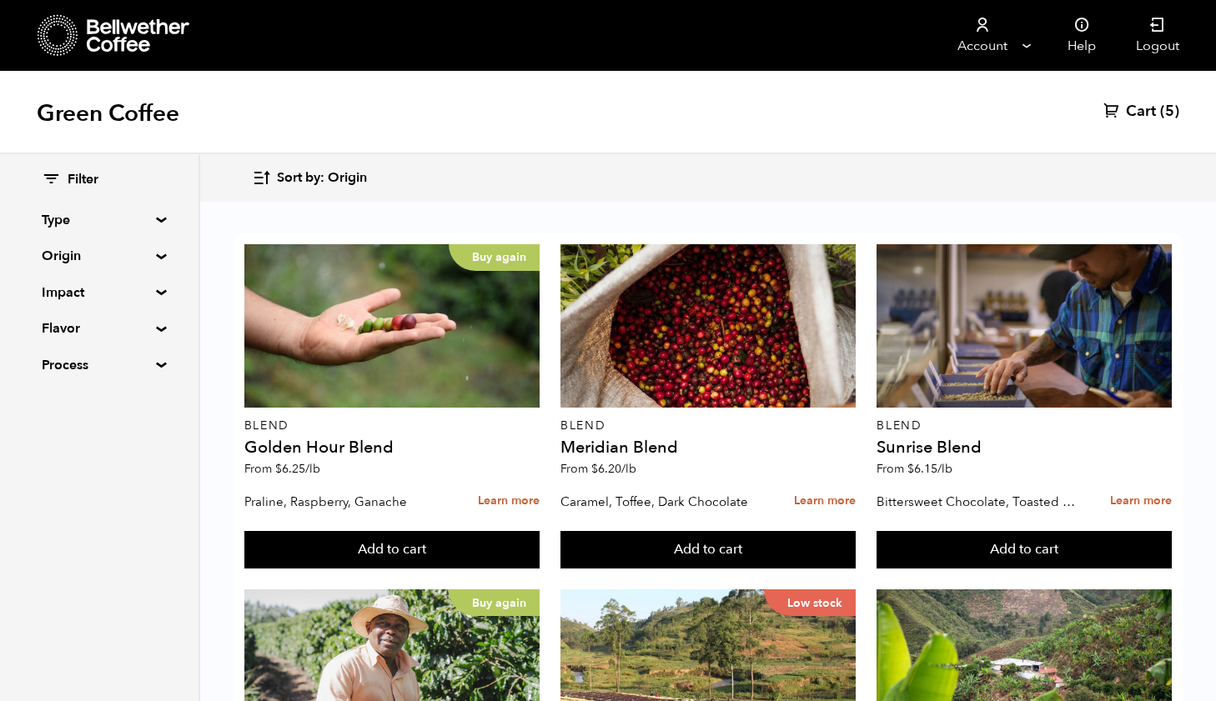
click at [1144, 109] on span "Cart" at bounding box center [1141, 112] width 30 height 20
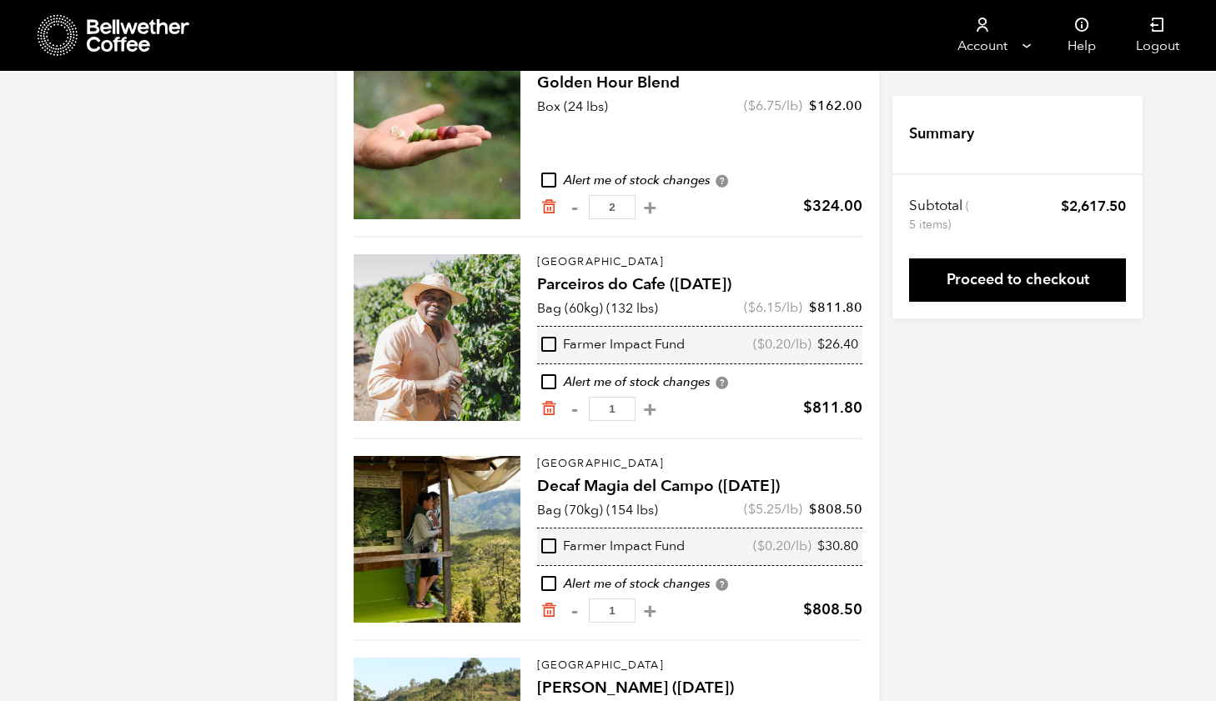
scroll to position [220, 0]
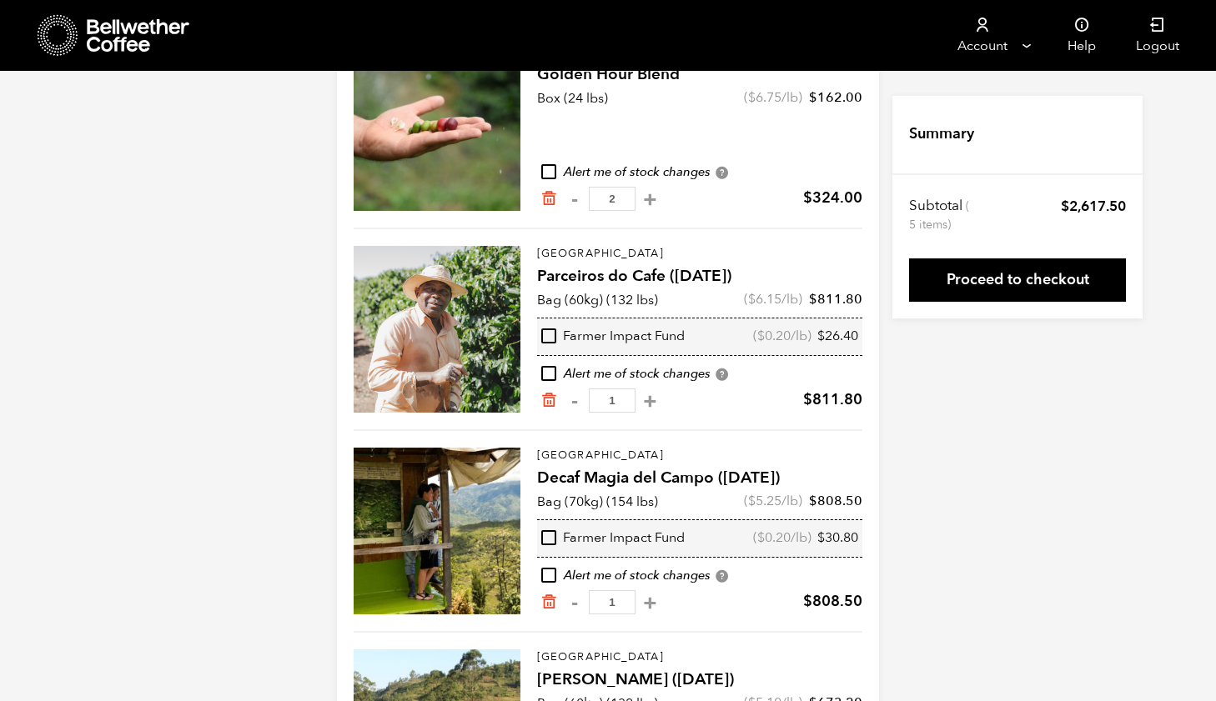
click at [479, 327] on div at bounding box center [437, 329] width 167 height 167
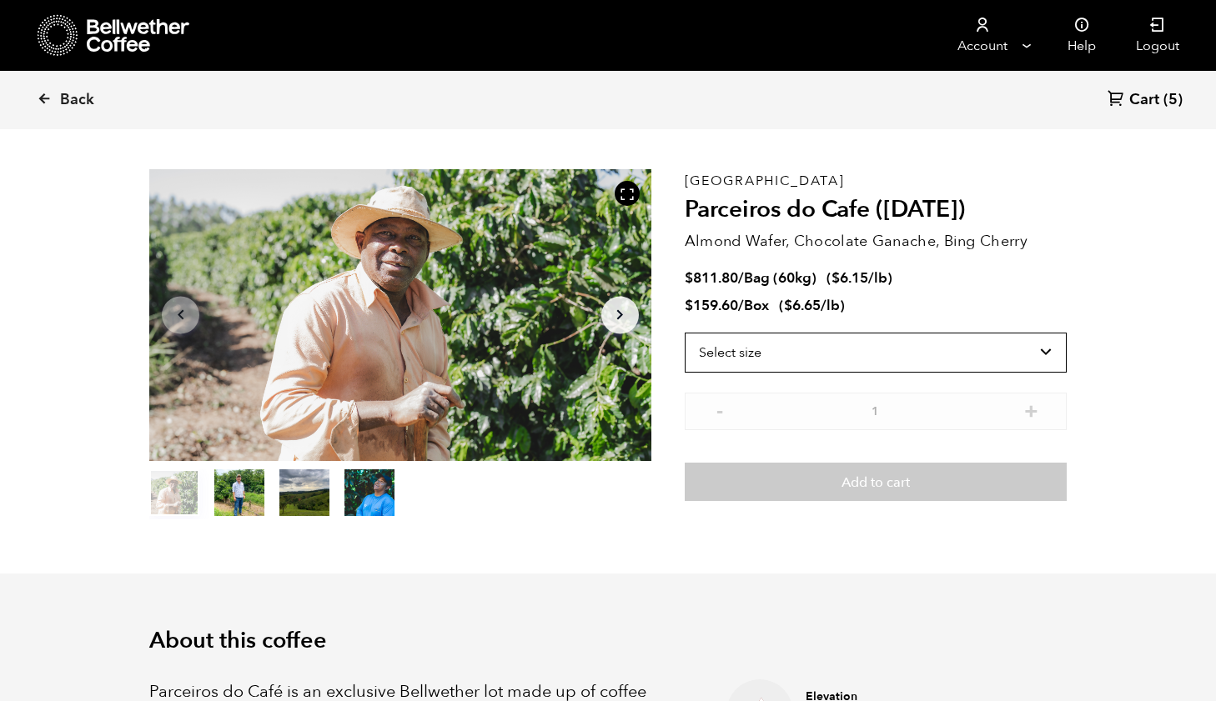
scroll to position [45, 0]
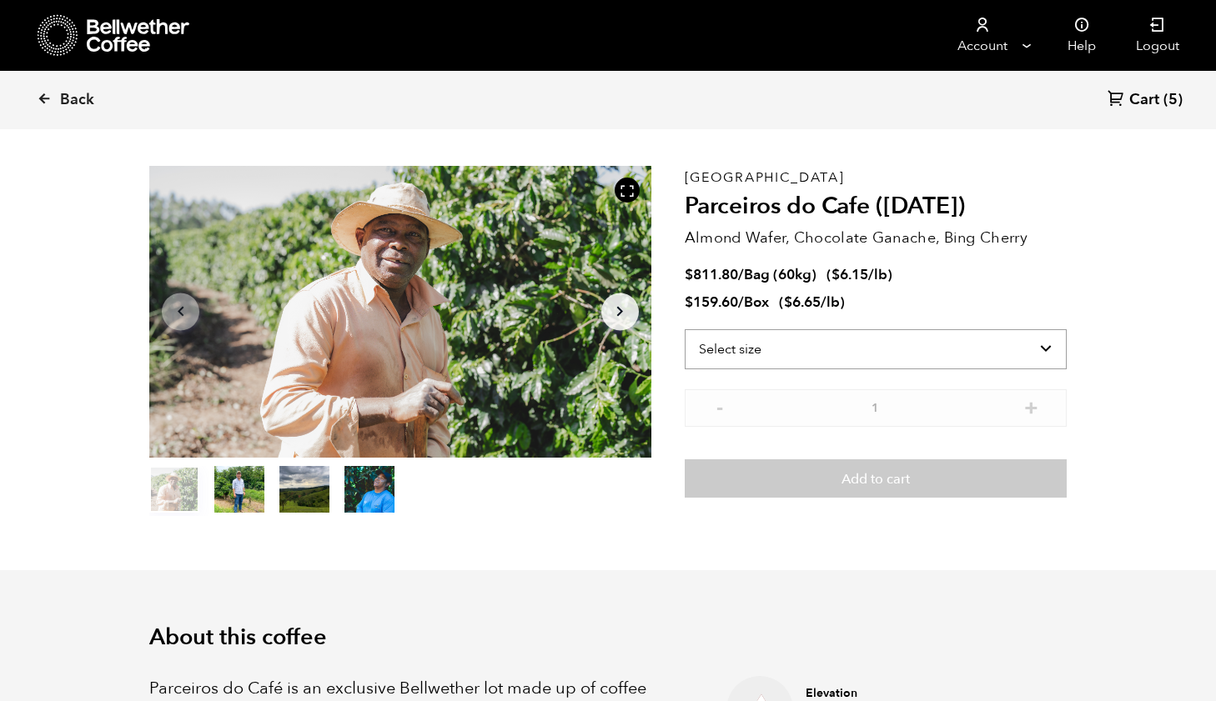
select select "bag-3"
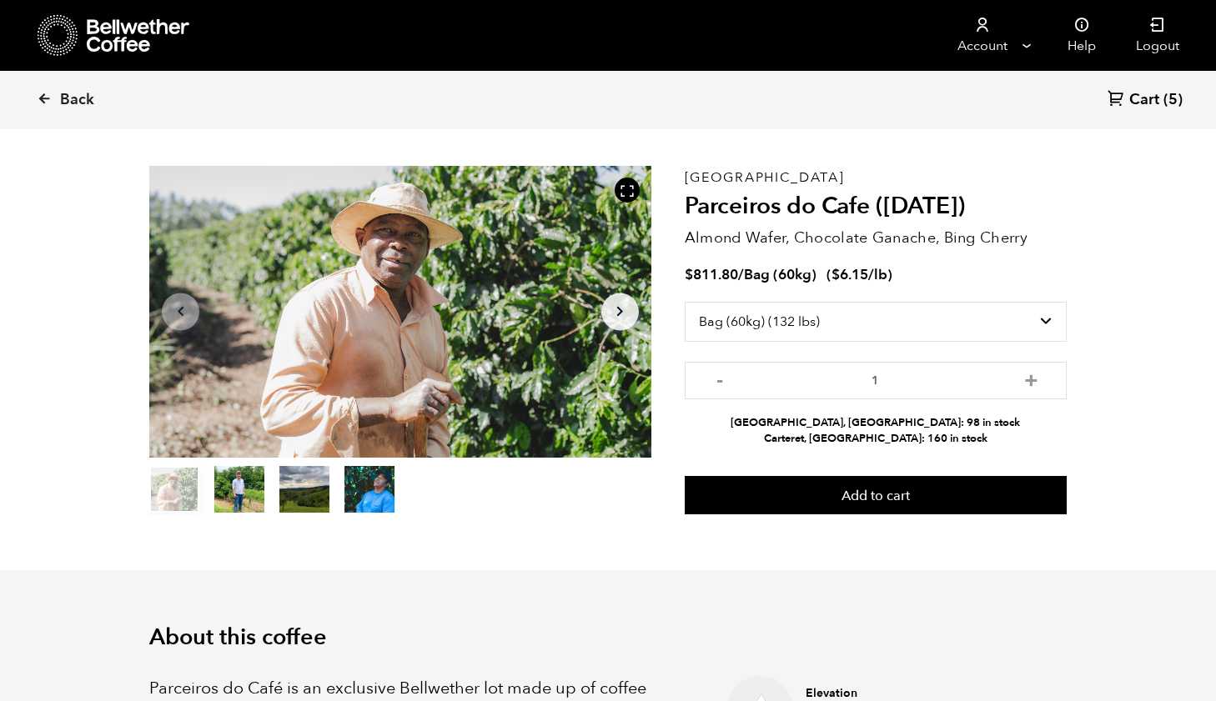
click at [1142, 99] on span "Cart" at bounding box center [1144, 100] width 30 height 20
click at [63, 98] on span "Back" at bounding box center [77, 100] width 34 height 20
click at [44, 98] on icon at bounding box center [44, 98] width 15 height 15
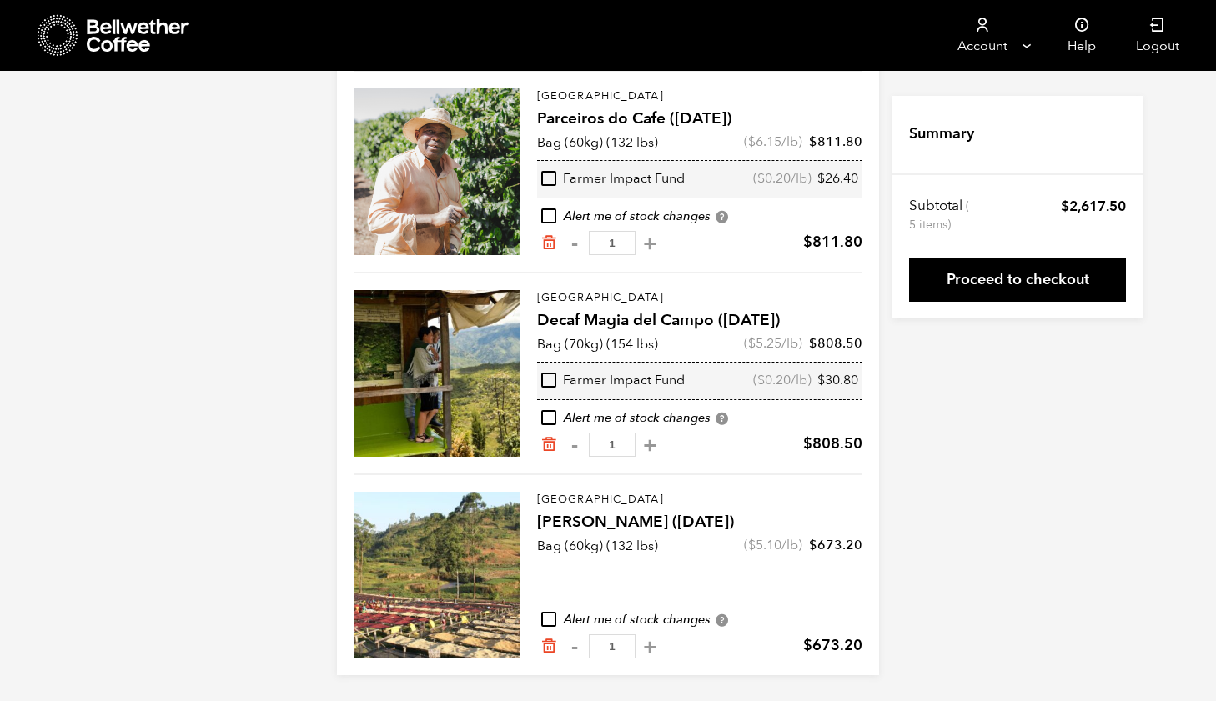
scroll to position [364, 0]
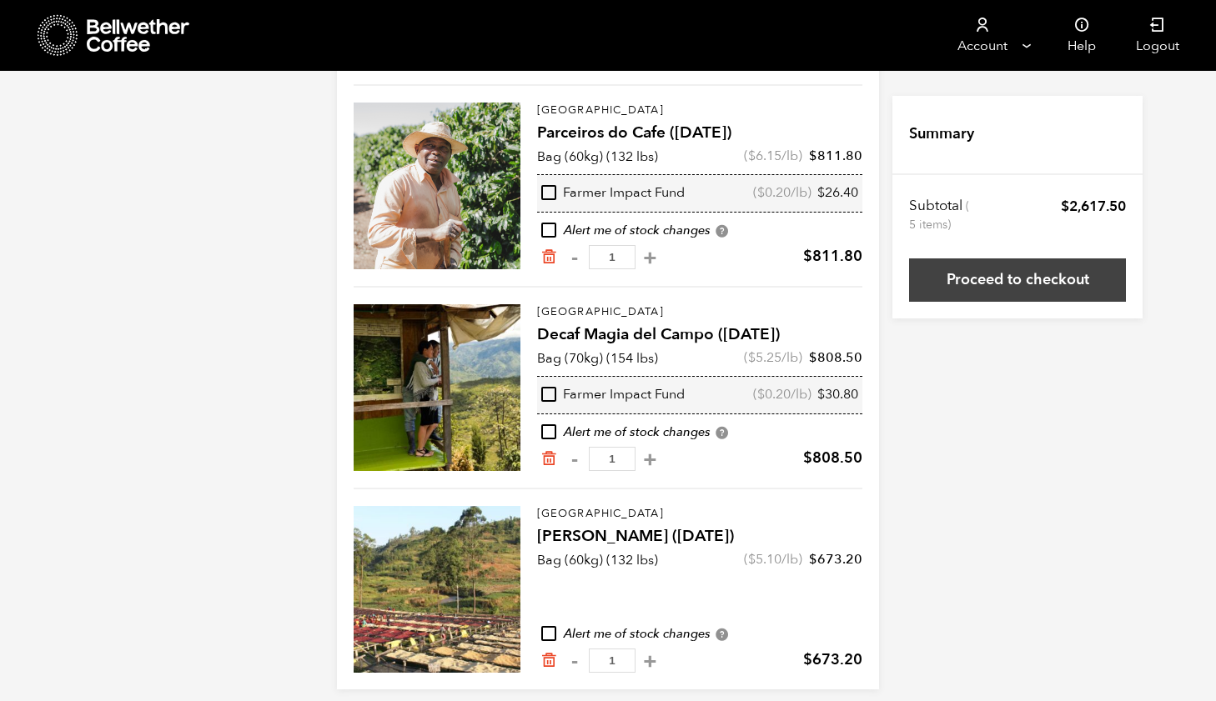
click at [1016, 284] on link "Proceed to checkout" at bounding box center [1017, 280] width 217 height 43
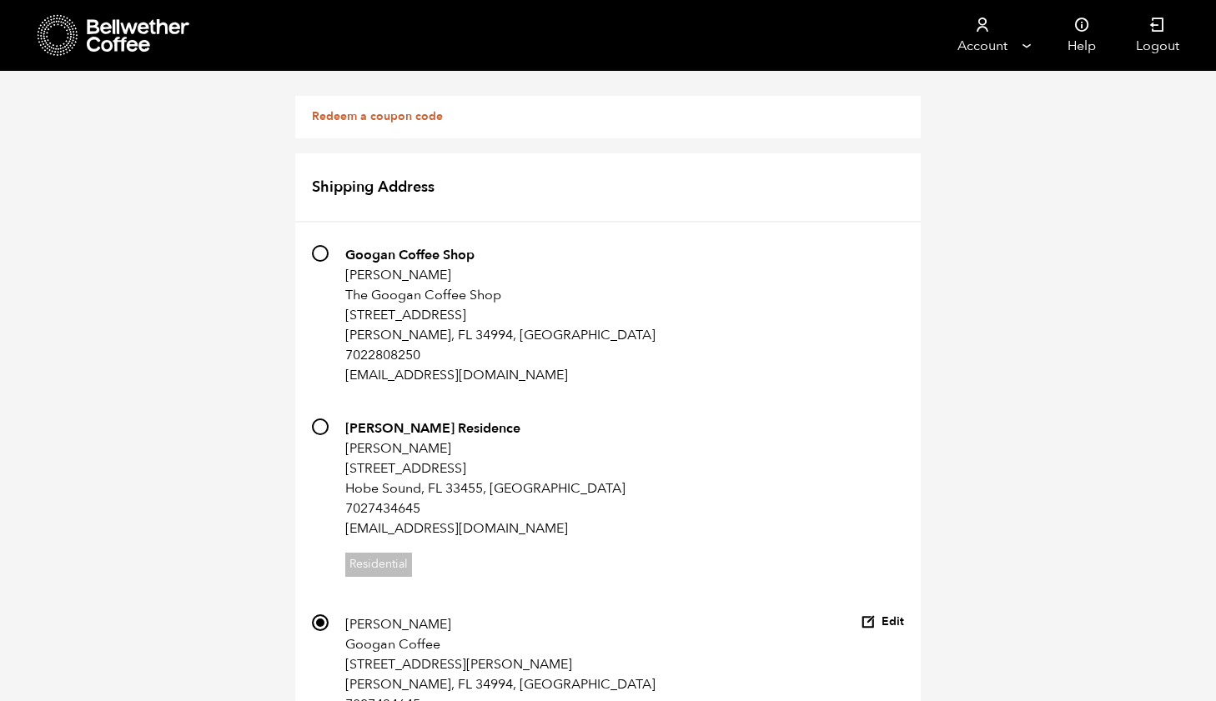
scroll to position [1569, 0]
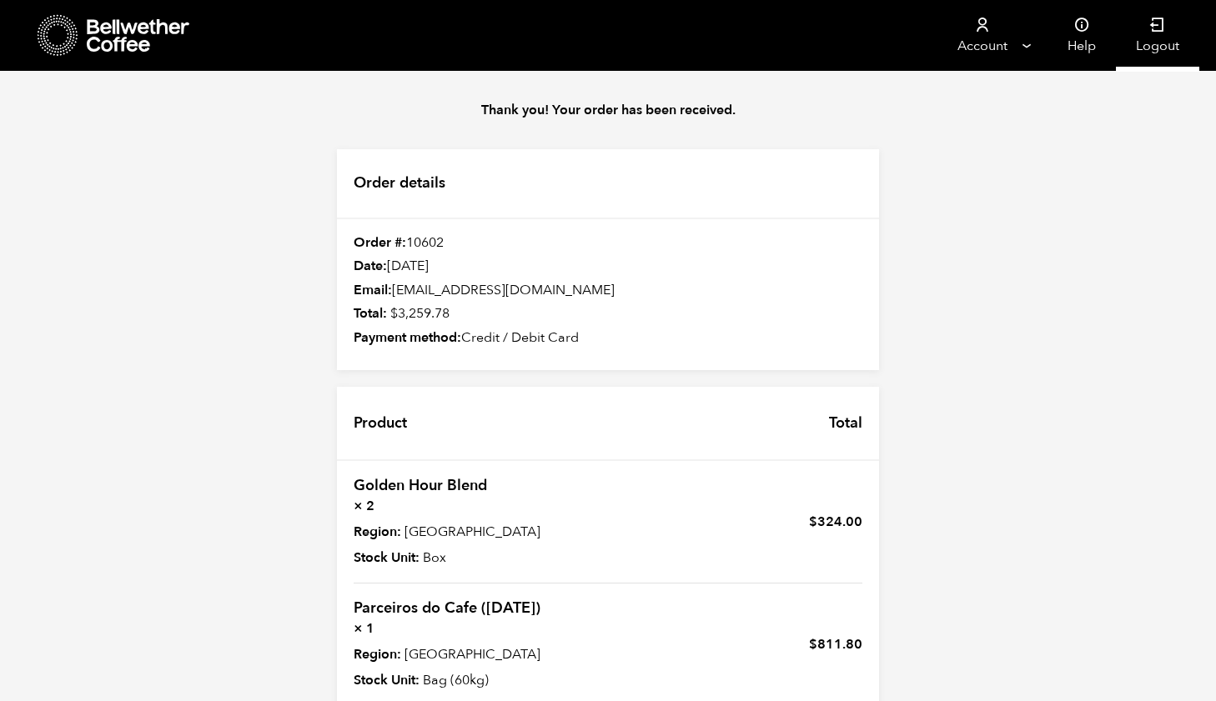
click at [1154, 28] on icon at bounding box center [1157, 25] width 17 height 17
